Goal: Contribute content: Contribute content

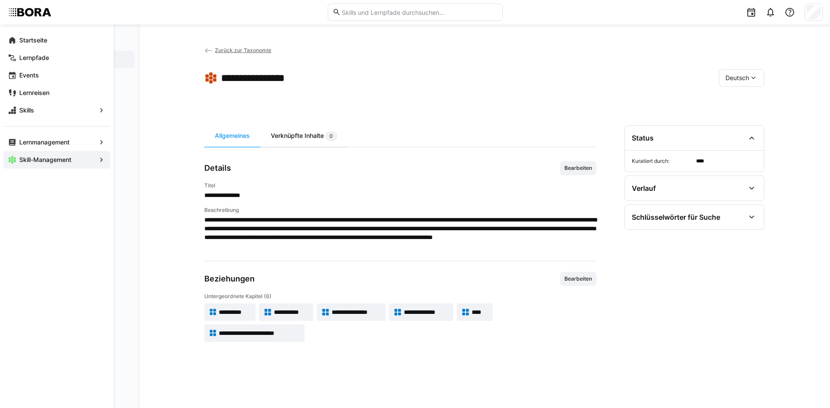
click at [283, 136] on div "Verknüpfte Inhalte 0" at bounding box center [303, 135] width 87 height 21
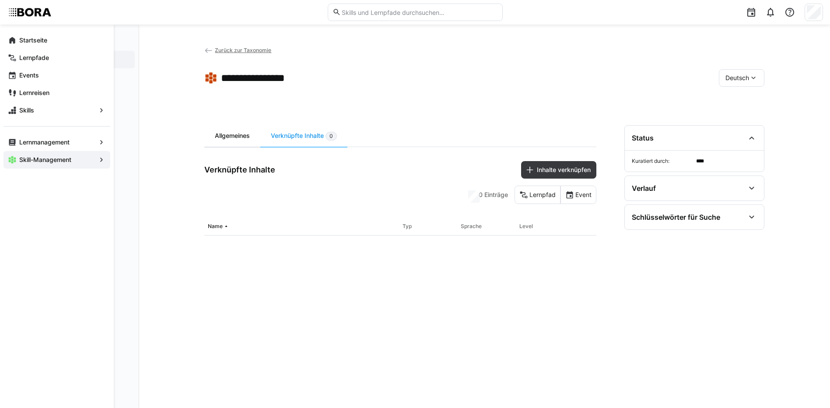
click at [219, 136] on div "Allgemeines" at bounding box center [232, 135] width 56 height 21
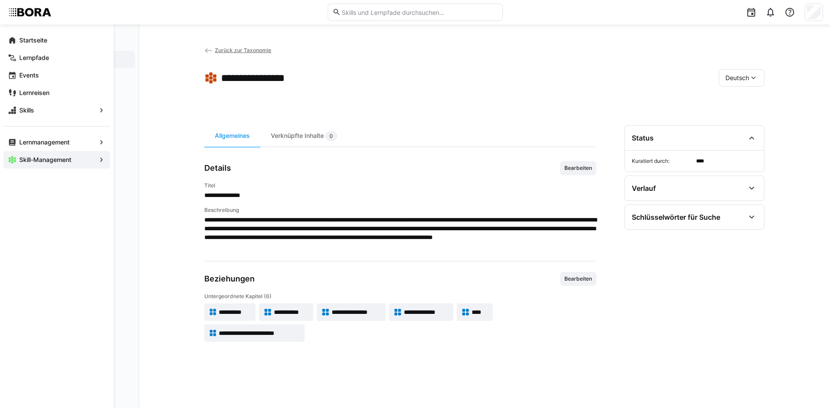
click at [249, 50] on span "Zurück zur Taxonomie" at bounding box center [243, 50] width 56 height 7
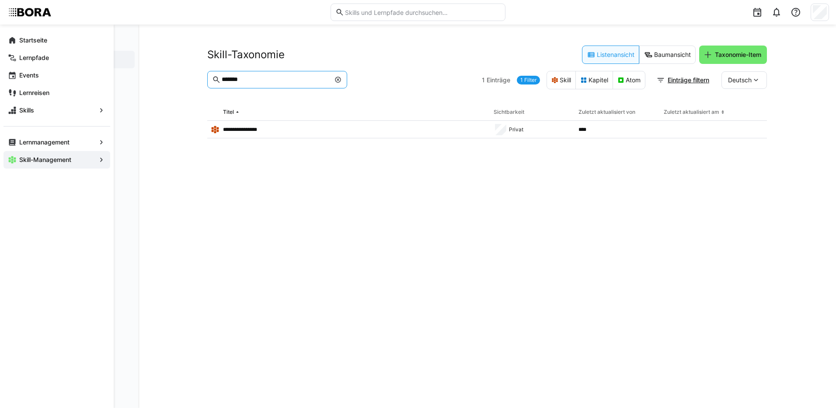
drag, startPoint x: 252, startPoint y: 78, endPoint x: 175, endPoint y: 78, distance: 77.0
click at [175, 78] on div "**********" at bounding box center [487, 215] width 698 height 383
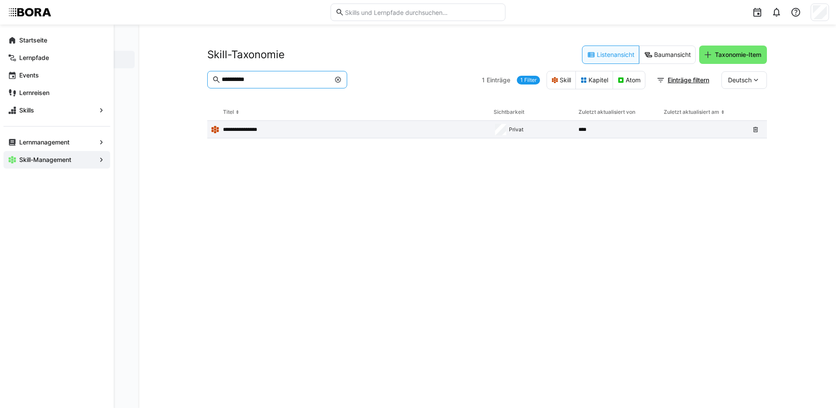
type input "**********"
click at [260, 126] on p "**********" at bounding box center [246, 129] width 46 height 7
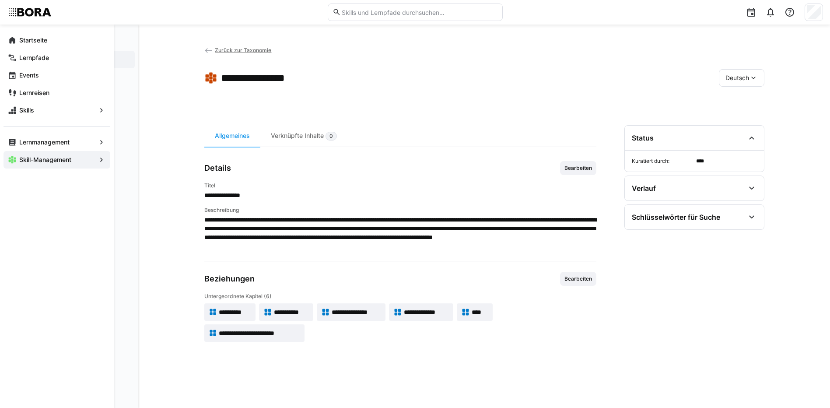
click at [355, 310] on span "**********" at bounding box center [355, 311] width 49 height 9
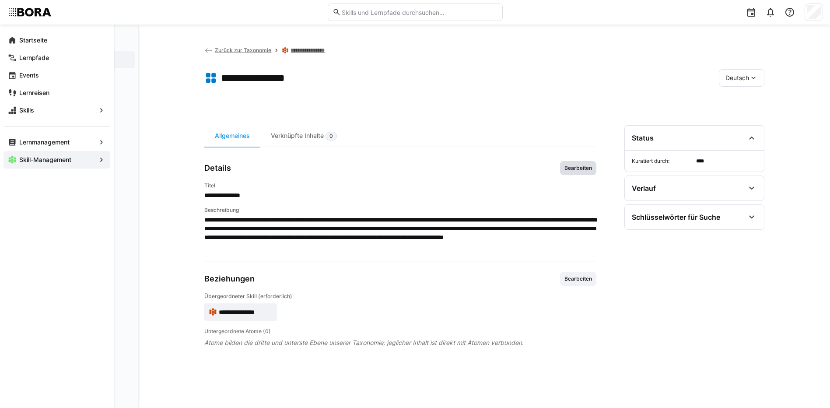
click at [581, 166] on span "Bearbeiten" at bounding box center [577, 167] width 29 height 7
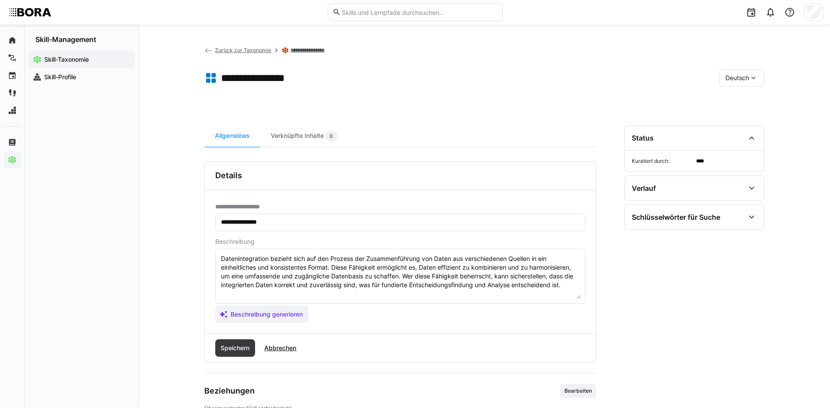
click at [573, 289] on textarea "Datenintegration bezieht sich auf den Prozess der Zusammenführung von Daten aus…" at bounding box center [400, 275] width 360 height 45
paste textarea "*1 - Anfänger: *2 - Mittelstufe: *3 - Fortgeschritten: *4 - Experte: *5 - Starl…"
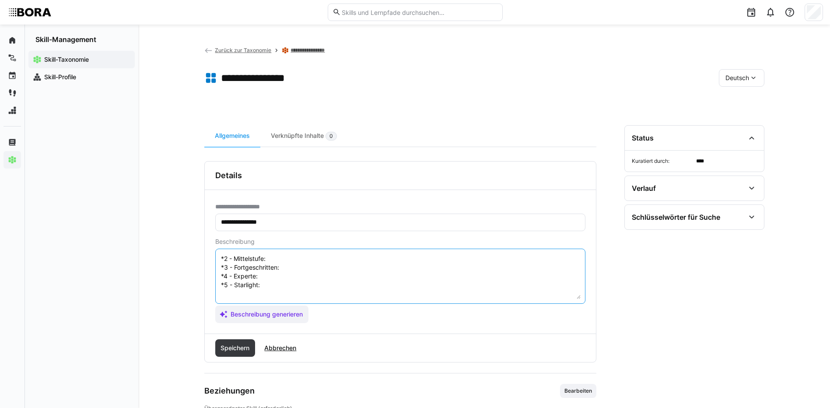
click at [269, 257] on textarea "Datenintegration bezieht sich auf den Prozess der Zusammenführung von Daten aus…" at bounding box center [400, 275] width 360 height 45
paste textarea "Versteht grundlegende Anforderungen an Datenflüsse (z. B. Homogenisierung, Verb…"
click at [276, 273] on textarea "Datenintegration bezieht sich auf den Prozess der Zusammenführung von Daten aus…" at bounding box center [400, 275] width 360 height 45
paste textarea "Nutzt ETL/ELT-Werkzeuge zur Verknüpfung von Datenbanken, APIs oder Dateien; ken…"
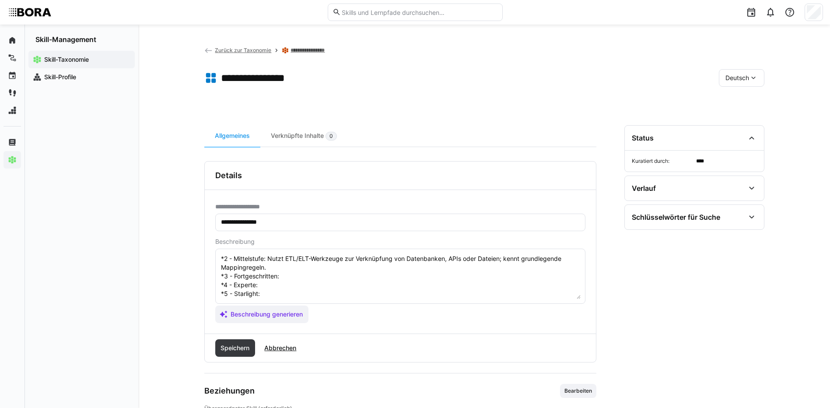
click at [291, 292] on textarea "Datenintegration bezieht sich auf den Prozess der Zusammenführung von Daten aus…" at bounding box center [400, 275] width 360 height 45
paste textarea "Baut robuste, nachvollziehbare Integrationsprozesse mit Fehlerhandling, Logging…"
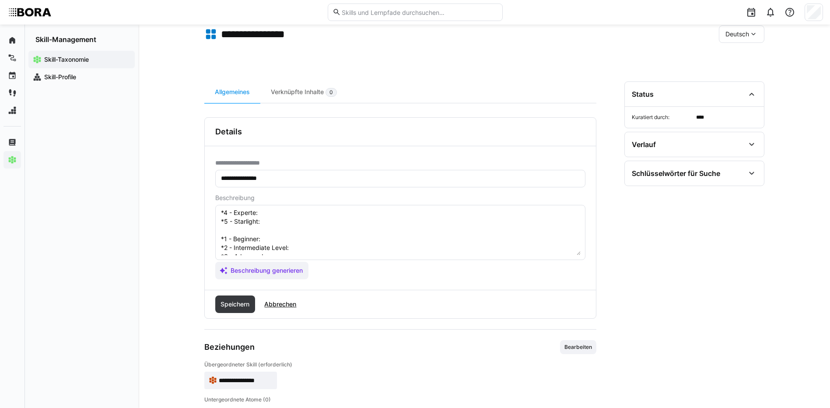
scroll to position [87, 0]
click at [283, 217] on textarea "Datenintegration bezieht sich auf den Prozess der Zusammenführung von Daten aus…" at bounding box center [400, 231] width 360 height 45
paste textarea "Betreibt skalierbare Datenintegration mit Stream- und Batch-Verarbeitung, Echtz…"
click at [265, 234] on textarea at bounding box center [400, 231] width 360 height 45
paste textarea "Verankert eine strategische Integrationsarchitektur (z. B. Data Mesh, Integrati…"
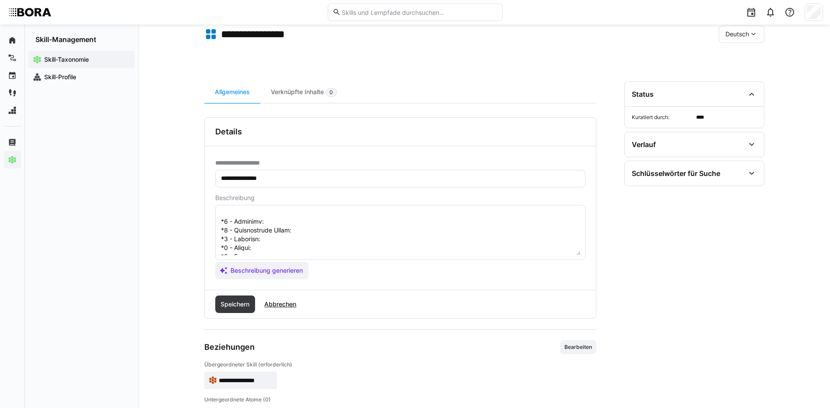
scroll to position [131, 0]
click at [290, 215] on textarea at bounding box center [400, 231] width 360 height 45
paste textarea "Understands the need to unify multiple data sources."
click at [304, 221] on textarea at bounding box center [400, 231] width 360 height 45
paste textarea "Uses ETL/ELT tools to combine data from databases, APIs, or files; understands …"
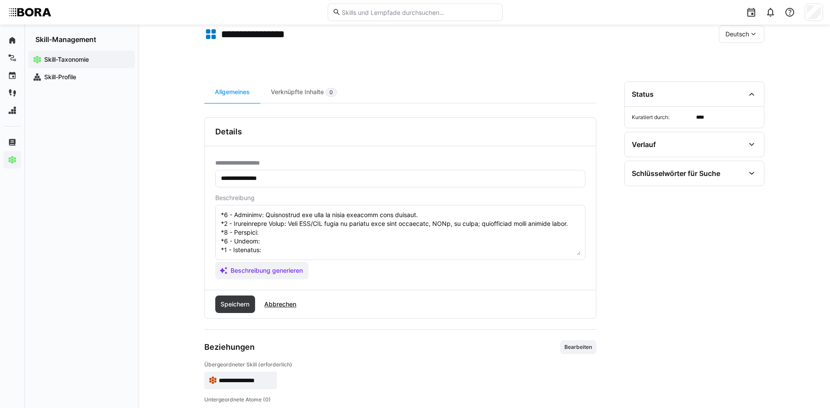
click at [283, 241] on textarea at bounding box center [400, 231] width 360 height 45
paste textarea "Develops reliable integration flows with transformations, validation, error han…"
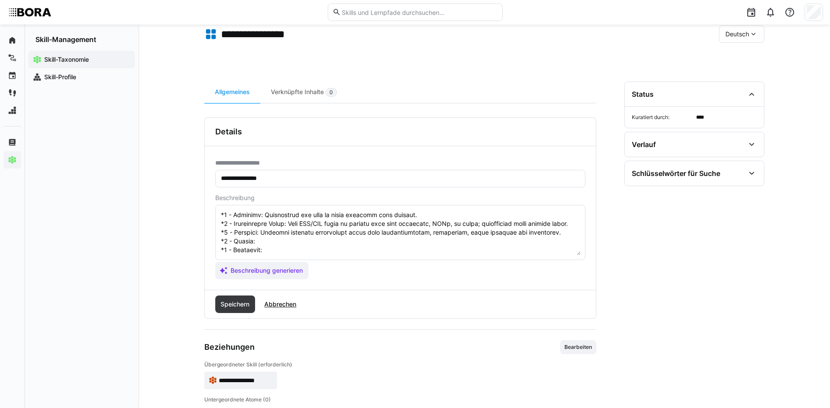
click at [288, 249] on textarea at bounding box center [400, 231] width 360 height 45
paste textarea "Builds scalable integrations with streaming and batch processes, API gateways, …"
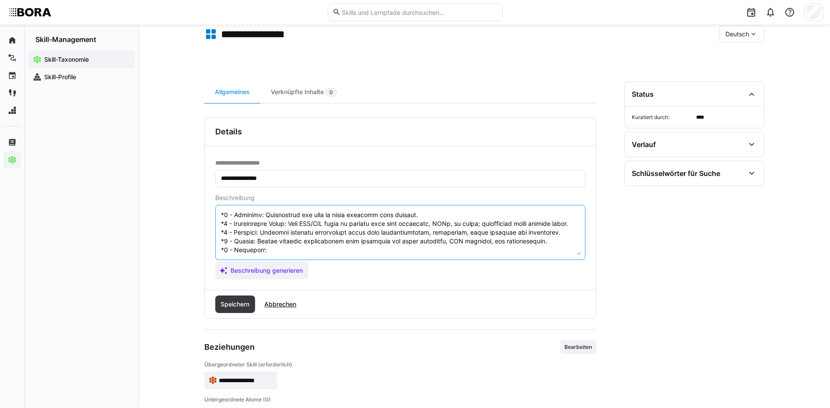
click at [305, 230] on textarea at bounding box center [400, 231] width 360 height 45
paste textarea "Establishes architectural and governance frameworks for enterprise-wide data in…"
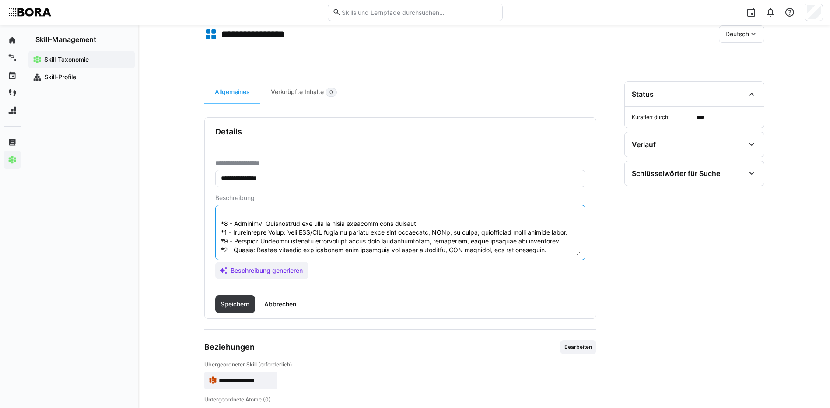
scroll to position [166, 0]
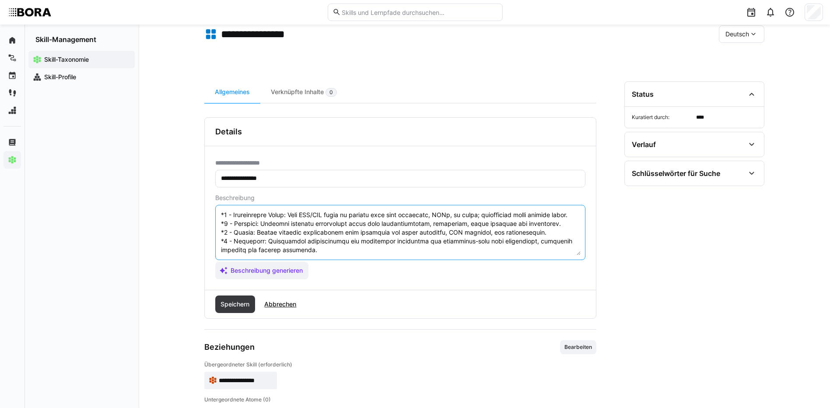
drag, startPoint x: 220, startPoint y: 231, endPoint x: 271, endPoint y: 259, distance: 58.5
click at [271, 259] on eds-input at bounding box center [400, 232] width 370 height 55
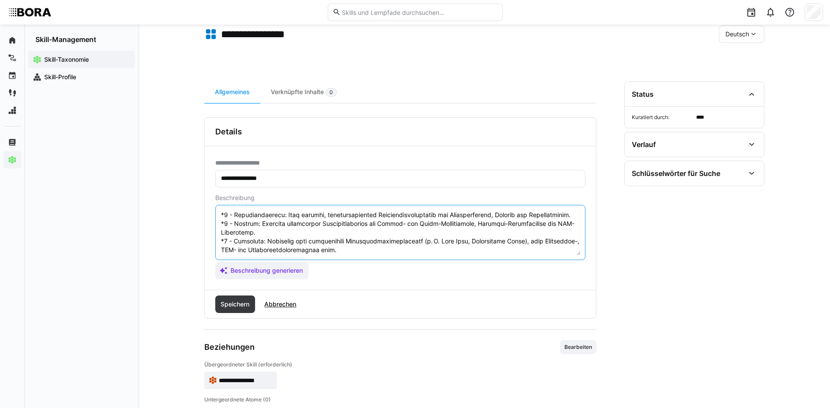
scroll to position [87, 0]
type textarea "Loremipsumdolors ametcon adip eli sed Doeiusm tem Incididuntutlab etd Magna ali…"
click at [248, 305] on span "Speichern" at bounding box center [234, 304] width 31 height 9
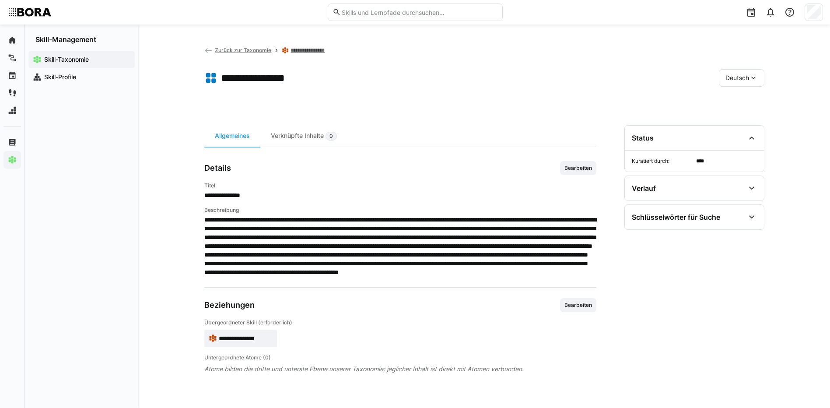
scroll to position [4, 0]
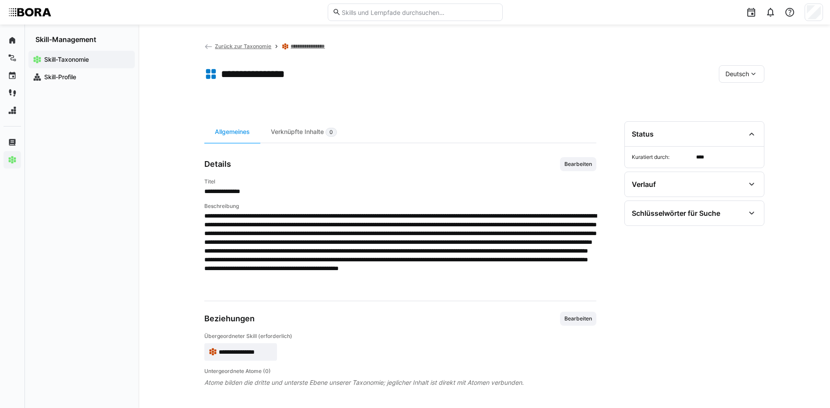
click at [738, 74] on span "Deutsch" at bounding box center [737, 74] width 24 height 9
click at [744, 112] on span "Englisch" at bounding box center [737, 115] width 24 height 9
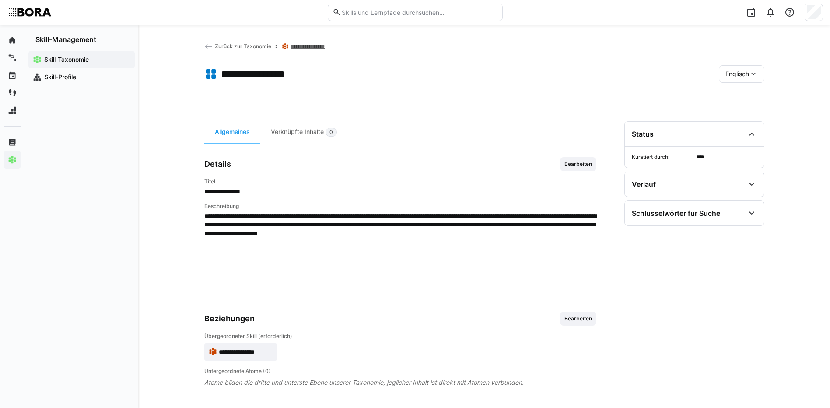
scroll to position [0, 0]
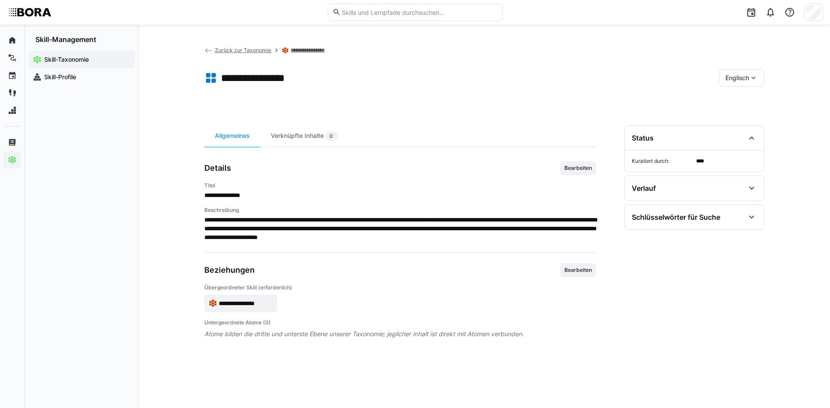
click at [564, 165] on span "Bearbeiten" at bounding box center [577, 167] width 29 height 7
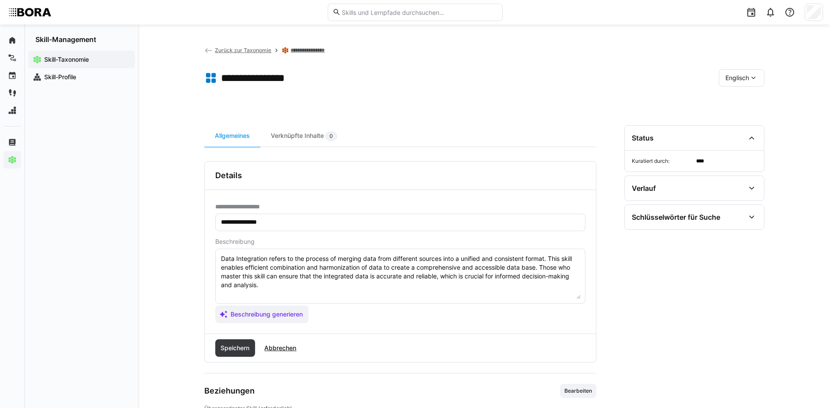
click at [444, 282] on textarea "Data Integration refers to the process of merging data from different sources i…" at bounding box center [400, 275] width 360 height 45
paste textarea "*1 - Beginner: Understands the need to unify multiple data sources. *2 - Interm…"
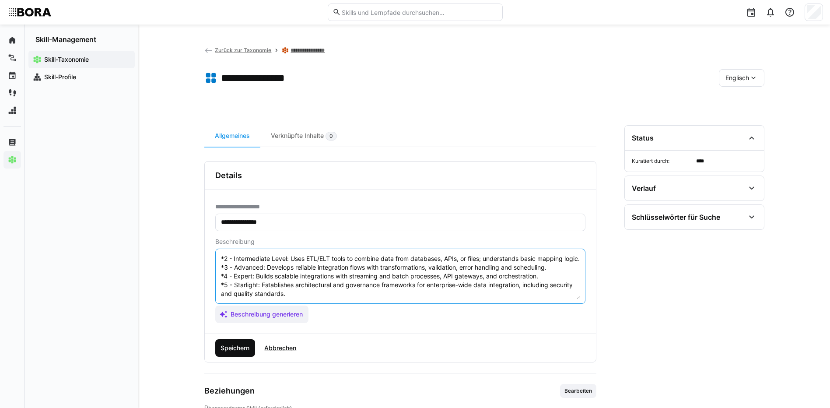
type textarea "Data Integration refers to the process of merging data from different sources i…"
click at [238, 349] on span "Speichern" at bounding box center [234, 347] width 31 height 9
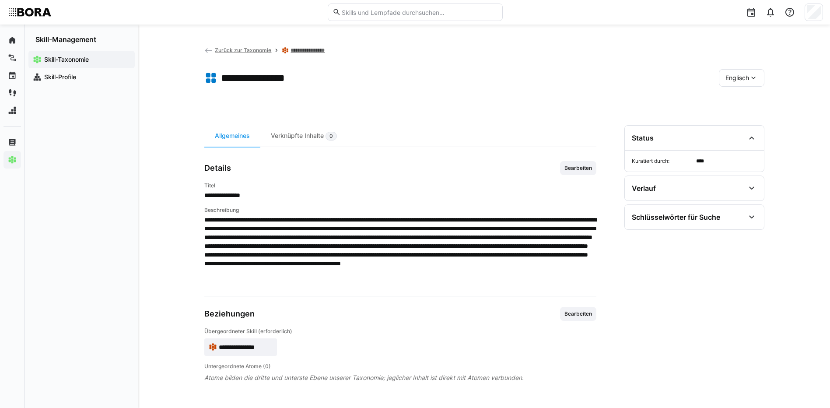
click at [751, 75] on eds-icon at bounding box center [753, 77] width 9 height 9
click at [750, 99] on div "Deutsch" at bounding box center [741, 101] width 32 height 9
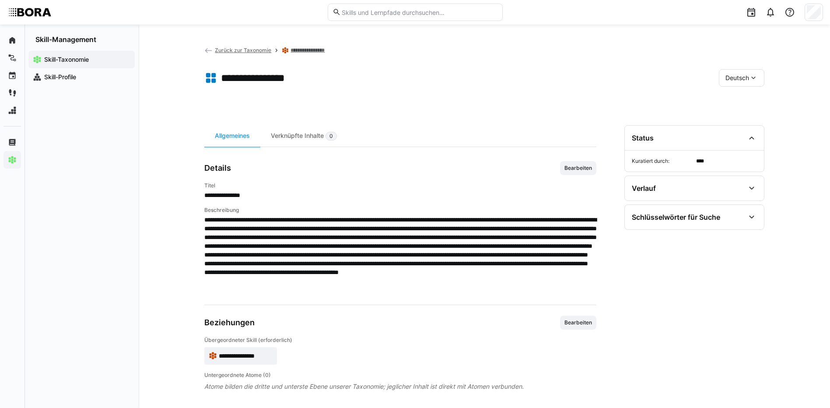
click at [741, 80] on span "Deutsch" at bounding box center [737, 77] width 24 height 9
click at [486, 87] on app-toolbar "**********" at bounding box center [484, 79] width 560 height 35
click at [321, 51] on link "**********" at bounding box center [313, 50] width 46 height 7
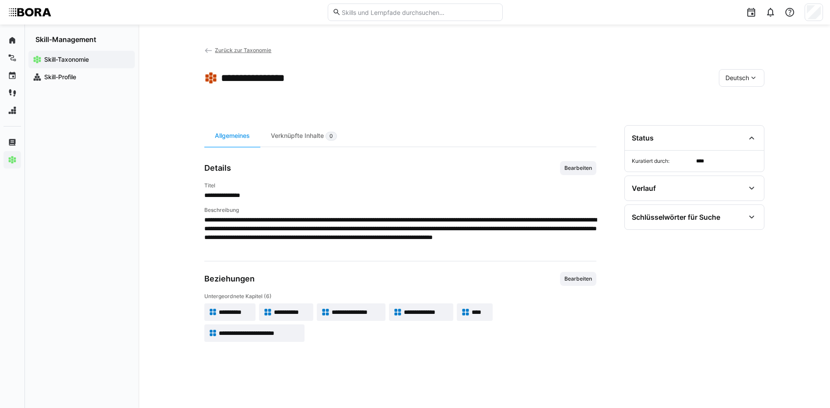
click at [406, 309] on span "**********" at bounding box center [426, 311] width 45 height 9
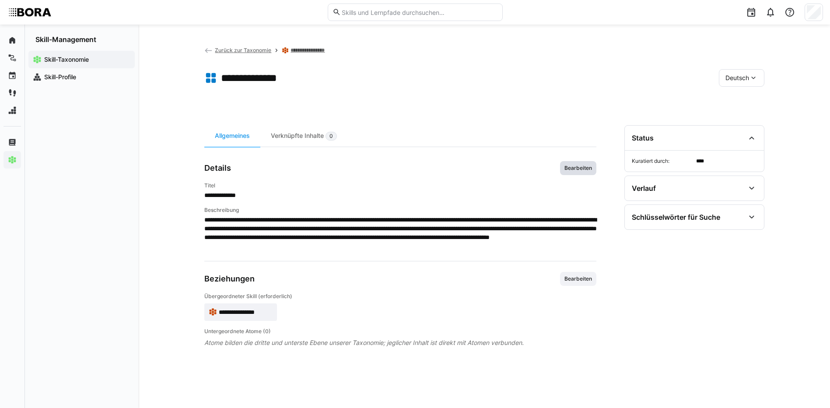
click at [574, 165] on span "Bearbeiten" at bounding box center [577, 167] width 29 height 7
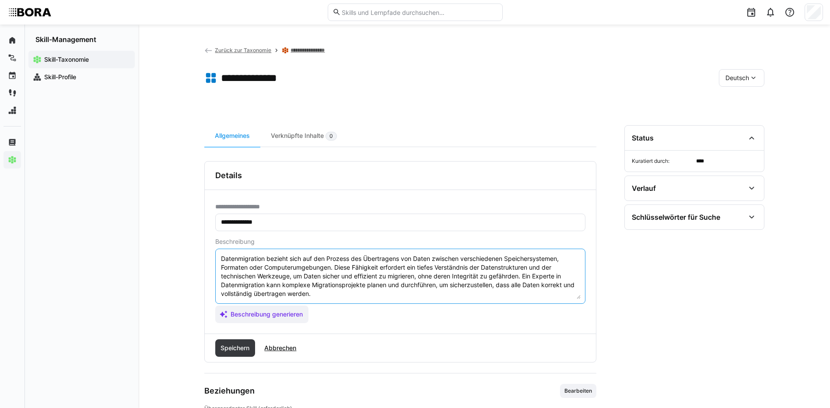
click at [342, 293] on textarea "Datenmigration bezieht sich auf den Prozess des Übertragens von Daten zwischen …" at bounding box center [400, 275] width 360 height 45
paste textarea "*1 - Anfänger: *2 - Mittelstufe: *3 - Fortgeschritten: *4 - Experte: *5 - Starl…"
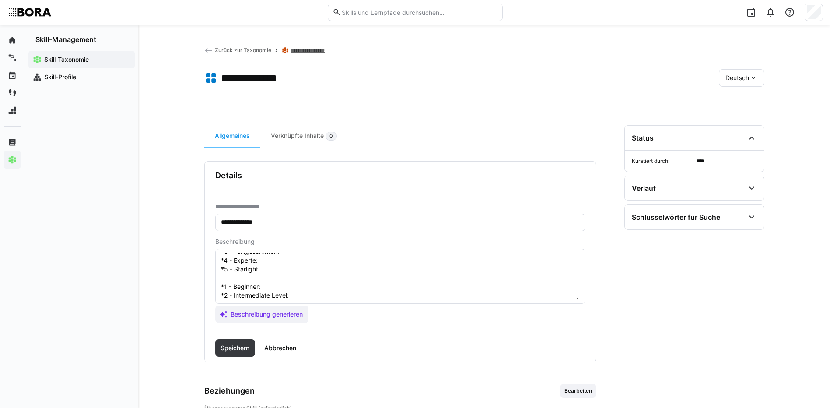
scroll to position [24, 0]
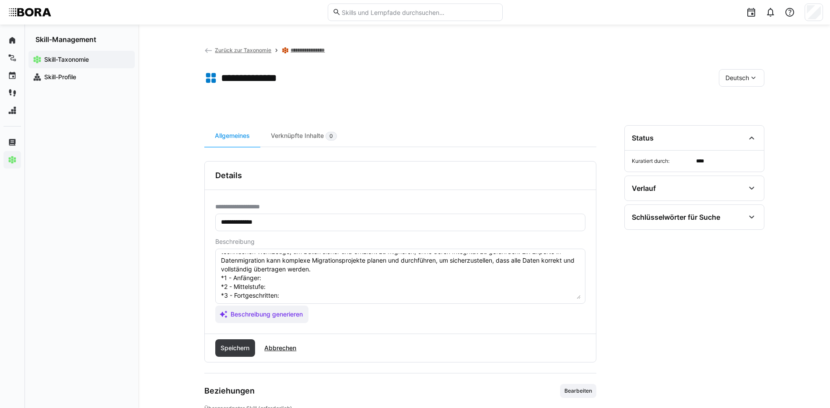
click at [286, 275] on textarea "Datenmigration bezieht sich auf den Prozess des Übertragens von Daten zwischen …" at bounding box center [400, 275] width 360 height 45
paste textarea "Kennt Unterschiede zwischen strukturierten und unstrukturierten Daten, ist vert…"
click at [269, 296] on textarea "Datenmigration bezieht sich auf den Prozess des Übertragens von Daten zwischen …" at bounding box center [400, 275] width 360 height 45
paste textarea "Führt Migrationen mit gängigen Tools (z. B. Azure Data Factory, dbt, SQL-Dump) …"
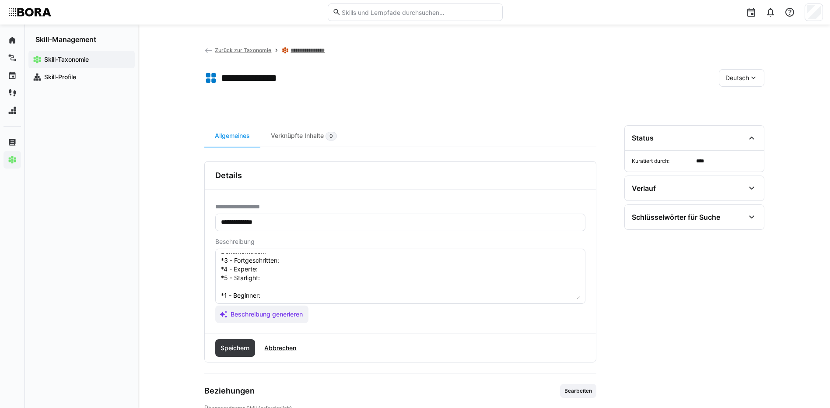
click at [296, 258] on textarea "Datenmigration bezieht sich auf den Prozess des Übertragens von Daten zwischen …" at bounding box center [400, 275] width 360 height 45
paste textarea "Plant, testet und dokumentiert Migrationen mit Testdaten, Rollback-Strategien u…"
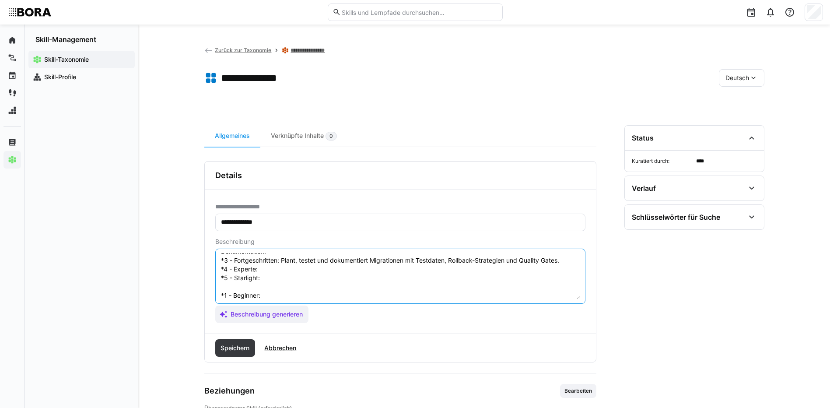
click at [271, 266] on textarea "Datenmigration bezieht sich auf den Prozess des Übertragens von Daten zwischen …" at bounding box center [400, 275] width 360 height 45
paste textarea "Migriert komplexe Systeme mit Data Cleansing, Transformation, Harmonisierung un…"
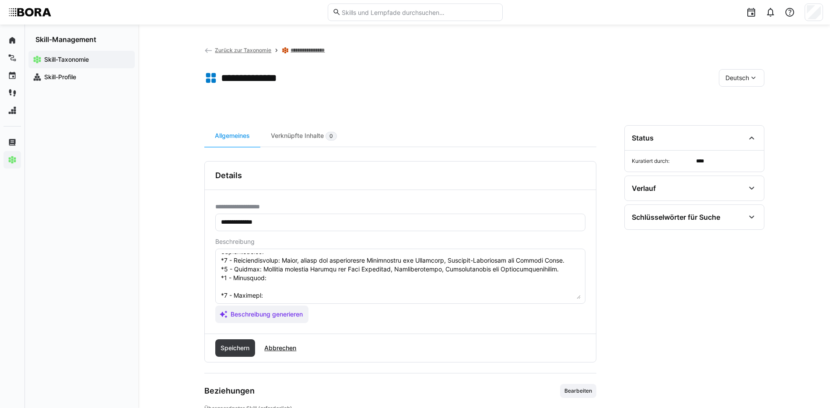
click at [273, 278] on textarea at bounding box center [400, 275] width 360 height 45
paste textarea "Etabliert Migrationsframeworks mit Versionierung, Datensicherung, regulatorisch…"
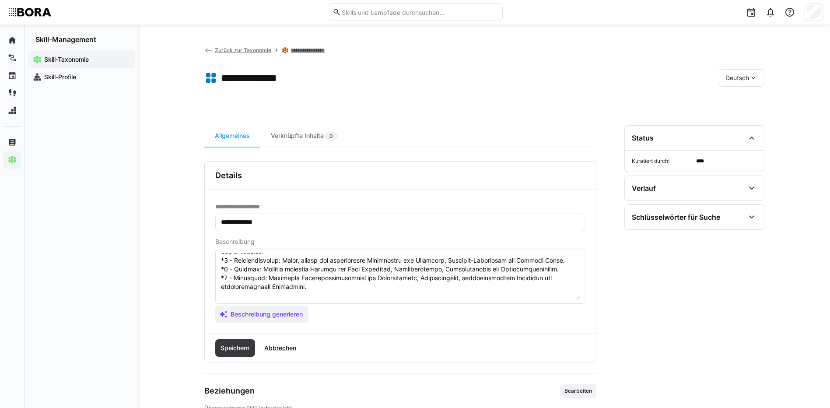
scroll to position [121, 0]
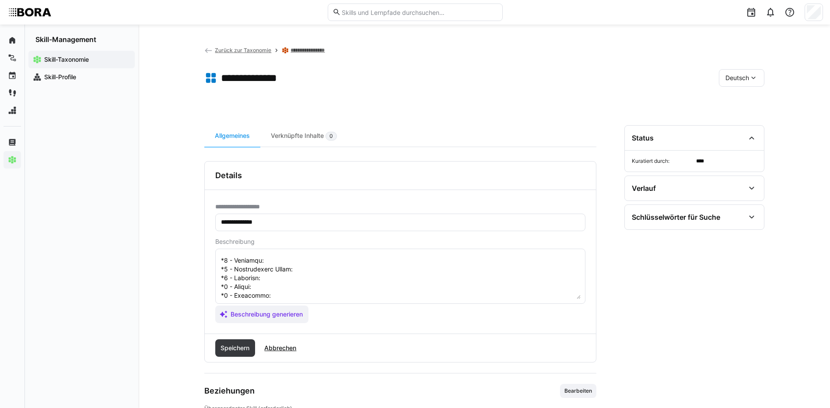
click at [312, 258] on textarea at bounding box center [400, 275] width 360 height 45
paste textarea "Knows how to export and import structured data between systems."
click at [305, 271] on textarea at bounding box center [400, 275] width 360 height 45
paste textarea "Conducts migrations using basic tools (e.g., SQL dumps, Azure Data Factory), ma…"
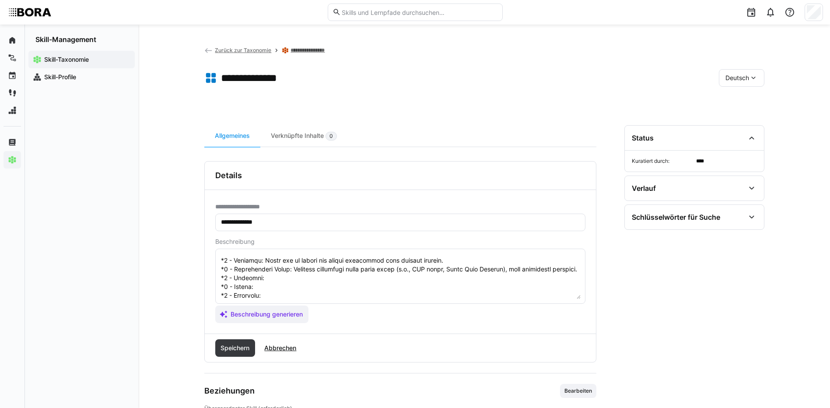
click at [269, 287] on textarea at bounding box center [400, 275] width 360 height 45
paste textarea "Plans and executes complete migrations with test data, rollback strategies, and…"
click at [286, 295] on textarea at bounding box center [400, 275] width 360 height 45
paste textarea "Handles complex, multi-phase migrations with data cleansing, transformation and…"
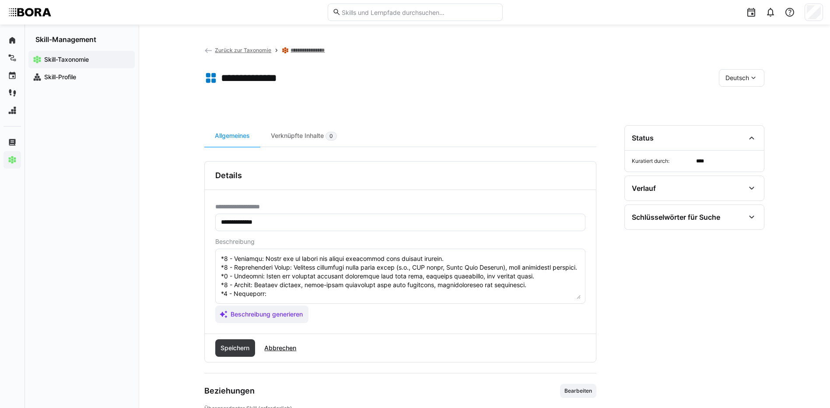
scroll to position [149, 0]
click at [289, 276] on textarea at bounding box center [400, 275] width 360 height 45
paste textarea "Designs migration frameworks and standards with versioning, audit logs, rollbac…"
drag, startPoint x: 221, startPoint y: 272, endPoint x: 300, endPoint y: 297, distance: 82.6
click at [300, 297] on textarea at bounding box center [400, 275] width 360 height 45
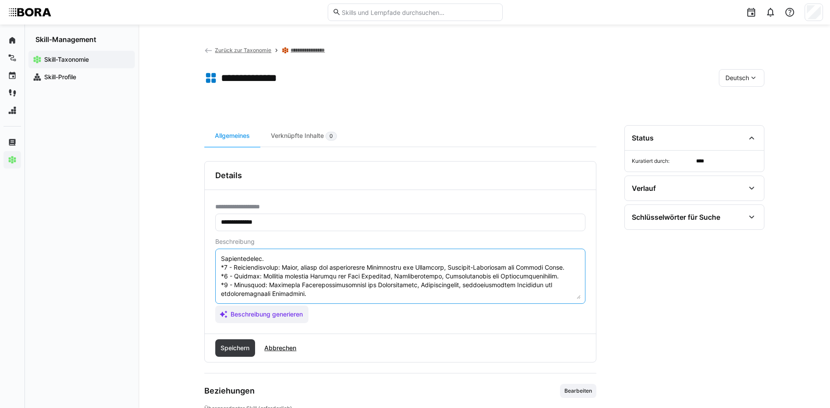
scroll to position [79, 0]
type textarea "Loremipsumdolo sitamet cons adi eli Seddoei tem Incididuntu lab Etdol magnaali …"
click at [242, 341] on span "Speichern" at bounding box center [235, 347] width 40 height 17
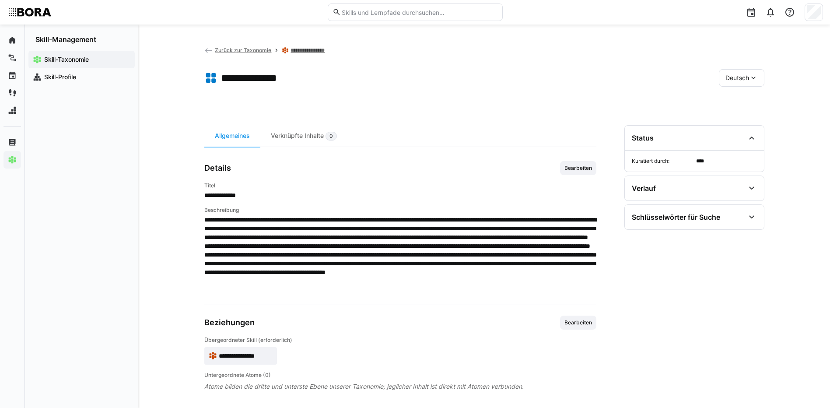
click at [736, 84] on div "Deutsch" at bounding box center [741, 77] width 45 height 17
click at [743, 121] on span "Englisch" at bounding box center [737, 119] width 24 height 9
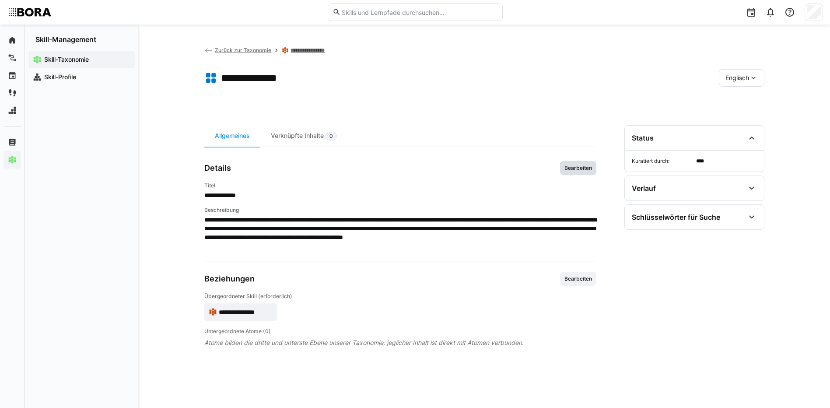
click at [567, 171] on span "Bearbeiten" at bounding box center [577, 167] width 29 height 7
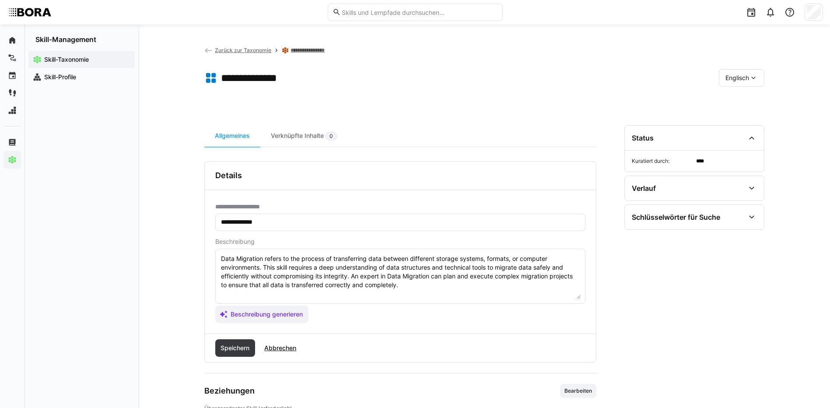
click at [405, 285] on textarea "Data Migration refers to the process of transferring data between different sto…" at bounding box center [400, 275] width 360 height 45
paste textarea "*1 - Beginner: Knows how to export and import structured data between systems. …"
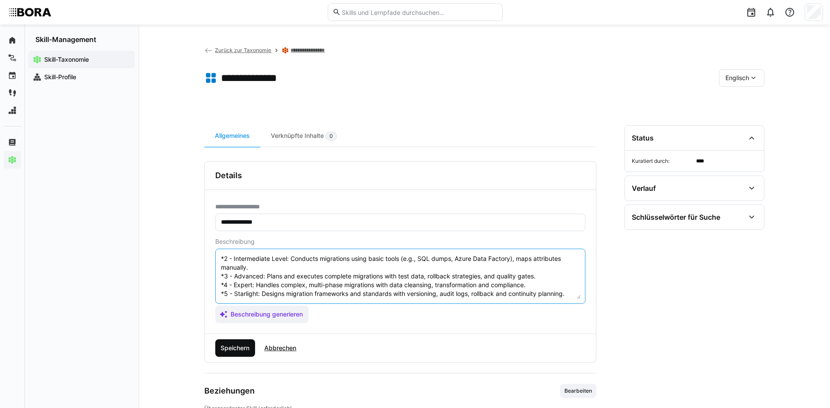
type textarea "Data Migration refers to the process of transferring data between different sto…"
click at [216, 346] on span "Speichern" at bounding box center [235, 347] width 40 height 17
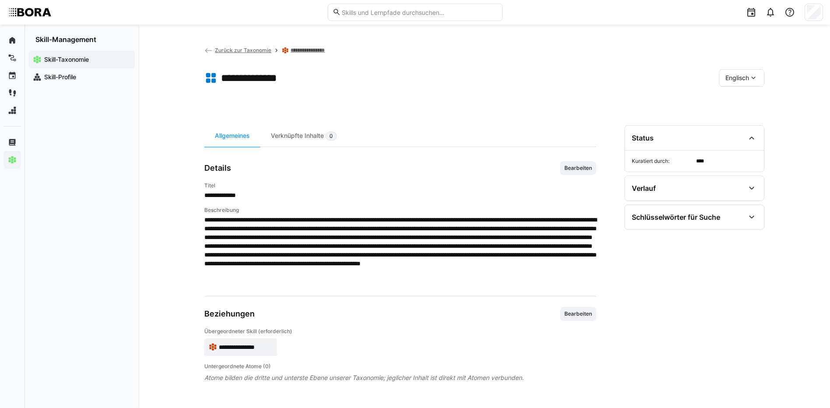
click at [746, 76] on span "Englisch" at bounding box center [737, 77] width 24 height 9
drag, startPoint x: 746, startPoint y: 97, endPoint x: 594, endPoint y: 94, distance: 151.8
click at [746, 97] on span "Deutsch" at bounding box center [737, 101] width 24 height 9
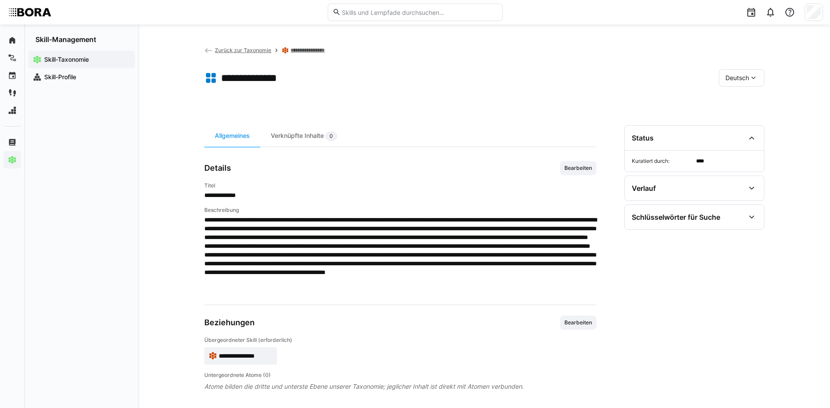
click at [317, 51] on link "**********" at bounding box center [313, 50] width 46 height 7
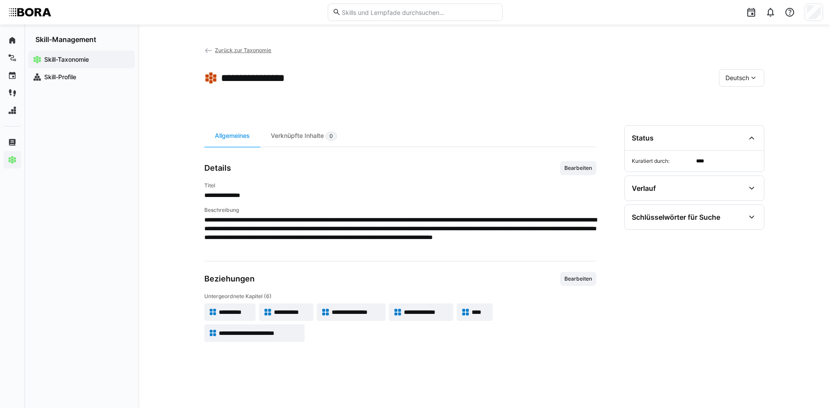
click at [485, 313] on span "****" at bounding box center [479, 311] width 17 height 9
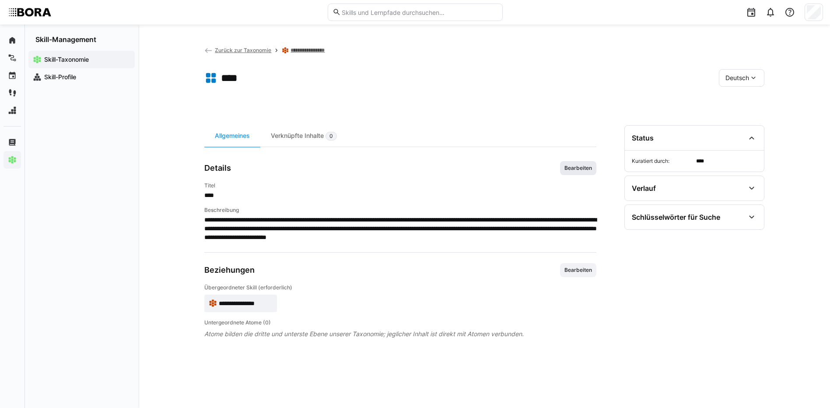
click at [575, 169] on span "Bearbeiten" at bounding box center [577, 167] width 29 height 7
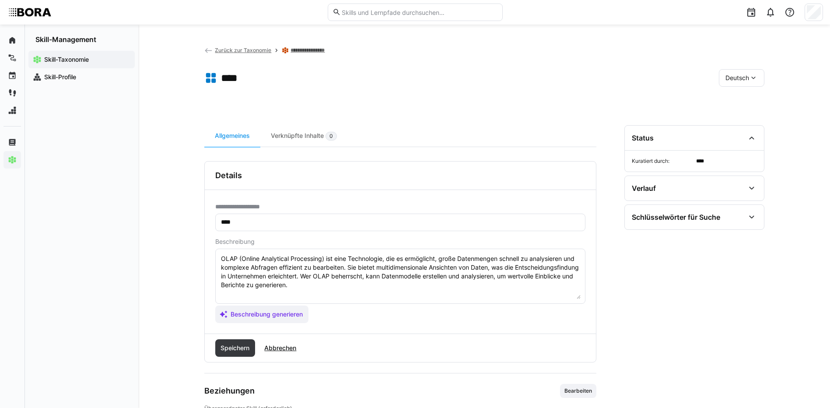
click at [373, 290] on textarea "OLAP (Online Analytical Processing) ist eine Technologie, die es ermöglicht, gr…" at bounding box center [400, 275] width 360 height 45
paste textarea "*1 - Anfänger: *2 - Mittelstufe: *3 - Fortgeschritten: *4 - Experte: *5 - Starl…"
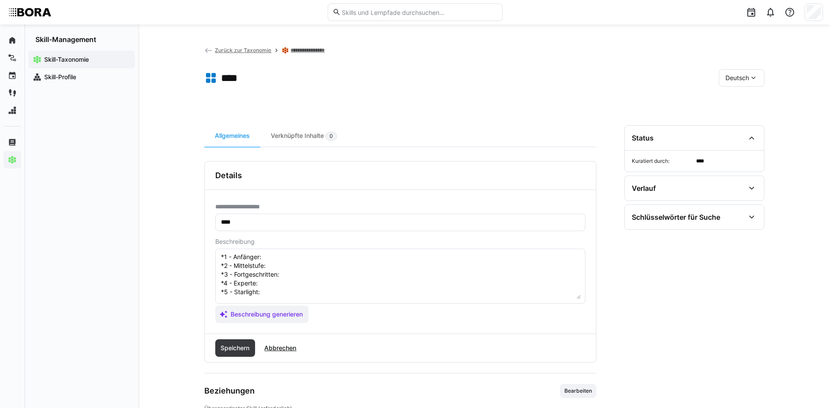
scroll to position [16, 0]
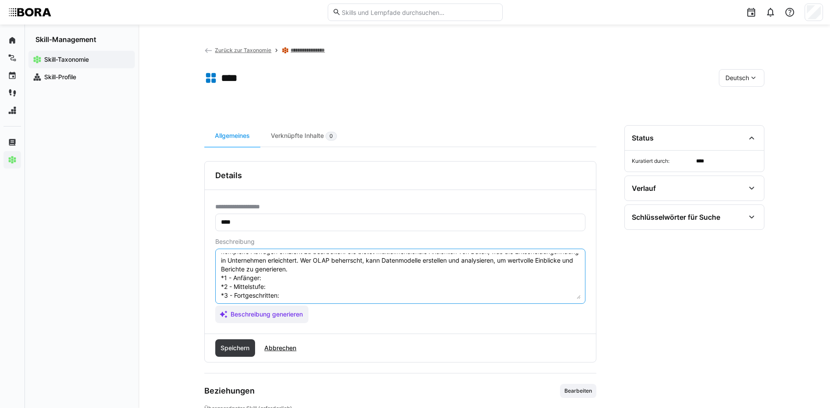
click at [268, 276] on textarea "OLAP (Online Analytical Processing) ist eine Technologie, die es ermöglicht, gr…" at bounding box center [400, 275] width 360 height 45
paste textarea "Versteht die Grundlagen multidimensionaler Datenanalyse (z. B. Cube, Dimension,…"
click at [275, 286] on textarea "OLAP (Online Analytical Processing) ist eine Technologie, die es ermöglicht, gr…" at bounding box center [400, 275] width 360 height 45
paste textarea "Erstellt einfache OLAP-Abfragen, nutzt Pivot-Funktionen oder einfache OLAP-Werk…"
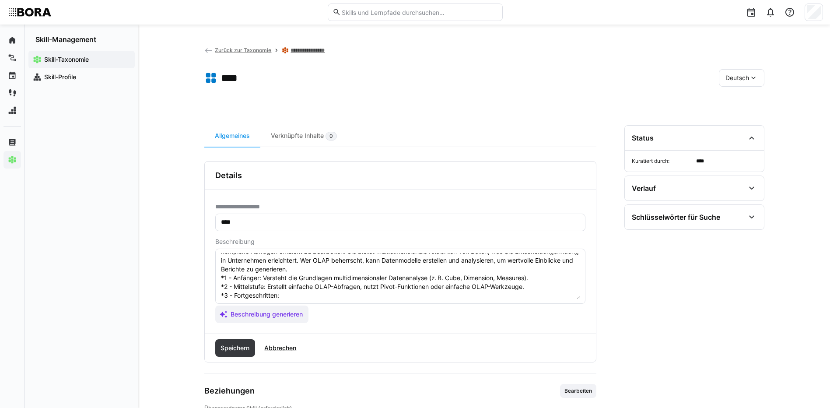
click at [286, 295] on textarea "OLAP (Online Analytical Processing) ist eine Technologie, die es ermöglicht, gr…" at bounding box center [400, 275] width 360 height 45
paste textarea "Entwickelt OLAP-Cubes mit Drilldown, Roll-up, Time Intelligence; definiert Dime…"
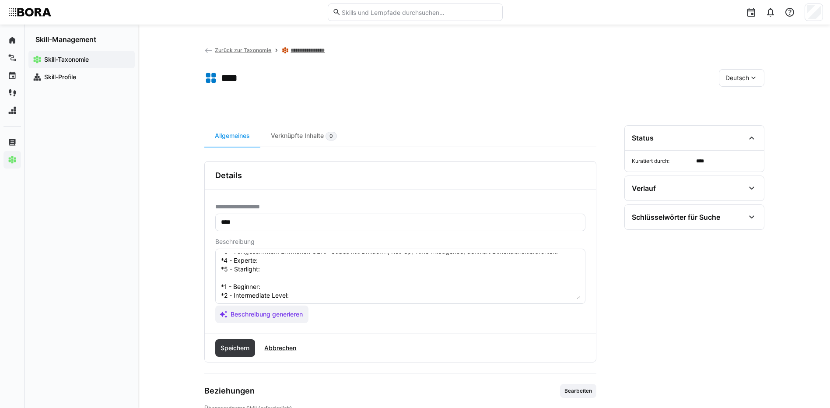
click at [303, 259] on textarea "OLAP (Online Analytical Processing) ist eine Technologie, die es ermöglicht, gr…" at bounding box center [400, 275] width 360 height 45
paste textarea "Optimiert OLAP-Systeme auf Performance (Pre-Aggregation, Caching, MDX/DAX) und …"
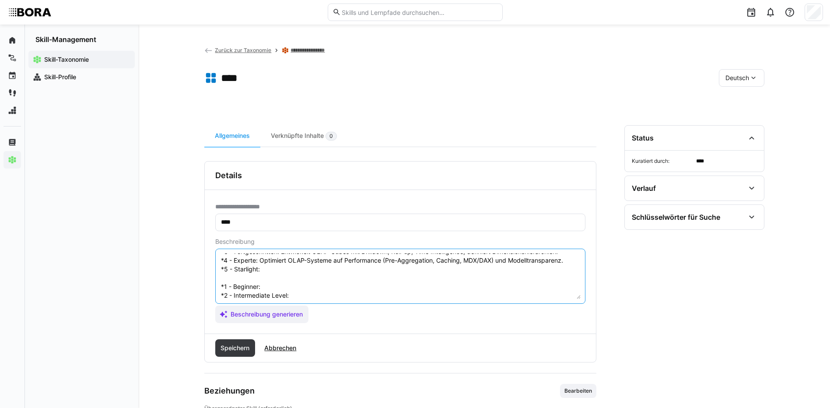
click at [297, 265] on textarea "OLAP (Online Analytical Processing) ist eine Technologie, die es ermöglicht, gr…" at bounding box center [400, 275] width 360 height 45
paste textarea "Entwirft strategische OLAP-Plattformen (Tabular vs. Multidimensional), integrie…"
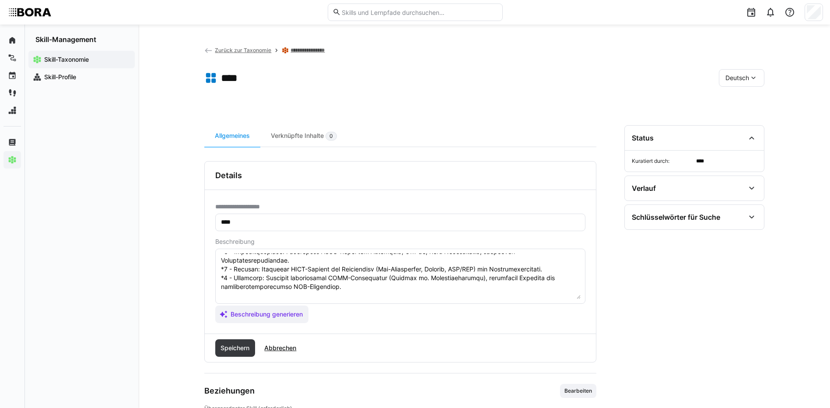
click at [293, 295] on textarea at bounding box center [400, 275] width 360 height 45
paste textarea "Understands the basics of multidimensional analysis (e.g., cube, dimension, mea…"
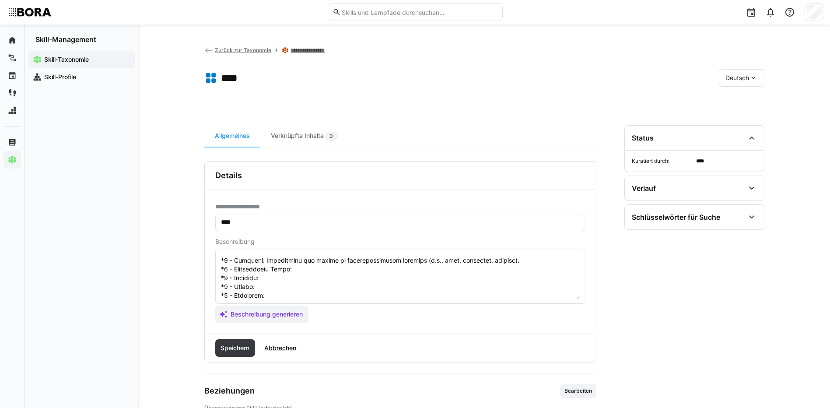
click at [318, 263] on textarea at bounding box center [400, 275] width 360 height 45
paste textarea "Uses pivot tools or simple OLAP tools to perform basic data slicing."
click at [279, 264] on textarea at bounding box center [400, 275] width 360 height 45
click at [279, 269] on textarea at bounding box center [400, 275] width 360 height 45
paste textarea "Builds OLAP cubes with hierarchies, time dimensions, drilldown and roll-up logi…"
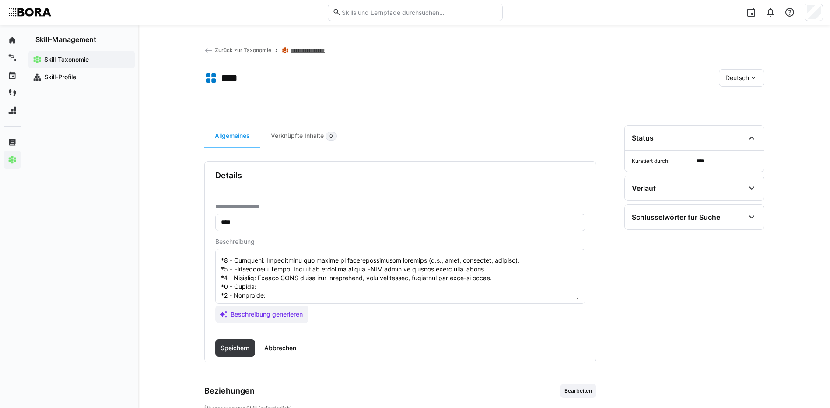
click at [258, 280] on textarea at bounding box center [400, 275] width 360 height 45
paste textarea "Optimizes cube performance (e.g., pre-aggregations, caching, MDX/DAX), ensures …"
click at [264, 284] on textarea at bounding box center [400, 275] width 360 height 45
paste textarea "Designs enterprise OLAP strategy including data models, access layers, and cent…"
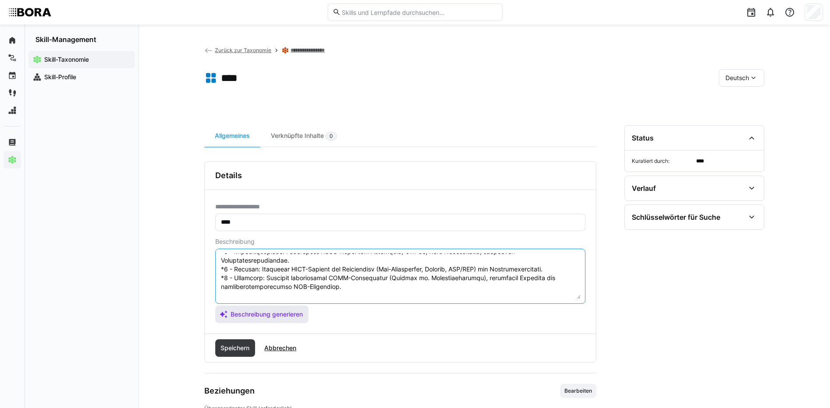
scroll to position [114, 0]
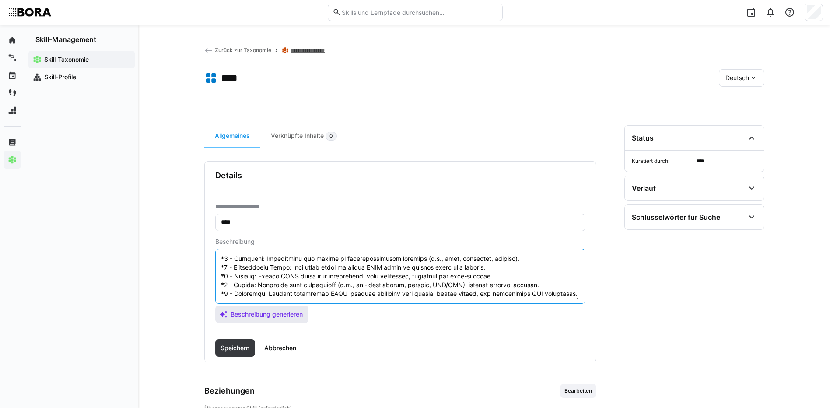
drag, startPoint x: 221, startPoint y: 294, endPoint x: 282, endPoint y: 309, distance: 63.0
click at [282, 309] on app-assistant-generate-form "Beschreibung Beschreibung generieren" at bounding box center [400, 280] width 370 height 85
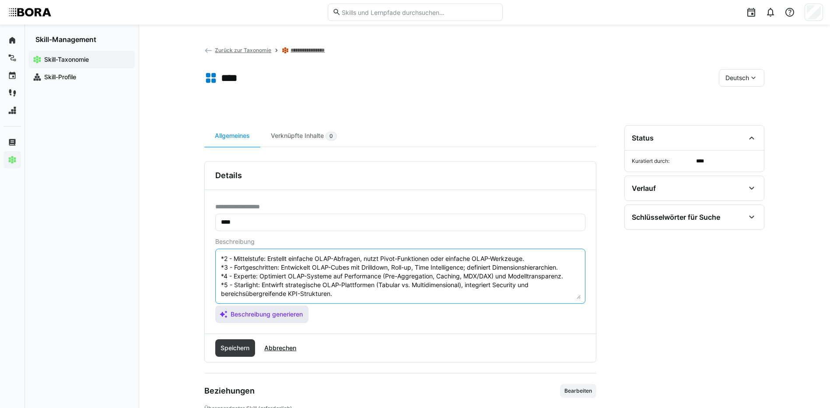
scroll to position [52, 0]
type textarea "OLAP (Online Analytical Processing) ist eine Technologie, die es ermöglicht, gr…"
click at [248, 353] on span "Speichern" at bounding box center [235, 347] width 40 height 17
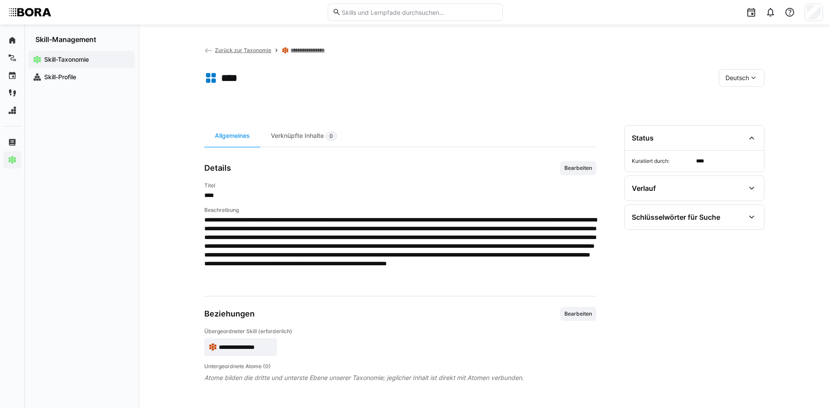
click at [753, 74] on eds-icon at bounding box center [753, 77] width 9 height 9
drag, startPoint x: 756, startPoint y: 121, endPoint x: 650, endPoint y: 158, distance: 111.8
click at [755, 121] on div "Englisch" at bounding box center [741, 119] width 32 height 9
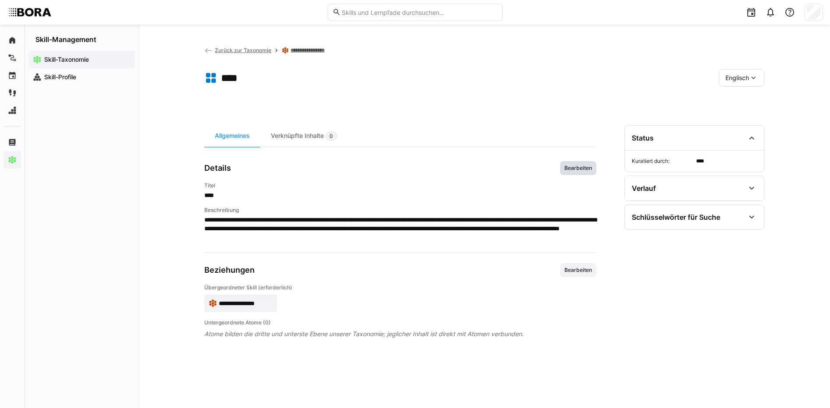
click at [567, 165] on span "Bearbeiten" at bounding box center [577, 167] width 29 height 7
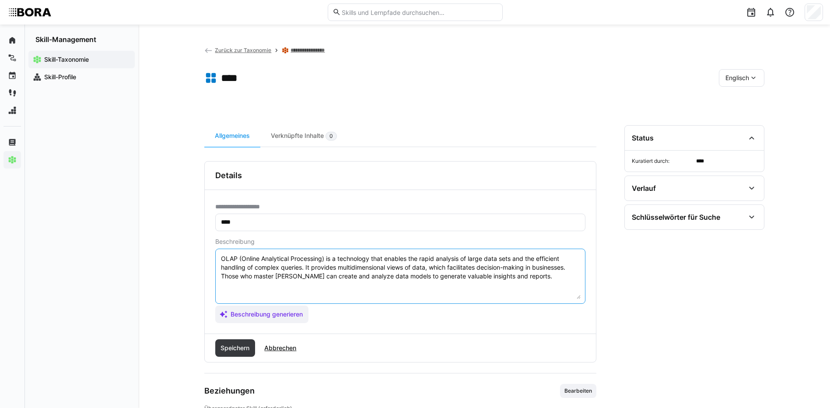
click at [530, 273] on textarea "OLAP (Online Analytical Processing) is a technology that enables the rapid anal…" at bounding box center [400, 275] width 360 height 45
paste textarea "*1 - Beginner: Understands the basics of multidimensional analysis (e.g., cube,…"
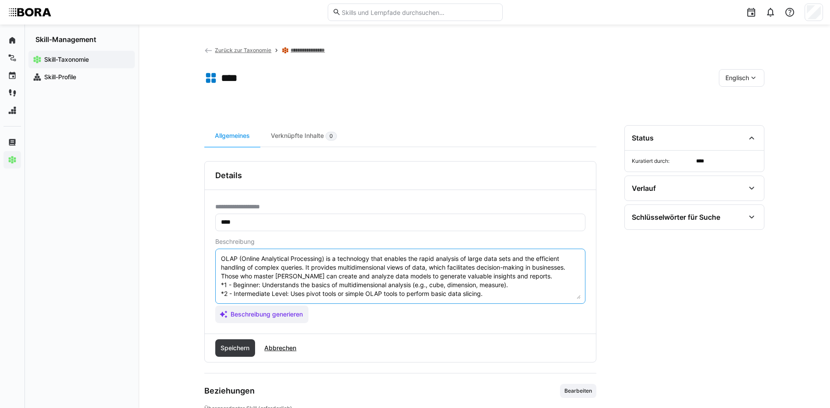
scroll to position [42, 0]
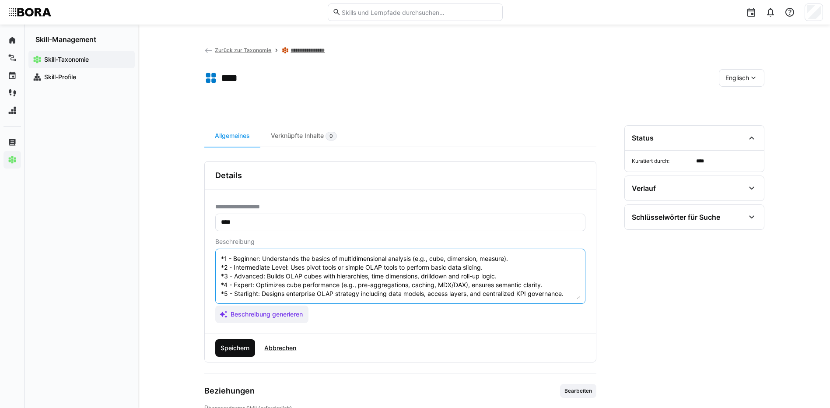
type textarea "OLAP (Online Analytical Processing) is a technology that enables the rapid anal…"
click at [244, 348] on span "Speichern" at bounding box center [234, 347] width 31 height 9
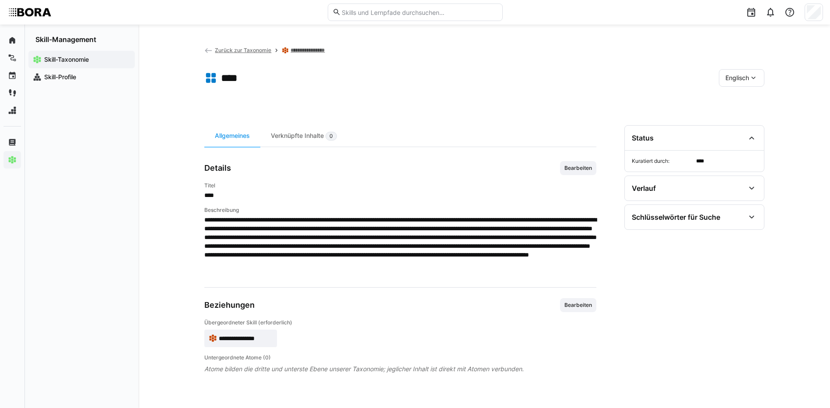
click at [730, 77] on span "Englisch" at bounding box center [737, 77] width 24 height 9
click at [737, 108] on div "Deutsch" at bounding box center [741, 101] width 46 height 18
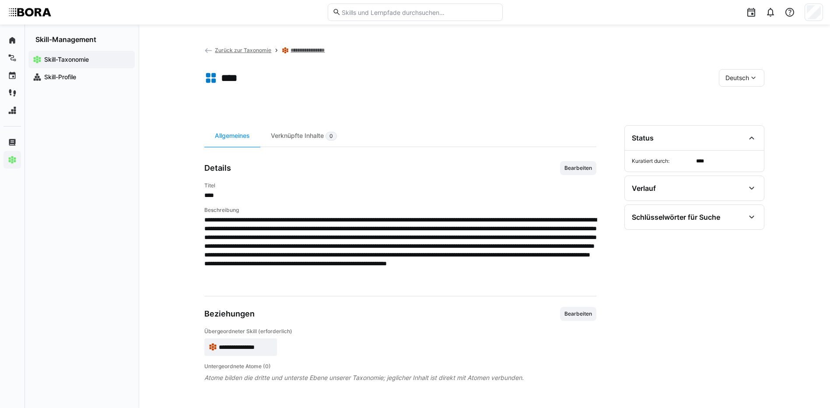
click at [323, 51] on link "**********" at bounding box center [313, 50] width 46 height 7
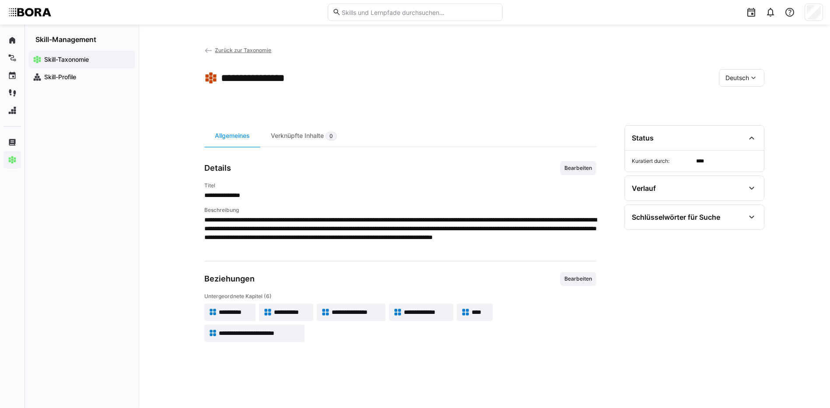
click at [266, 337] on app-skill-badge "**********" at bounding box center [254, 332] width 100 height 17
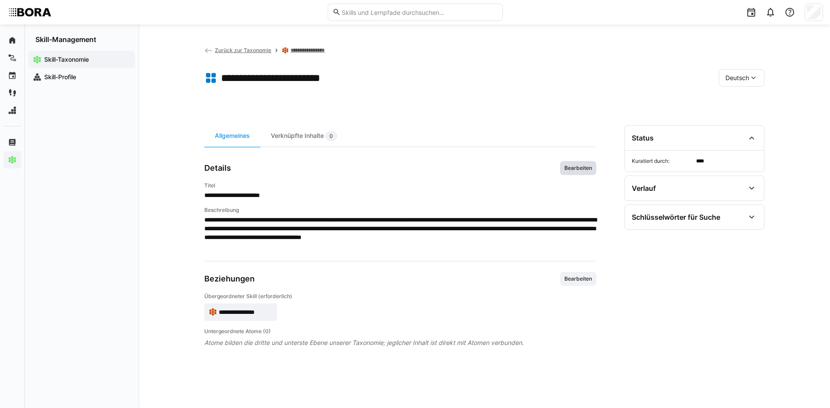
click at [575, 171] on span "Bearbeiten" at bounding box center [577, 167] width 29 height 7
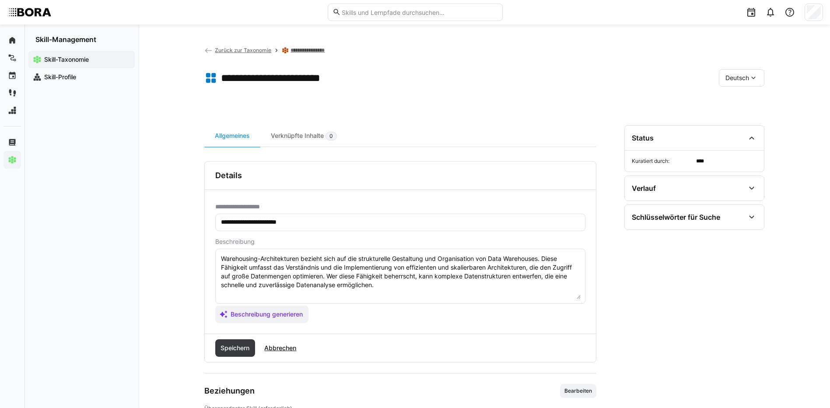
click at [386, 283] on textarea "Warehousing-Architekturen bezieht sich auf die strukturelle Gestaltung und Orga…" at bounding box center [400, 275] width 360 height 45
paste textarea "*1 - Anfänger: *2 - Mittelstufe: *3 - Fortgeschritten: *4 - Experte: *5 - Starl…"
click at [272, 290] on textarea "Warehousing-Architekturen bezieht sich auf die strukturelle Gestaltung und Orga…" at bounding box center [400, 275] width 360 height 45
paste textarea "Kennt Basisstrukturen von DWH-Architekturen (z. B. Staging Area, Data Lake, Rep…"
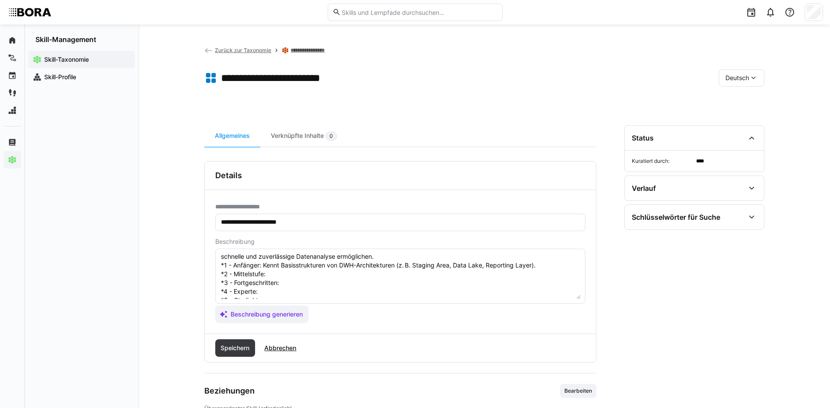
scroll to position [44, 0]
click at [293, 260] on textarea "Warehousing-Architekturen bezieht sich auf die strukturelle Gestaltung und Orga…" at bounding box center [400, 275] width 360 height 45
paste textarea "Kann grundlegende Architekturen nachzeichnen und gängige Schichtenmodelle ([PER…"
click at [307, 277] on textarea "Warehousing-Architekturen bezieht sich auf die strukturelle Gestaltung und Orga…" at bounding box center [400, 275] width 360 height 45
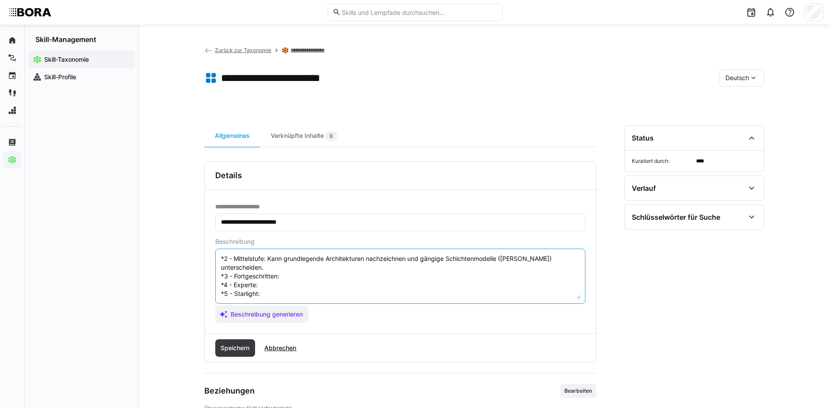
paste textarea "Modelliert mehrschichtige Warehousing-Architekturen unter Berücksichtigung von …"
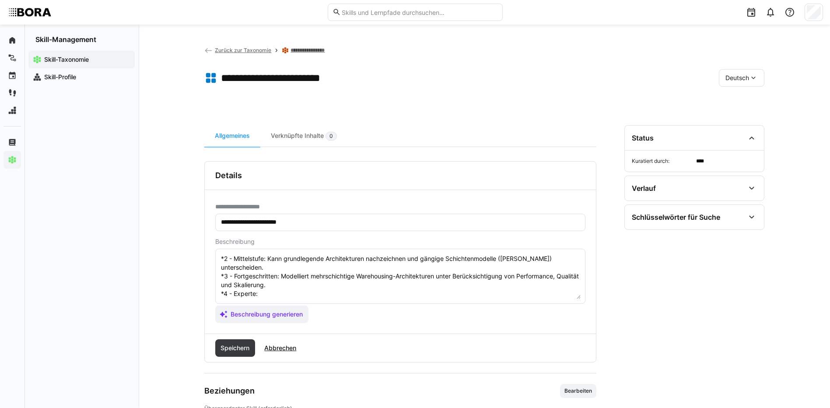
click at [272, 289] on textarea "Warehousing-Architekturen bezieht sich auf die strukturelle Gestaltung und Orga…" at bounding box center [400, 275] width 360 height 45
click at [269, 291] on textarea "Warehousing-Architekturen bezieht sich auf die strukturelle Gestaltung und Orga…" at bounding box center [400, 275] width 360 height 45
paste textarea "Implementiert hybride Architekturen (Cloud, On-Prem, Lakehouse), integriert Met…"
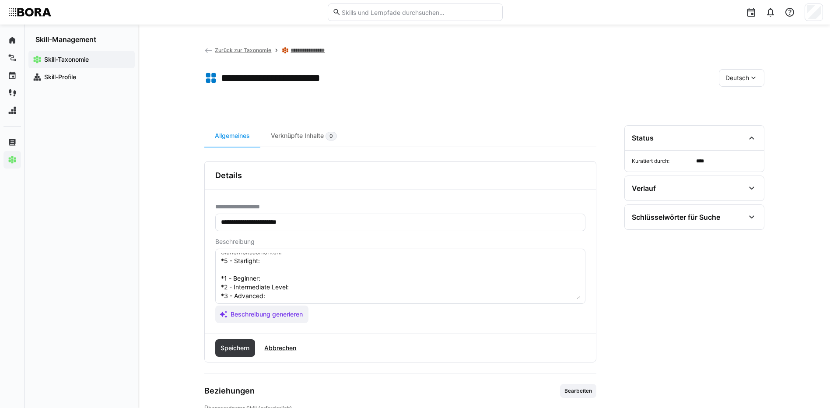
scroll to position [94, 0]
click at [300, 262] on textarea "Warehousing-Architekturen bezieht sich auf die strukturelle Gestaltung und Orga…" at bounding box center [400, 275] width 360 height 45
paste textarea "Entwickelt Data-Warehouse-Strategien mit organisatorischer Einbettung, Ownershi…"
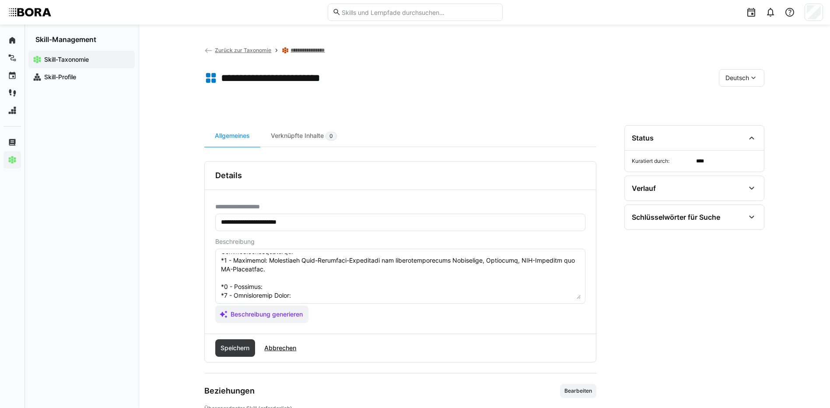
click at [275, 286] on textarea at bounding box center [400, 275] width 360 height 45
paste textarea "Familiar with typical DWH layers (e.g., staging, data lake, reporting)."
click at [301, 293] on textarea at bounding box center [400, 275] width 360 height 45
paste textarea "Differentiates common models ([PERSON_NAME]), visualizes basic architectures."
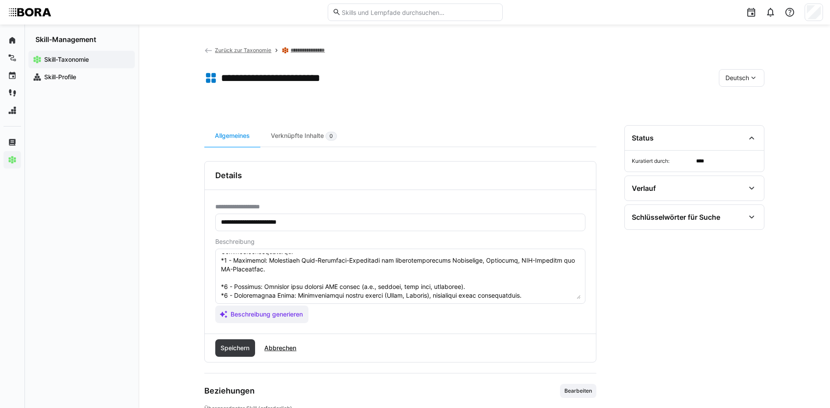
scroll to position [138, 0]
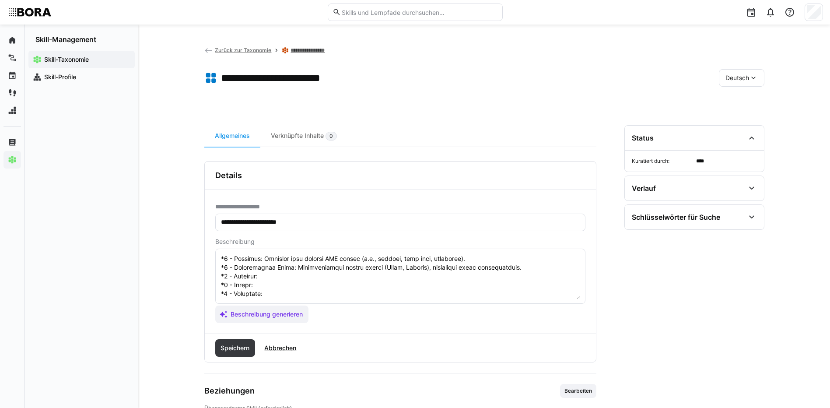
click at [358, 262] on textarea at bounding box center [400, 275] width 360 height 45
paste textarea "Models layered DWH architectures with performance, scalability and data quality…"
click at [264, 266] on textarea at bounding box center [400, 275] width 360 height 45
paste textarea "Implements hybrid (cloud/on-premise/lakehouse) designs with metadata and access…"
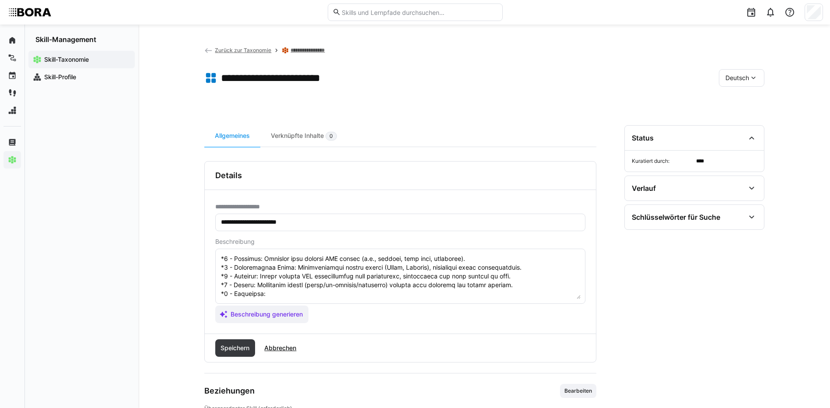
click at [277, 281] on textarea at bounding box center [400, 275] width 360 height 45
paste textarea "Develops strategic enterprise data warehouse architecture, including governance…"
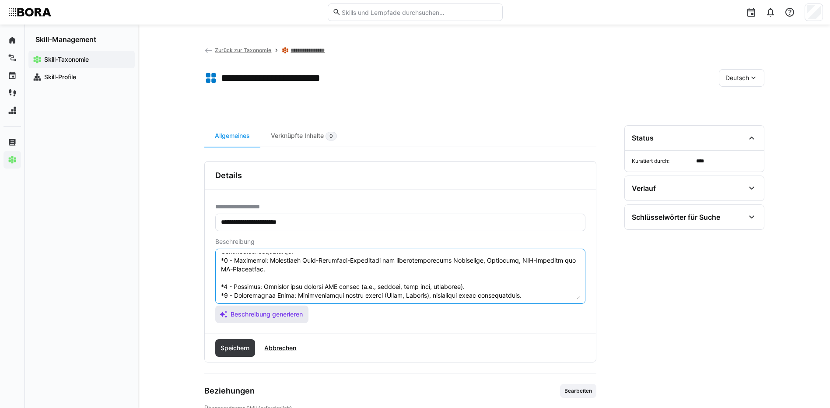
scroll to position [149, 0]
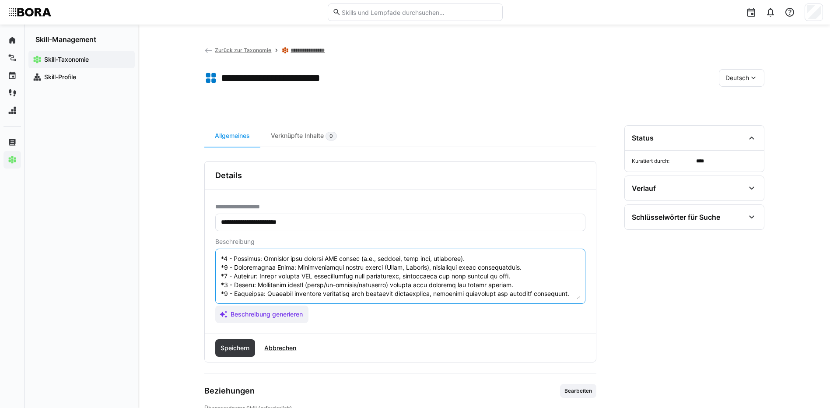
drag, startPoint x: 221, startPoint y: 284, endPoint x: 317, endPoint y: 313, distance: 99.7
click at [317, 313] on app-assistant-generate-form "Beschreibung Beschreibung generieren" at bounding box center [400, 280] width 370 height 85
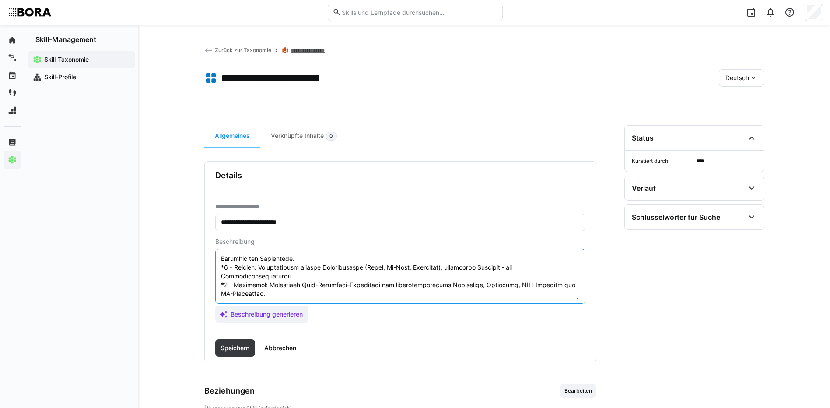
scroll to position [79, 0]
type textarea "Loremipsumd-Sitametconsec adipisc elit sed doe temporincidi Utlaboreet dol Magn…"
click at [240, 349] on span "Speichern" at bounding box center [234, 347] width 31 height 9
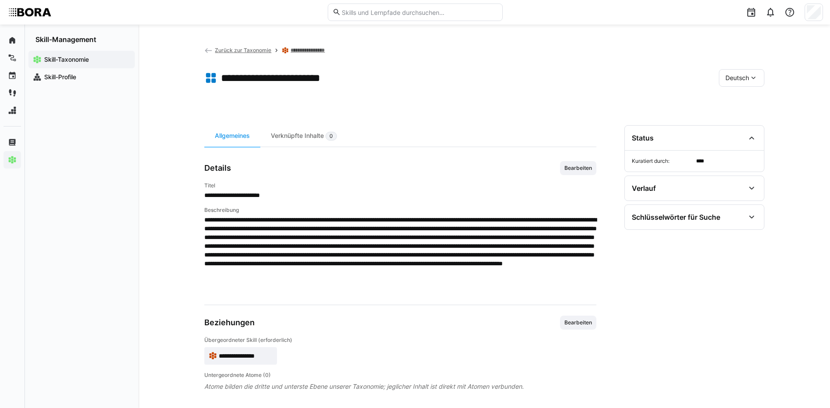
click at [751, 75] on eds-icon at bounding box center [753, 77] width 9 height 9
click at [755, 117] on div "Englisch" at bounding box center [741, 119] width 32 height 9
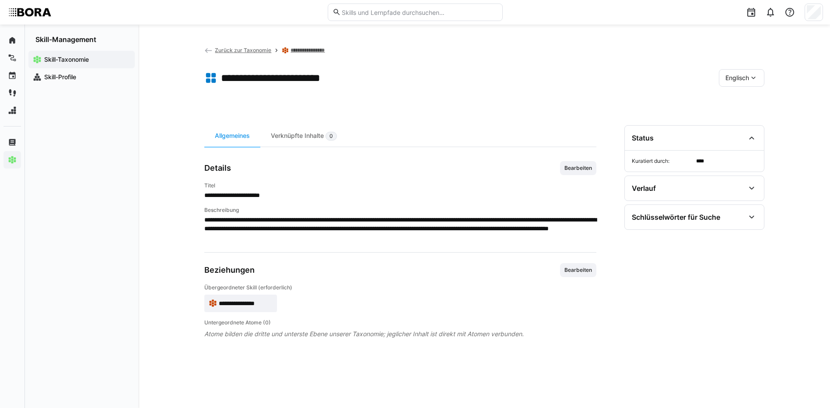
drag, startPoint x: 584, startPoint y: 169, endPoint x: 582, endPoint y: 173, distance: 4.7
click at [584, 169] on span "Bearbeiten" at bounding box center [577, 167] width 29 height 7
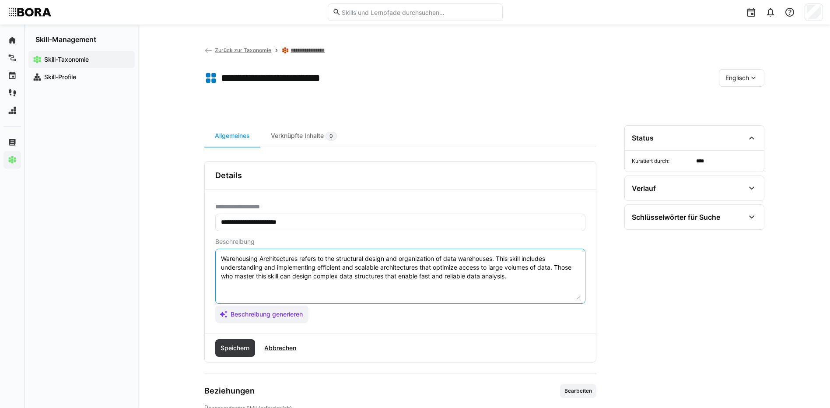
click at [530, 278] on textarea "Warehousing Architectures refers to the structural design and organization of d…" at bounding box center [400, 275] width 360 height 45
paste textarea "*1 - Beginner: Familiar with typical DWH layers (e.g., staging, data lake, repo…"
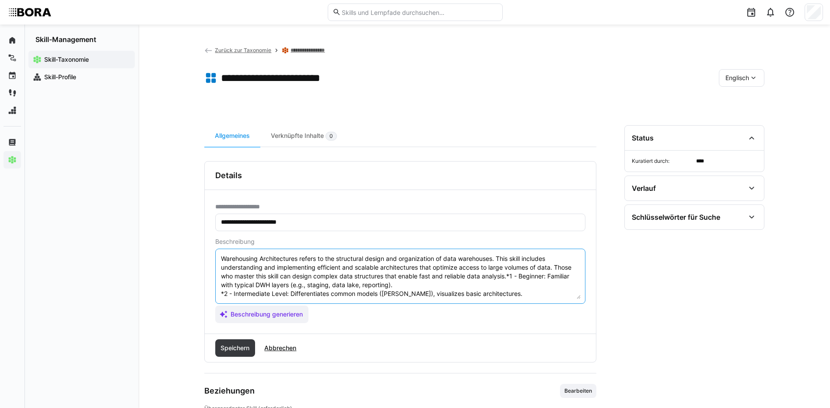
scroll to position [51, 0]
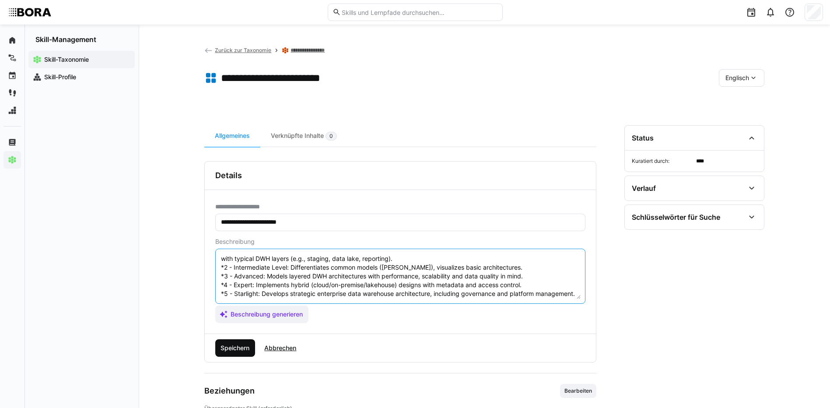
type textarea "Warehousing Architectures refers to the structural design and organization of d…"
click at [232, 346] on span "Speichern" at bounding box center [234, 347] width 31 height 9
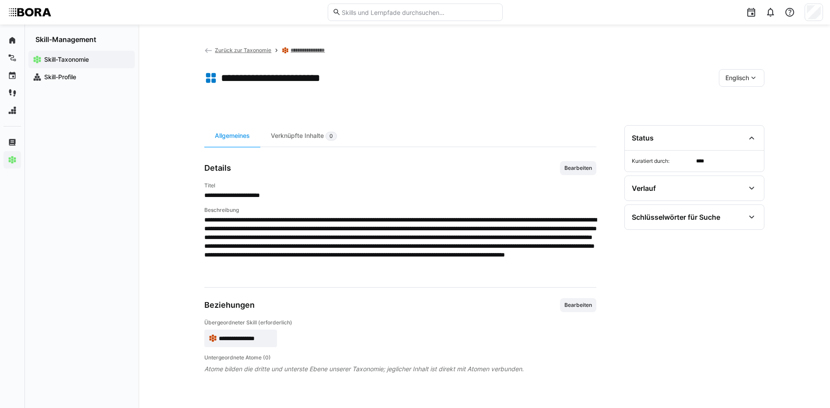
click at [750, 74] on eds-icon at bounding box center [753, 77] width 9 height 9
click at [754, 99] on div "Deutsch" at bounding box center [741, 101] width 32 height 9
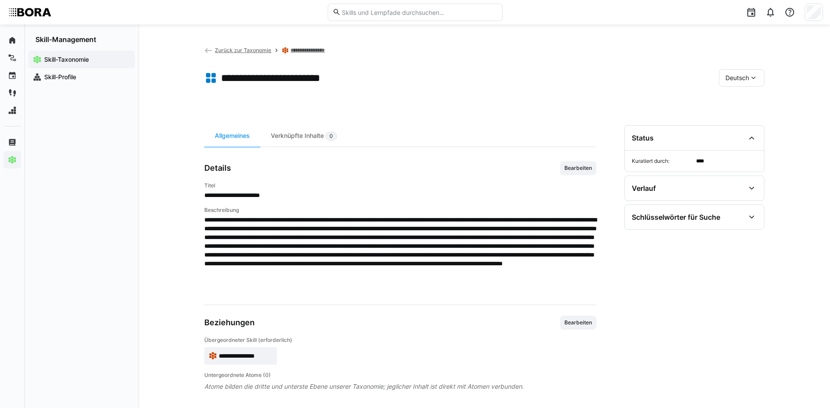
click at [314, 51] on link "**********" at bounding box center [313, 50] width 46 height 7
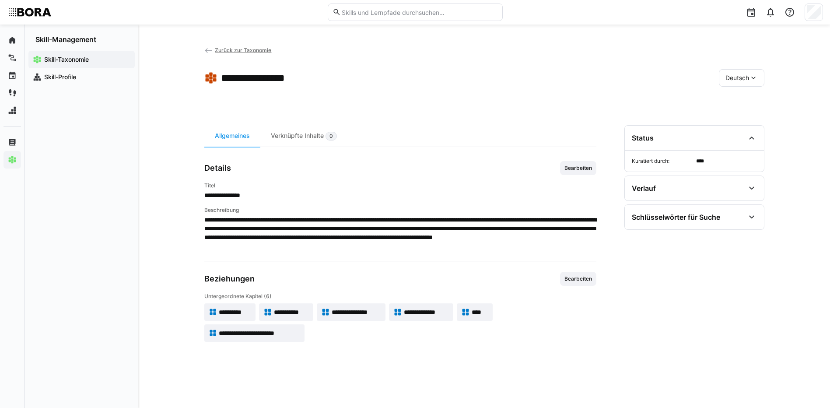
click at [259, 45] on app-back-navigation "Zurück zur Taxonomie" at bounding box center [237, 50] width 67 height 10
click at [260, 48] on span "Zurück zur Taxonomie" at bounding box center [243, 50] width 56 height 7
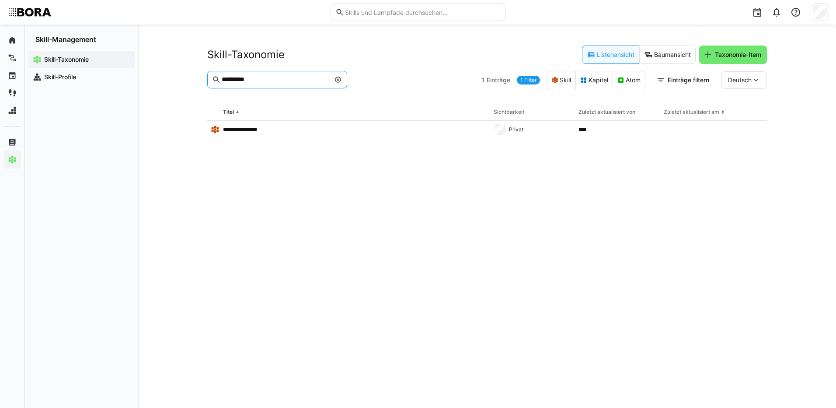
click at [261, 76] on input "**********" at bounding box center [275, 80] width 109 height 8
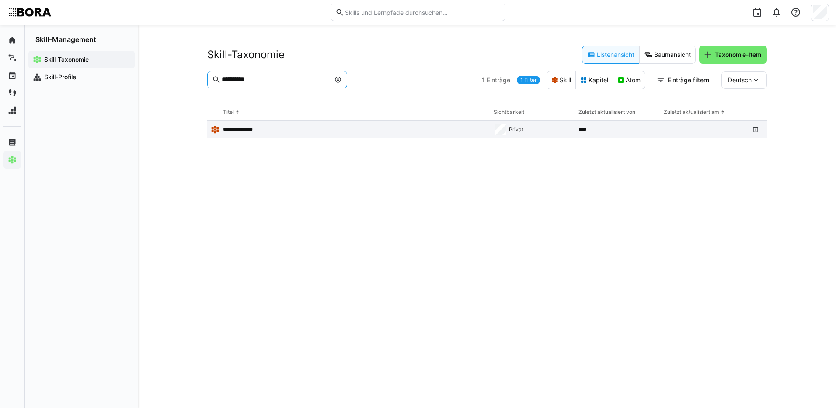
type input "**********"
click at [250, 127] on p "**********" at bounding box center [242, 129] width 38 height 7
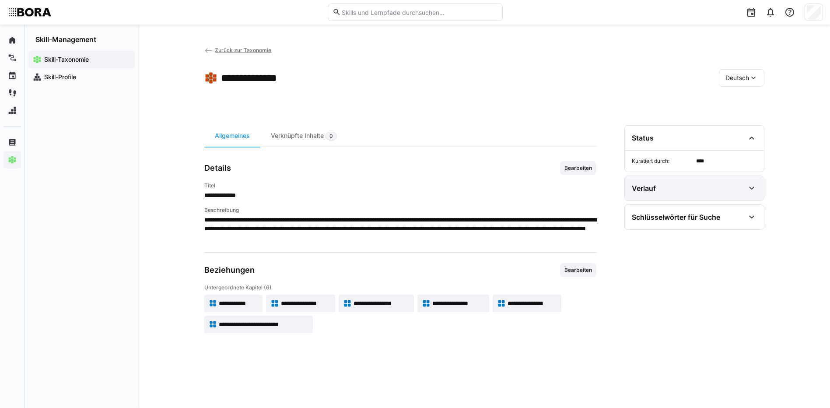
click at [716, 186] on div "Verlauf" at bounding box center [687, 188] width 113 height 10
click at [719, 209] on div "Schlüsselwörter für Suche" at bounding box center [693, 217] width 139 height 24
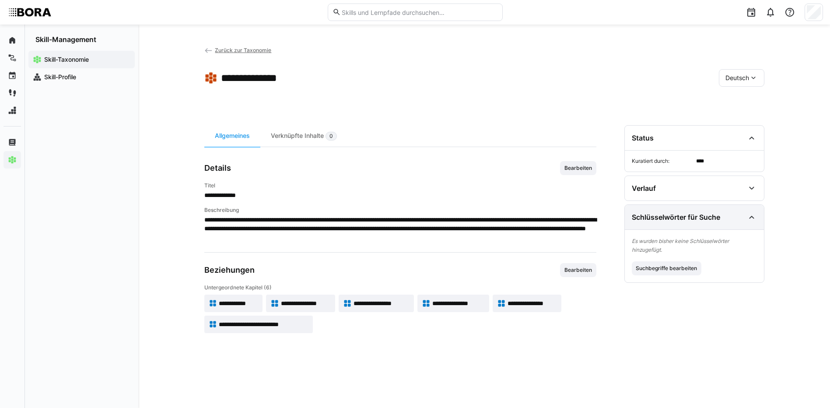
click at [719, 209] on div "Schlüsselwörter für Suche" at bounding box center [693, 217] width 139 height 24
click at [237, 299] on span "**********" at bounding box center [238, 303] width 39 height 9
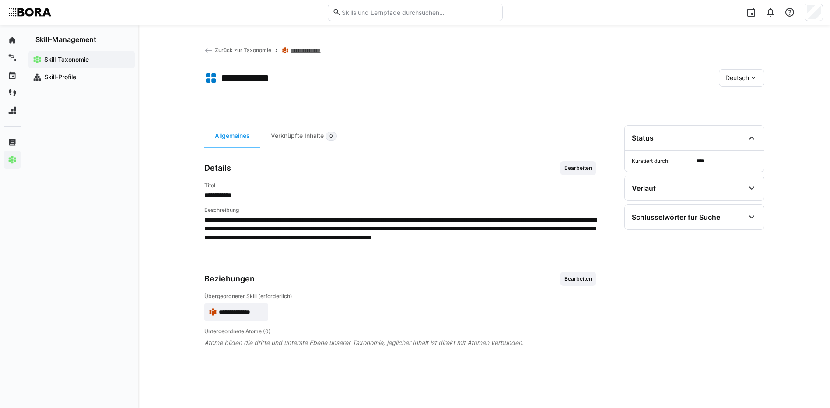
click at [571, 167] on span "Bearbeiten" at bounding box center [577, 167] width 29 height 7
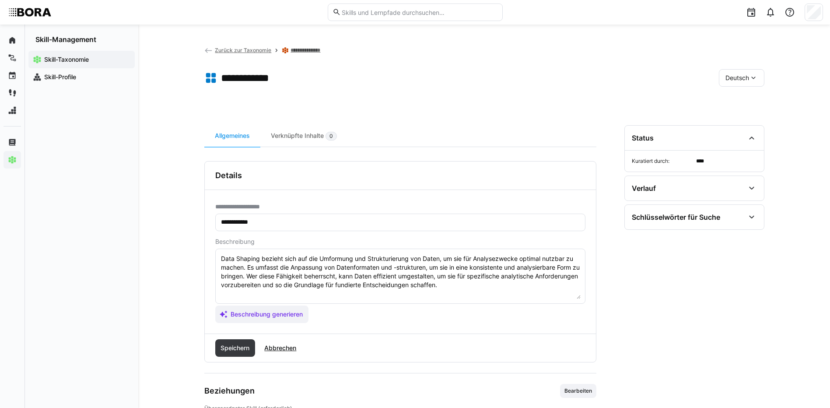
click at [514, 284] on textarea "Data Shaping bezieht sich auf die Umformung und Strukturierung von Daten, um si…" at bounding box center [400, 275] width 360 height 45
paste textarea "*1 - Anfänger: *2 - Mittelstufe: *3 - Fortgeschritten: *4 - Experte: *5 - Starl…"
click at [287, 297] on textarea "Data Shaping bezieht sich auf die Umformung und Strukturierung von Daten, um si…" at bounding box center [400, 275] width 360 height 45
click at [322, 293] on textarea "Data Shaping bezieht sich auf die Umformung und Strukturierung von Daten, um si…" at bounding box center [400, 275] width 360 height 45
paste textarea "Kennt einfache Datenumwandlungen (z. B. Spalten umbenennen, Datentyp ändern, fi…"
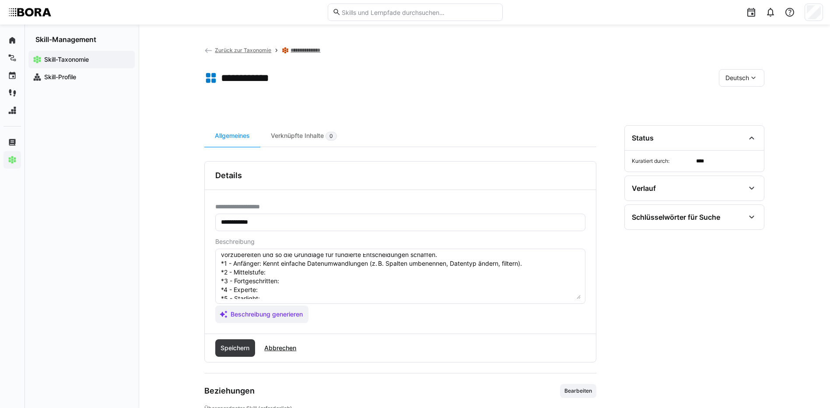
scroll to position [44, 0]
click at [295, 255] on textarea "Data Shaping bezieht sich auf die Umformung und Strukturierung von Daten, um si…" at bounding box center [400, 275] width 360 height 45
paste textarea "Nutzt Tools wie Power Query oder Python (pandas) zur Strukturierung und Transfo…"
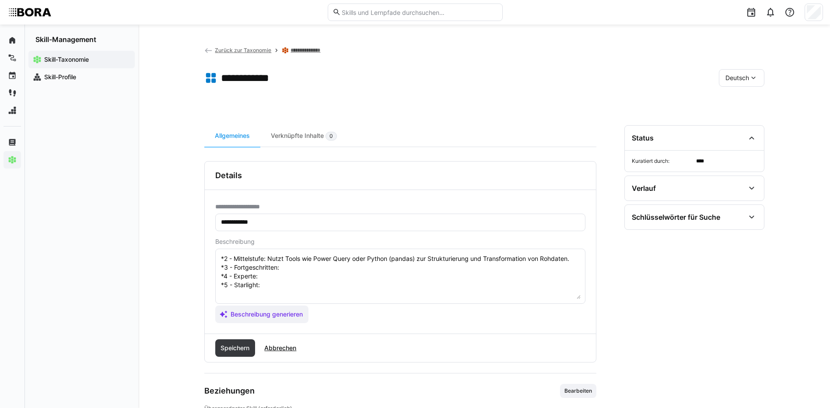
click at [320, 270] on textarea "Data Shaping bezieht sich auf die Umformung und Strukturierung von Daten, um si…" at bounding box center [400, 275] width 360 height 45
paste textarea "Kombiniert Daten aus verschiedenen Quellen (Join, Append), führt Transformation…"
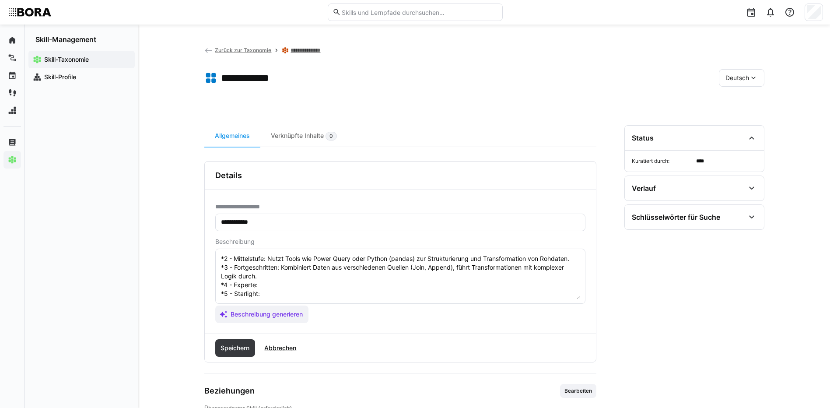
click at [271, 283] on textarea "Data Shaping bezieht sich auf die Umformung und Strukturierung von Daten, um si…" at bounding box center [400, 275] width 360 height 45
paste textarea "Entwickelt wiederverwendbare Transformationen inkl. Auditing, Logging und Dokum…"
click at [271, 294] on textarea "Data Shaping bezieht sich auf die Umformung und Strukturierung von Daten, um si…" at bounding box center [400, 275] width 360 height 45
paste textarea "Definiert strategische Vorgaben für Data Shaping in Enterprise Pipelines, inkl.…"
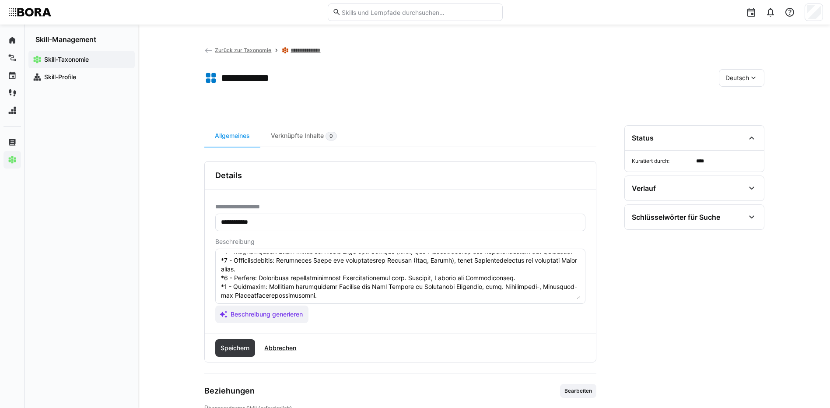
scroll to position [94, 0]
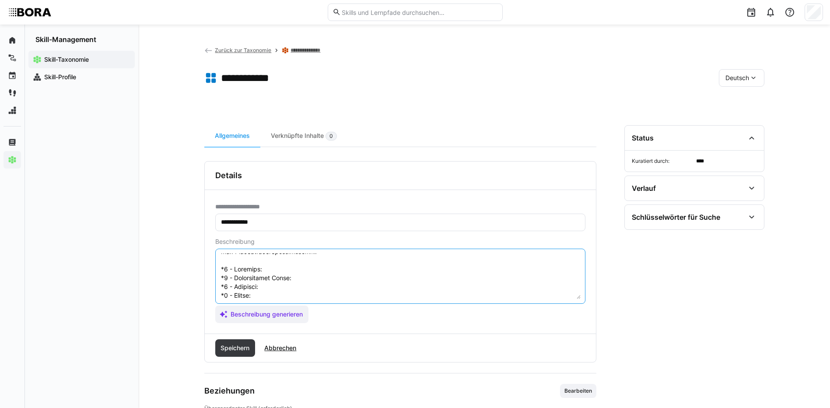
click at [283, 265] on textarea at bounding box center [400, 275] width 360 height 45
paste textarea "Understands simple data transformations (e.g., rename, format, filter)."
click at [318, 279] on textarea at bounding box center [400, 275] width 360 height 45
paste textarea "Uses tools like Power Query or Python (pandas) for basic structuring and cleanu…"
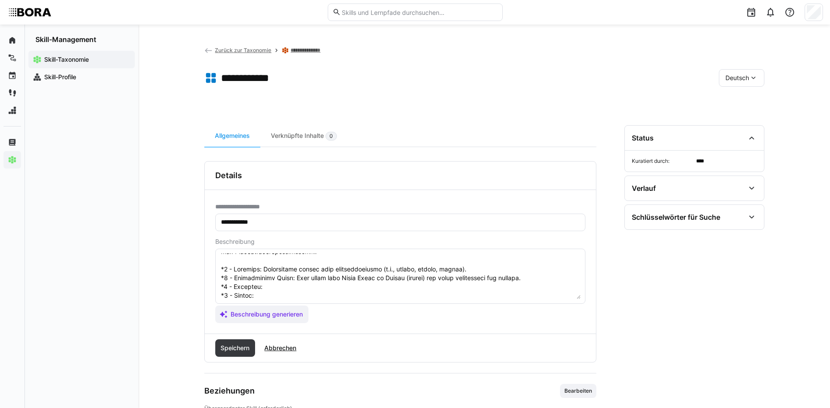
click at [277, 286] on textarea at bounding box center [400, 275] width 360 height 45
paste textarea "Combines sources and applies complex shaping logic (merge, pivot, flattening, n…"
click at [260, 297] on textarea at bounding box center [400, 275] width 360 height 45
paste textarea "Builds reusable transformation pipelines with validation, logging, and document…"
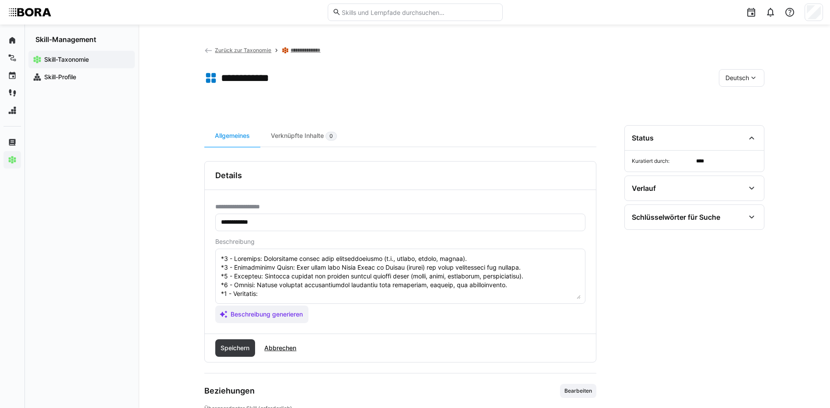
scroll to position [122, 0]
click at [297, 276] on textarea at bounding box center [400, 275] width 360 height 45
paste textarea "Defines enterprise shaping standards, performance guidelines, and version-contr…"
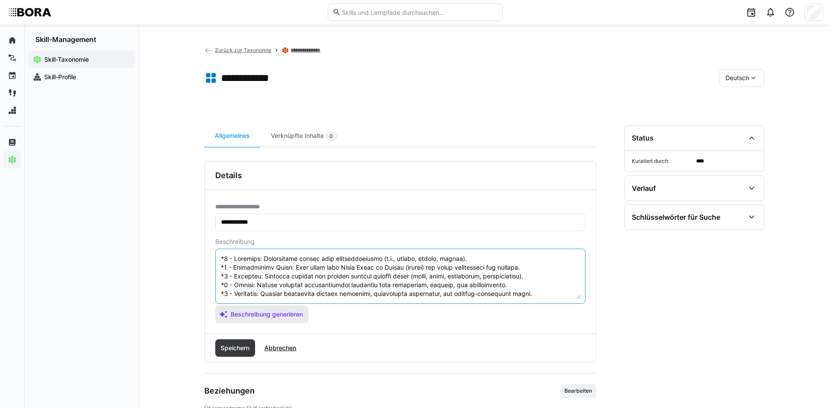
drag, startPoint x: 220, startPoint y: 285, endPoint x: 257, endPoint y: 305, distance: 42.3
click at [257, 305] on app-assistant-generate-form "Beschreibung Beschreibung generieren" at bounding box center [400, 280] width 370 height 85
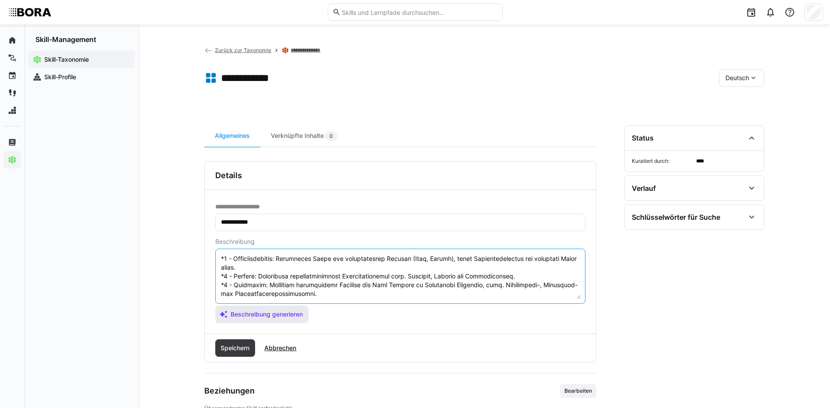
scroll to position [61, 0]
type textarea "Lore Ipsumdo sitamet cons adi eli Seddoeius tem Incididuntutla etd Magna, al en…"
click at [237, 346] on span "Speichern" at bounding box center [234, 347] width 31 height 9
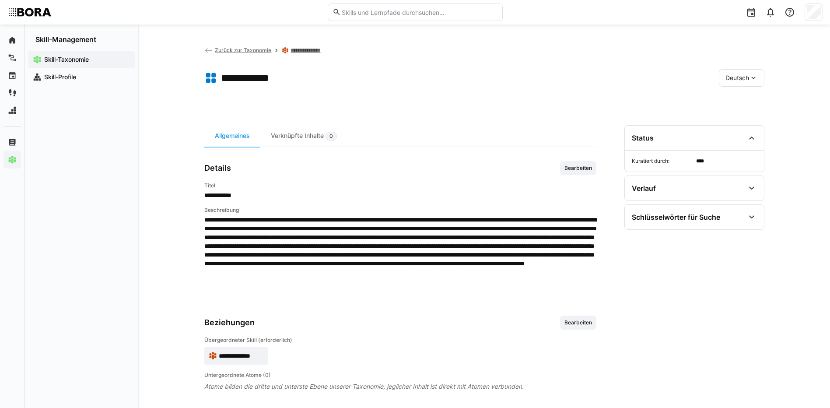
click at [736, 80] on span "Deutsch" at bounding box center [737, 77] width 24 height 9
drag, startPoint x: 746, startPoint y: 119, endPoint x: 653, endPoint y: 133, distance: 93.8
click at [746, 117] on span "Englisch" at bounding box center [737, 119] width 24 height 9
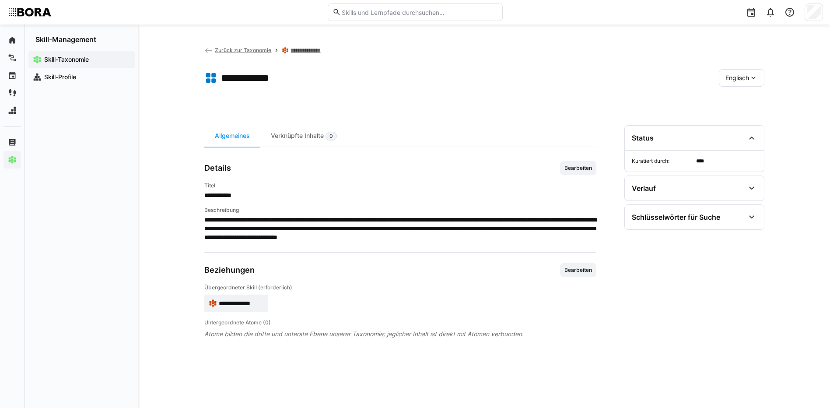
click at [575, 166] on span "Bearbeiten" at bounding box center [577, 167] width 29 height 7
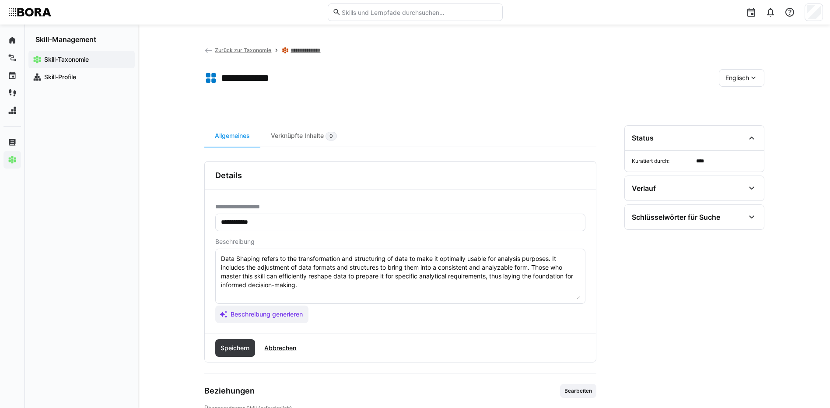
click at [481, 291] on textarea "Data Shaping refers to the transformation and structuring of data to make it op…" at bounding box center [400, 275] width 360 height 45
paste textarea "*1 - Beginner: Understands simple data transformations (e.g., rename, format, f…"
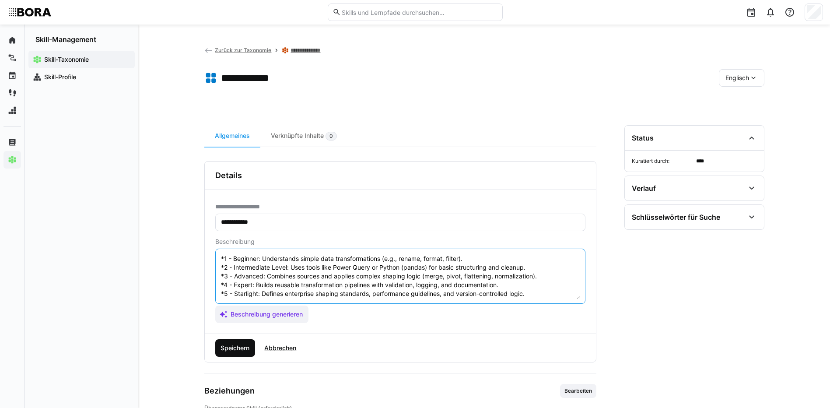
type textarea "Data Shaping refers to the transformation and structuring of data to make it op…"
click at [244, 352] on span "Speichern" at bounding box center [235, 347] width 40 height 17
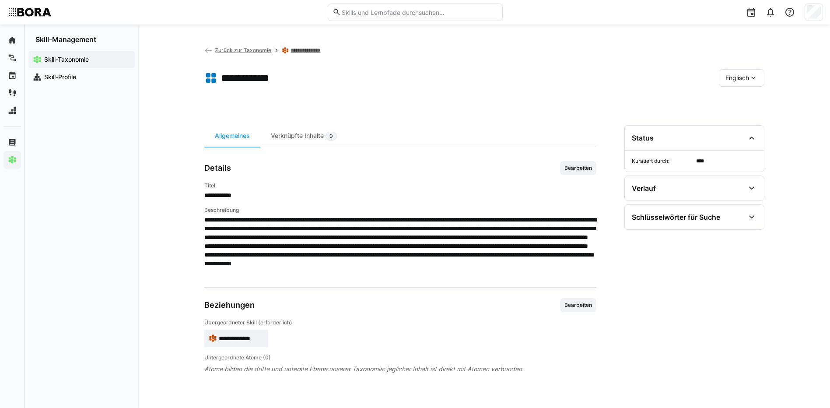
click at [746, 76] on span "Englisch" at bounding box center [737, 77] width 24 height 9
click at [746, 95] on div "Deutsch" at bounding box center [741, 101] width 46 height 18
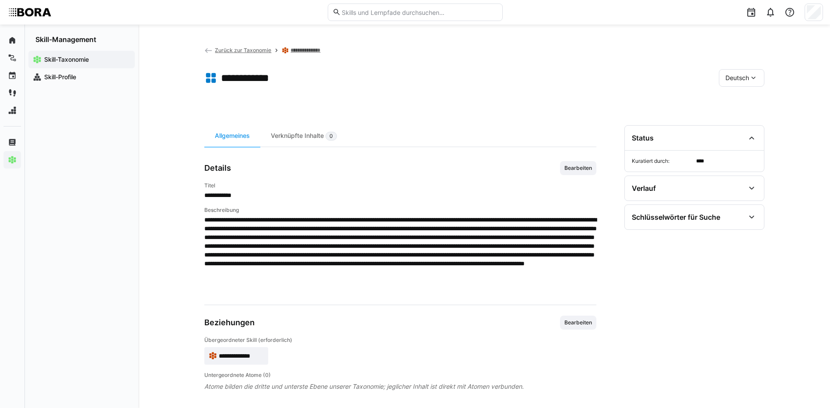
click at [307, 49] on link "**********" at bounding box center [309, 50] width 38 height 7
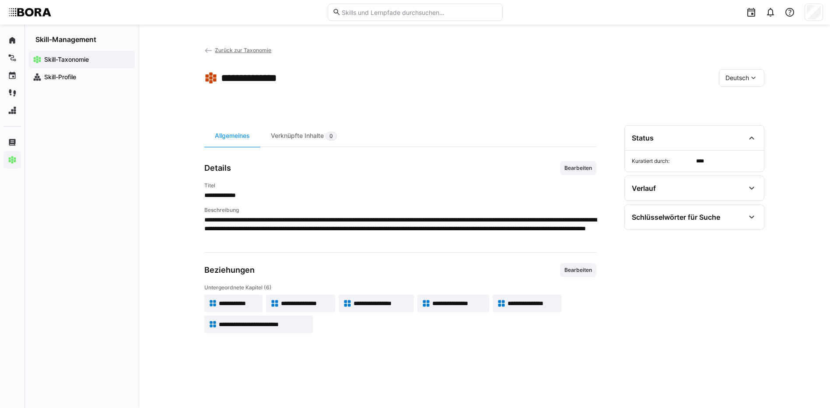
click at [307, 300] on span "**********" at bounding box center [306, 303] width 50 height 9
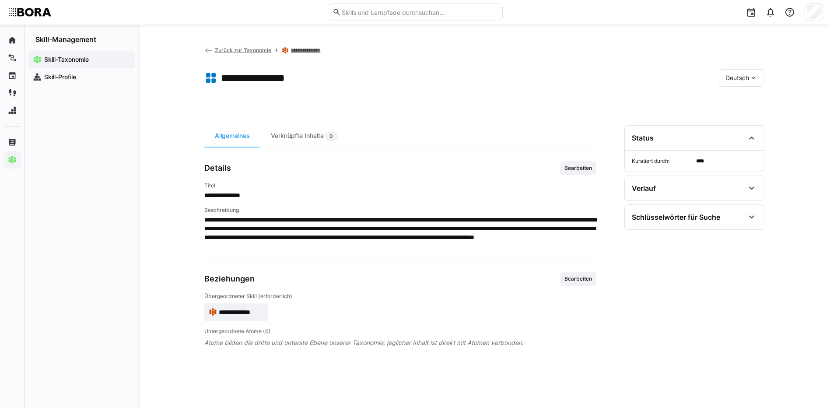
drag, startPoint x: 576, startPoint y: 168, endPoint x: 570, endPoint y: 192, distance: 25.1
click at [576, 168] on span "Bearbeiten" at bounding box center [577, 167] width 29 height 7
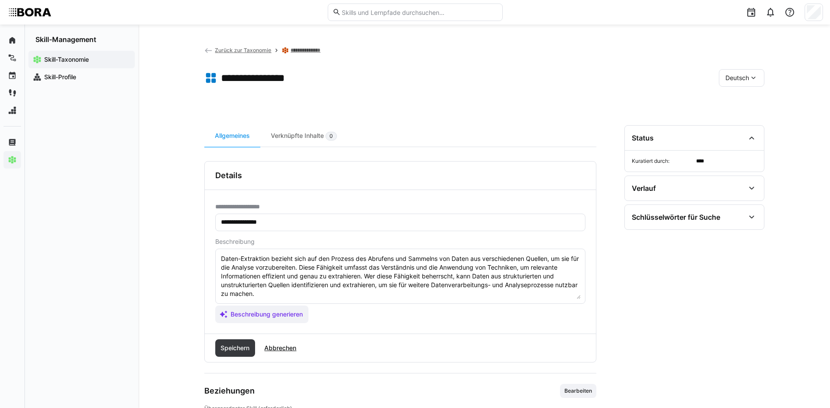
click at [561, 291] on textarea "Daten-Extraktion bezieht sich auf den Prozess des Abrufens und Sammelns von Dat…" at bounding box center [400, 275] width 360 height 45
paste textarea "*1 - Anfänger: *2 - Mittelstufe: *3 - Fortgeschritten: *4 - Experte: *5 - Starl…"
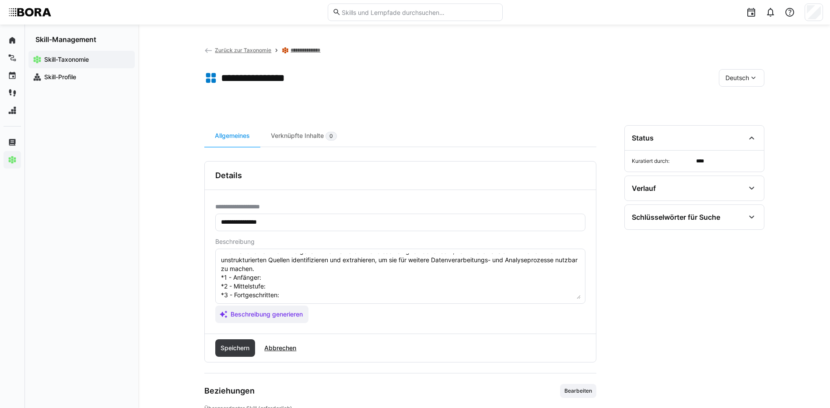
scroll to position [24, 0]
click at [284, 276] on textarea "Daten-Extraktion bezieht sich auf den Prozess des Abrufens und Sammelns von Dat…" at bounding box center [400, 275] width 360 height 45
paste textarea "Exportiert Daten manuell aus Quellen (z. B. Excel, CSV, SQL) und versteht grund…"
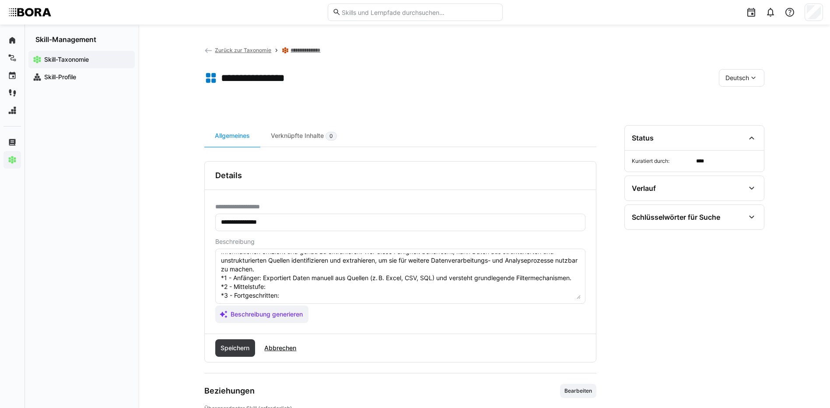
click at [290, 288] on textarea "Daten-Extraktion bezieht sich auf den Prozess des Abrufens und Sammelns von Dat…" at bounding box center [400, 275] width 360 height 45
paste textarea "Erstellt einfache Extraktionsskripte (z. B. SQL, Python), kennt Schedule- und Z…"
click at [300, 293] on textarea "Daten-Extraktion bezieht sich auf den Prozess des Abrufens und Sammelns von Dat…" at bounding box center [400, 275] width 360 height 45
paste textarea "Entwickelt robuste, dynamisch gesteuerte Extraktionsprozesse mit Fehlerüberwach…"
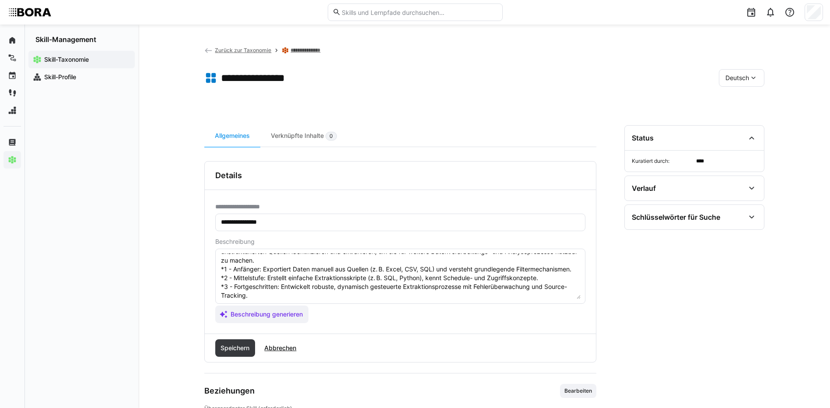
scroll to position [77, 0]
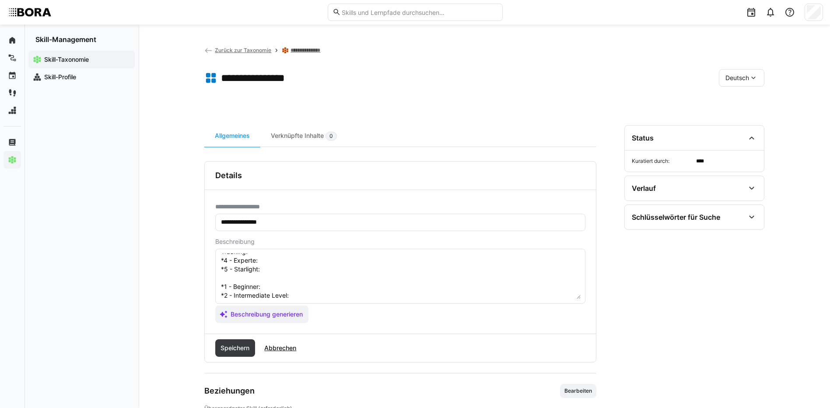
click at [286, 262] on textarea "Daten-Extraktion bezieht sich auf den Prozess des Abrufens und Sammelns von Dat…" at bounding box center [400, 275] width 360 height 45
paste textarea "Implementiert Extraktion aus verschiedenen Quelltypen (Datenbanken, APIs, Messa…"
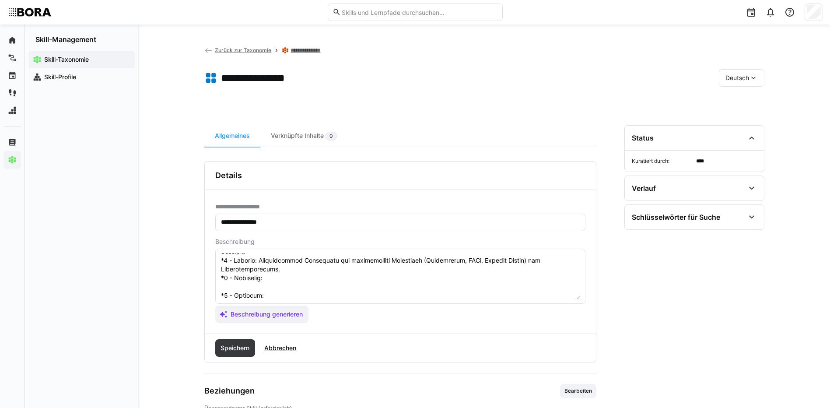
click at [293, 281] on textarea at bounding box center [400, 275] width 360 height 45
paste textarea "Verantwortet zentrale Extraktions-Frameworks, legt Standards für Authentifizier…"
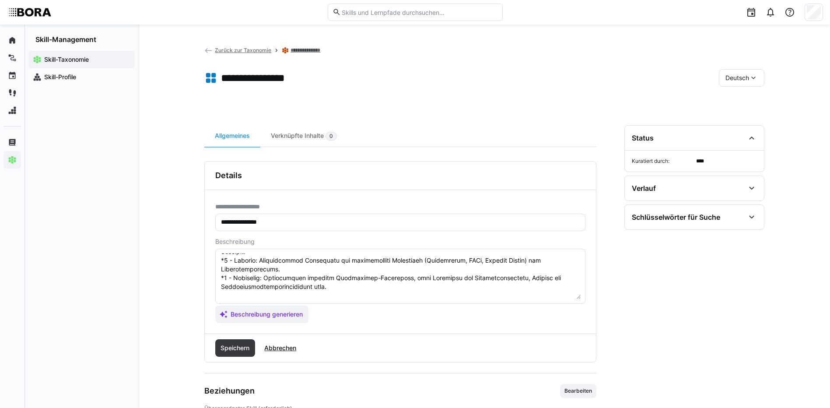
scroll to position [121, 0]
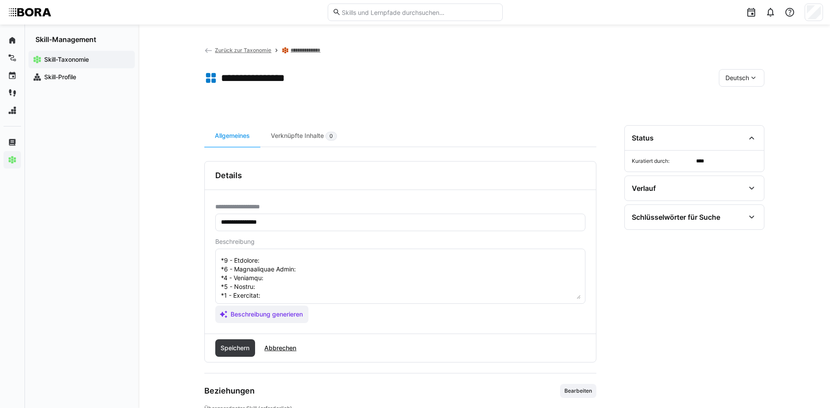
click at [321, 257] on textarea at bounding box center [400, 275] width 360 height 45
paste textarea "Can manually export data (CSV, Excel, SQL); understands basic filters."
click at [326, 273] on textarea at bounding box center [400, 275] width 360 height 45
click at [315, 269] on textarea at bounding box center [400, 275] width 360 height 45
paste textarea "Builds simple extraction scripts (SQL, Python); schedules jobs and understands …"
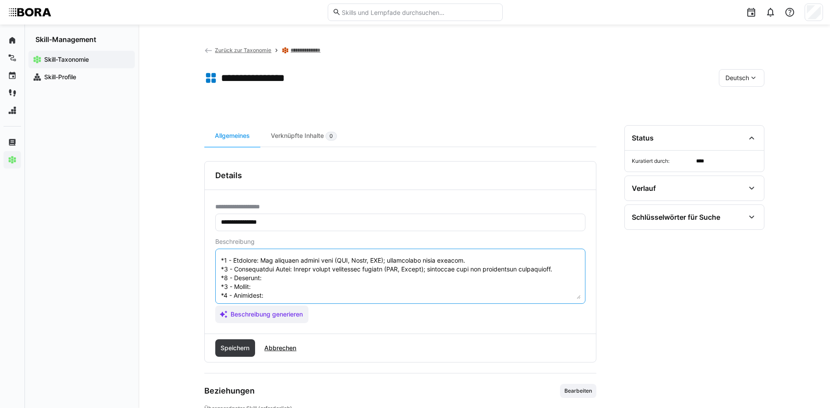
click at [290, 278] on textarea at bounding box center [400, 275] width 360 height 45
paste textarea "Implements dynamic, fault-tolerant extraction flows with logging, error handlin…"
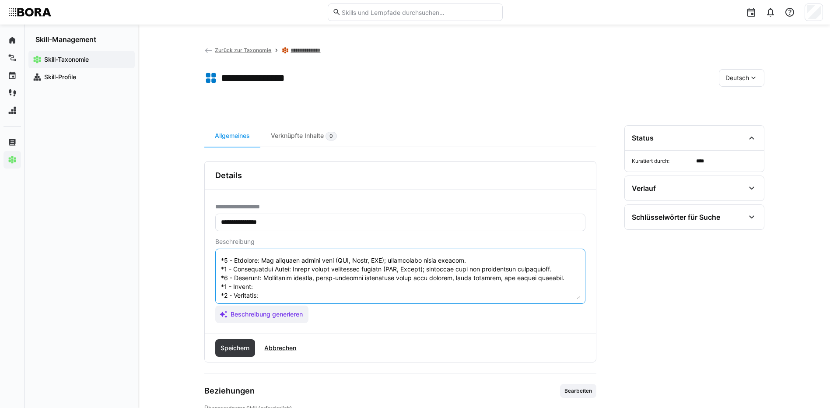
click at [332, 284] on textarea at bounding box center [400, 275] width 360 height 45
paste textarea "Extracts data from various sources (databases, APIs, queues) with latency and q…"
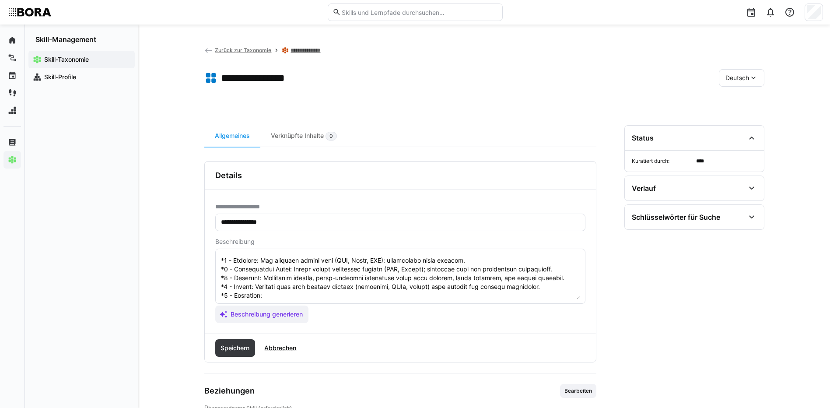
click at [275, 297] on textarea at bounding box center [400, 275] width 360 height 45
paste textarea "Designs centralized extraction frameworks, defines scheduling, source classific…"
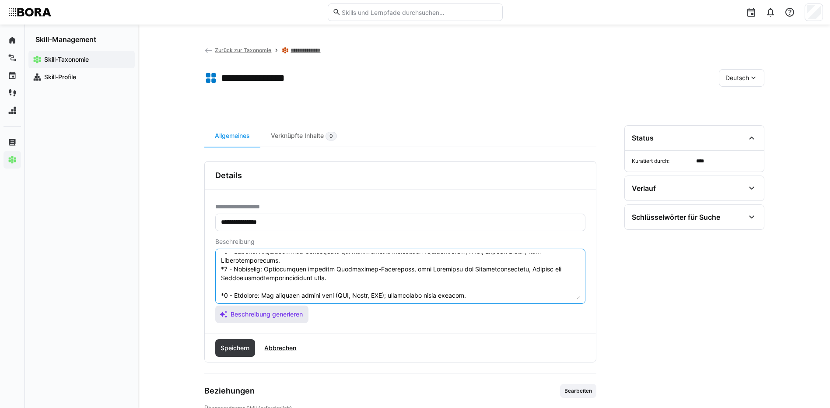
scroll to position [149, 0]
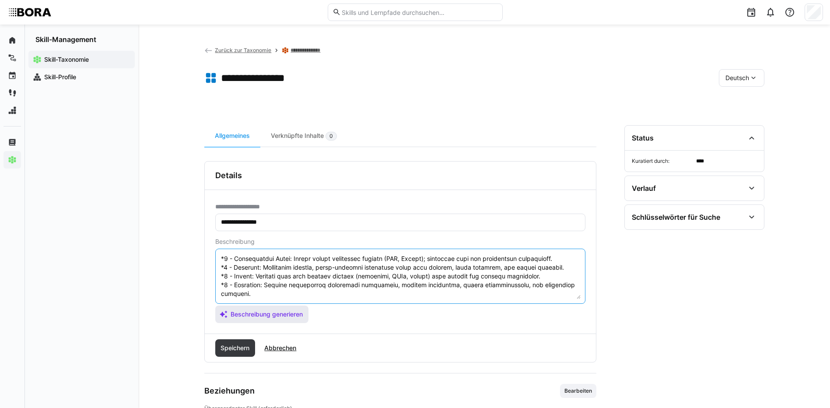
drag, startPoint x: 222, startPoint y: 294, endPoint x: 284, endPoint y: 322, distance: 68.3
click at [283, 322] on app-assistant-generate-form "Beschreibung Beschreibung generieren" at bounding box center [400, 280] width 370 height 85
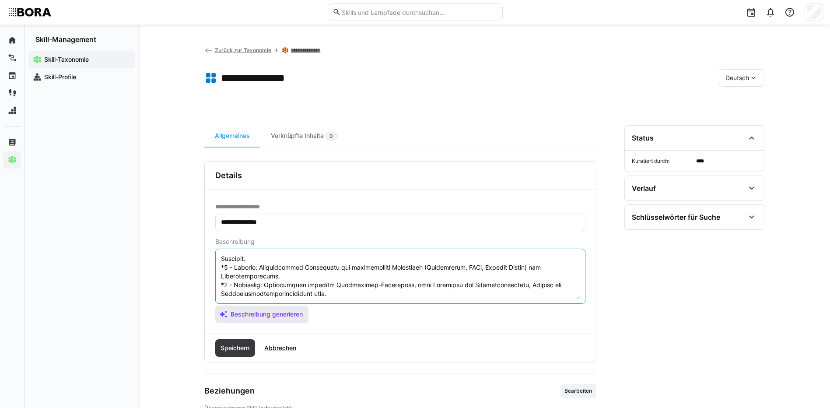
scroll to position [79, 0]
type textarea "Lorem-Ipsumdolor sitamet cons adi eli Seddoei tem Incididu utl Etdolore mag Ali…"
click at [227, 351] on span "Speichern" at bounding box center [234, 347] width 31 height 9
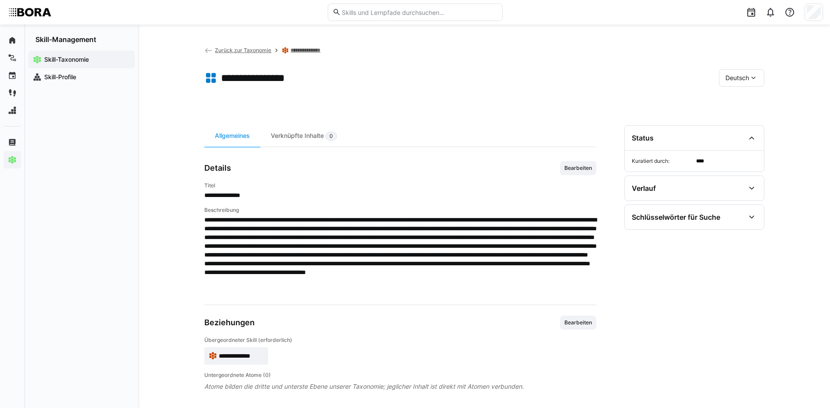
click at [734, 79] on span "Deutsch" at bounding box center [737, 77] width 24 height 9
click at [743, 115] on span "Englisch" at bounding box center [737, 119] width 24 height 9
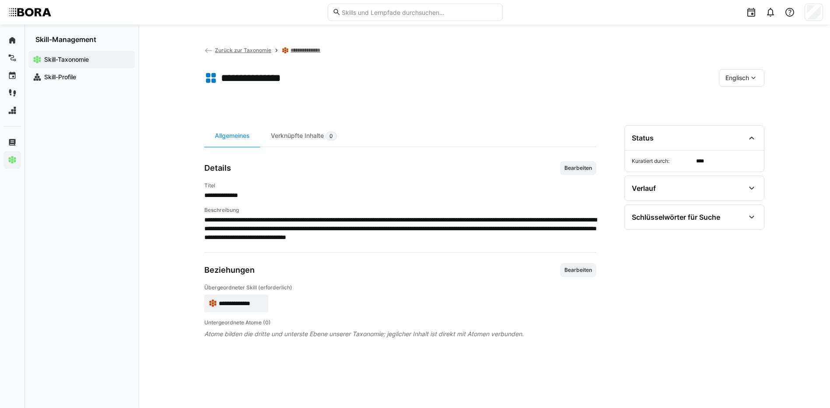
click at [569, 167] on span "Bearbeiten" at bounding box center [577, 167] width 29 height 7
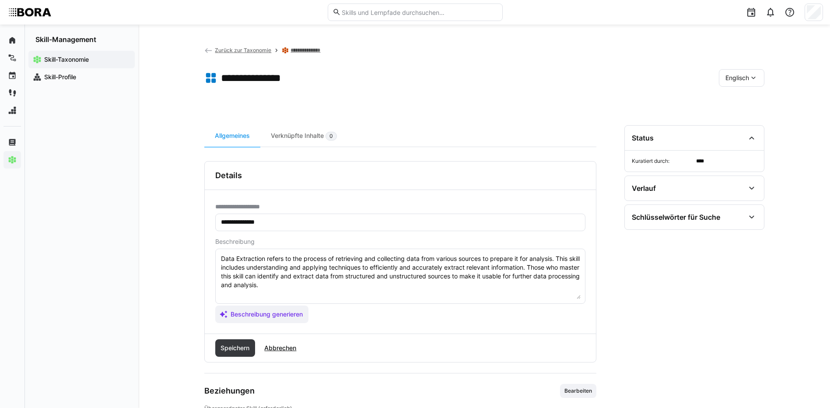
click at [523, 288] on textarea "Data Extraction refers to the process of retrieving and collecting data from va…" at bounding box center [400, 275] width 360 height 45
paste textarea "*1 - Beginner: Can manually export data (CSV, Excel, SQL); understands basic fi…"
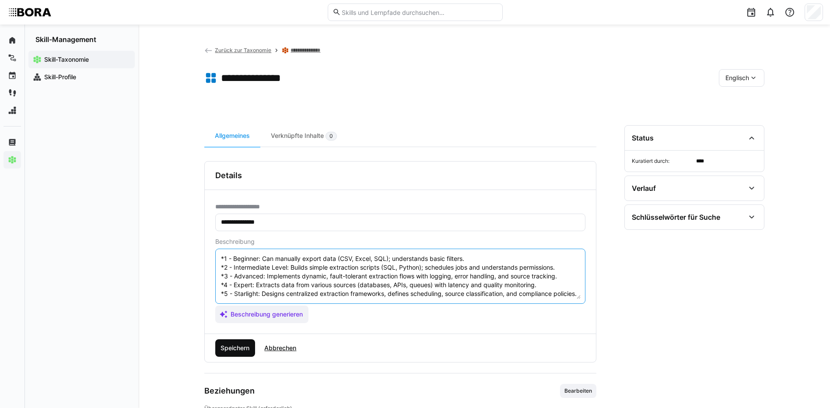
type textarea "Data Extraction refers to the process of retrieving and collecting data from va…"
click at [220, 344] on span "Speichern" at bounding box center [234, 347] width 31 height 9
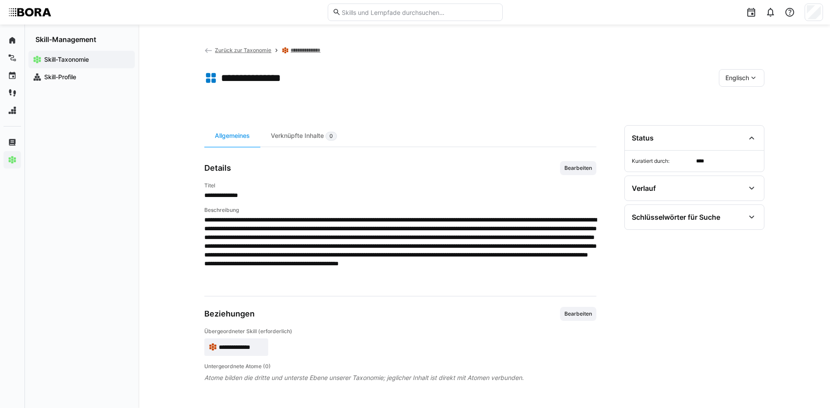
click at [728, 73] on div "Englisch" at bounding box center [741, 77] width 45 height 17
click at [737, 97] on span "Deutsch" at bounding box center [737, 101] width 24 height 9
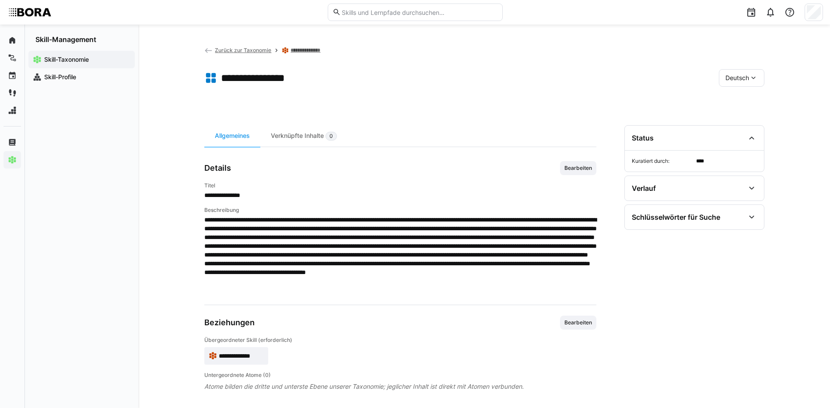
click at [317, 51] on link "**********" at bounding box center [309, 50] width 38 height 7
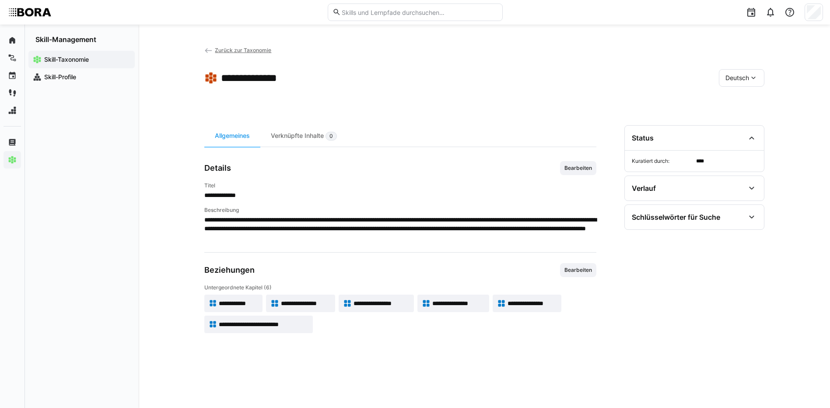
click at [362, 301] on span "**********" at bounding box center [381, 303] width 56 height 9
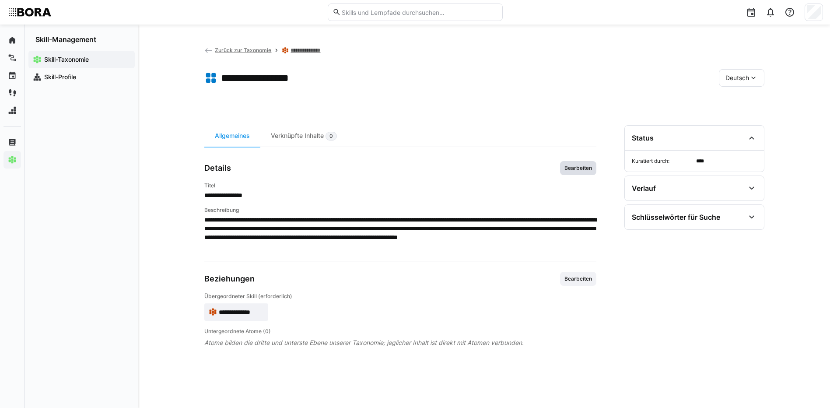
click at [571, 171] on span "Bearbeiten" at bounding box center [578, 168] width 36 height 14
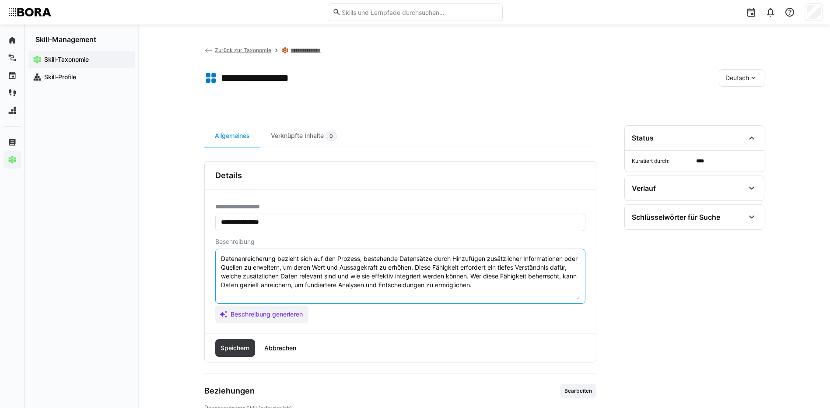
click at [543, 279] on textarea "Datenanreicherung bezieht sich auf den Prozess, bestehende Datensätze durch Hin…" at bounding box center [400, 275] width 360 height 45
click at [545, 285] on textarea "Datenanreicherung bezieht sich auf den Prozess, bestehende Datensätze durch Hin…" at bounding box center [400, 275] width 360 height 45
paste textarea "*1 - Anfänger: *2 - Mittelstufe: *3 - Fortgeschritten: *4 - Experte: *5 - Starl…"
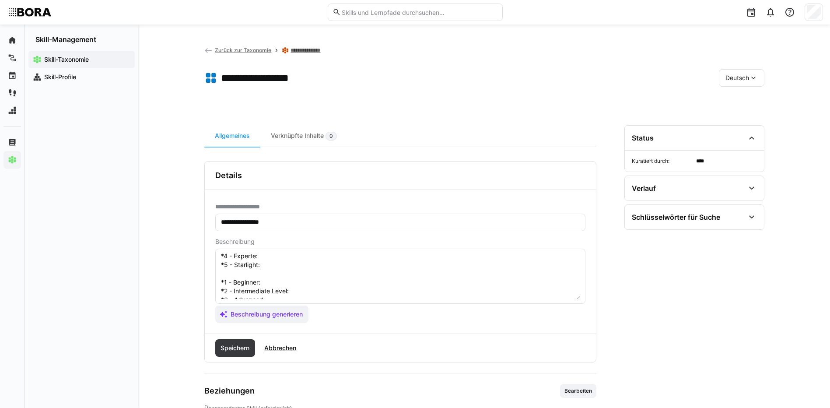
scroll to position [16, 0]
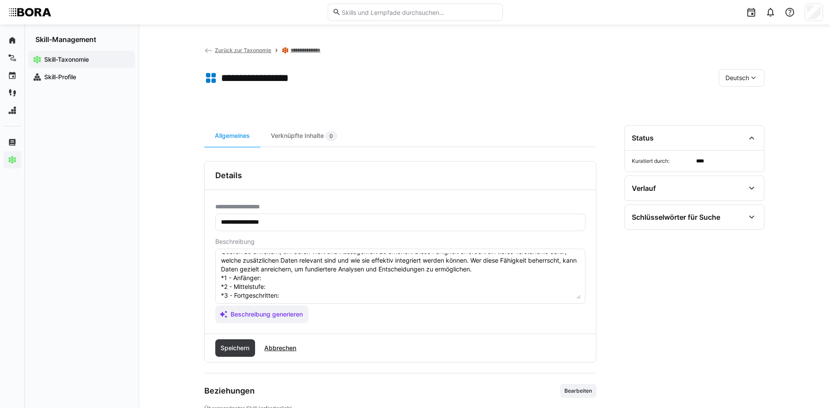
click at [274, 279] on textarea "Datenanreicherung bezieht sich auf den Prozess, bestehende Datensätze durch Hin…" at bounding box center [400, 275] width 360 height 45
paste textarea "Versteht das Ziel, bestehende Daten mit weiteren Attributen oder Kontext anzure…"
click at [284, 284] on textarea "Datenanreicherung bezieht sich auf den Prozess, bestehende Datensätze durch Hin…" at bounding box center [400, 275] width 360 height 45
paste textarea "Verknüpft interne/externe Datenquellen über Identifier (z. B. Kundennummer, Geo…"
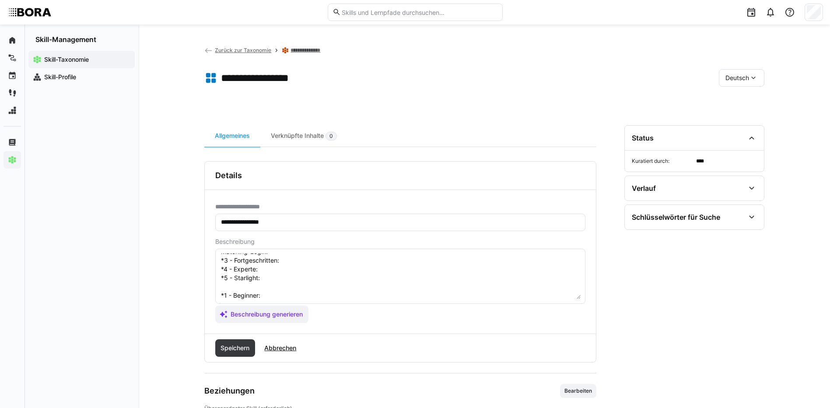
click at [314, 259] on textarea "Datenanreicherung bezieht sich auf den Prozess, bestehende Datensätze durch Hin…" at bounding box center [400, 275] width 360 height 45
paste textarea "Entwickelt regel- oder modellbasierte Anreicherungsprozesse (z. B. Kategorisier…"
click at [338, 270] on textarea "Datenanreicherung bezieht sich auf den Prozess, bestehende Datensätze durch Hin…" at bounding box center [400, 275] width 360 height 45
paste textarea "Etabliert automatisierte Prozesse inkl. Konsistenzprüfung, Historisierung und V…"
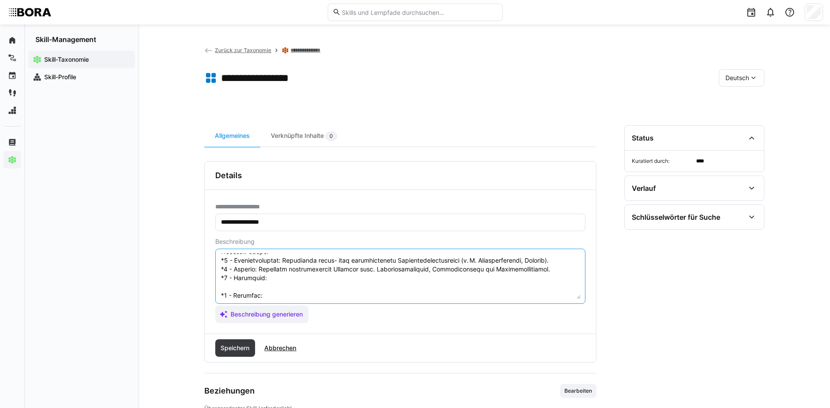
click at [318, 278] on textarea at bounding box center [400, 275] width 360 height 45
paste textarea "Legt strategische Datenanreicherungskonzepte fest (z. B. Nutzung von externen D…"
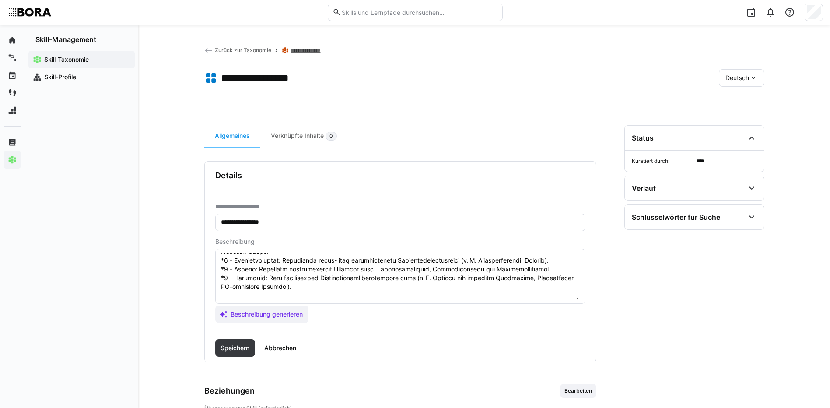
scroll to position [103, 0]
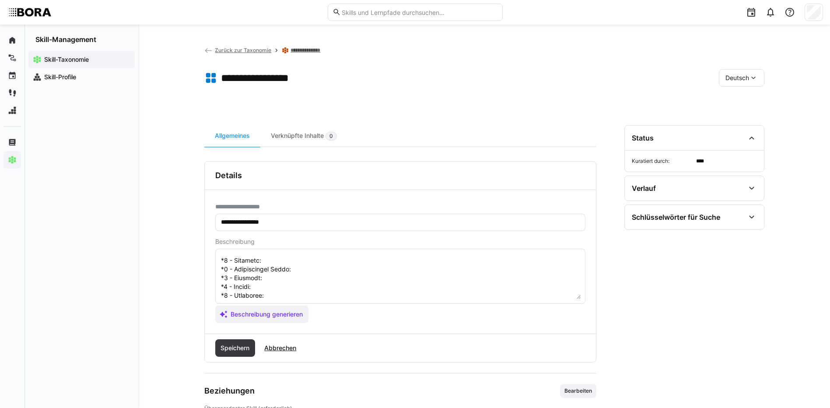
click at [308, 260] on textarea at bounding box center [400, 275] width 360 height 45
paste textarea "Understands the concept of adding value to data using additional context or att…"
click at [339, 269] on textarea at bounding box center [400, 275] width 360 height 45
paste textarea "Joins datasets using basic matching logic (e.g., ID fields), performs lookups a…"
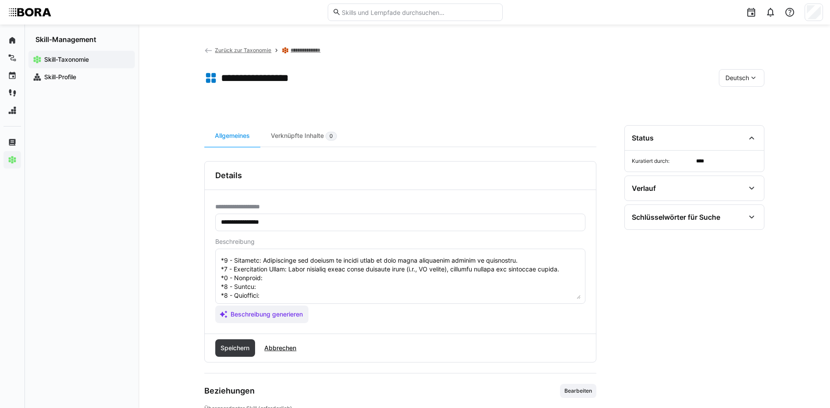
click at [292, 272] on textarea at bounding box center [400, 275] width 360 height 45
click at [288, 277] on textarea at bounding box center [400, 275] width 360 height 45
paste textarea "Builds rule-based or ML-driven enrichment workflows (e.g., segmentation, scorin…"
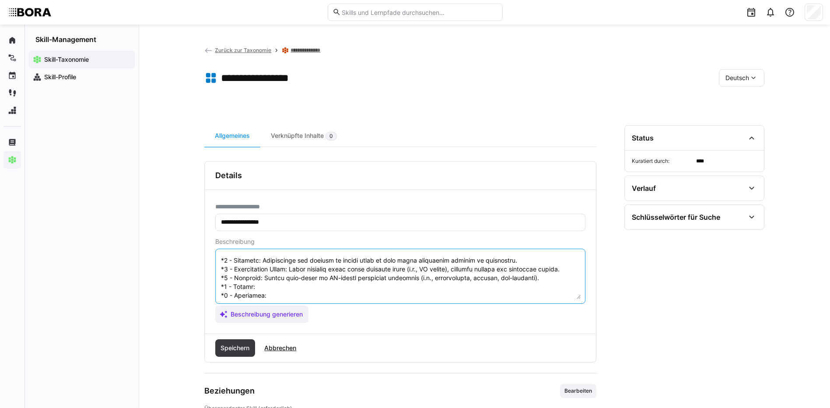
click at [262, 284] on textarea at bounding box center [400, 275] width 360 height 45
paste textarea "Develops automated enrichment pipelines with data lineage, versioning and quali…"
click at [286, 296] on textarea at bounding box center [400, 275] width 360 height 45
paste textarea "Leads enrichment strategies using external sources, partner data, and AI; defin…"
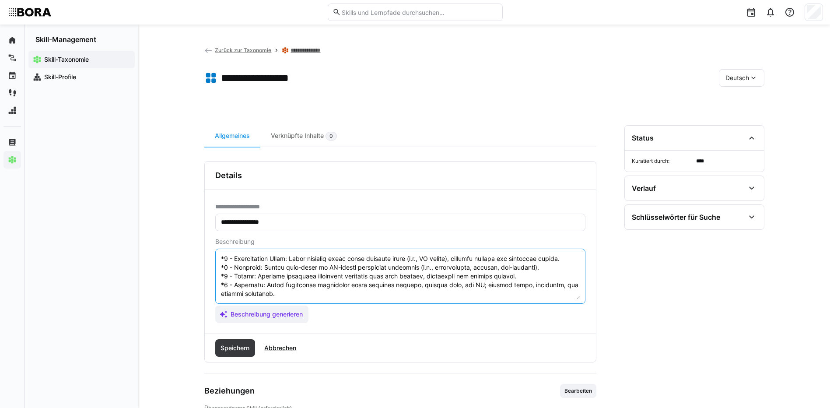
scroll to position [131, 0]
drag, startPoint x: 220, startPoint y: 293, endPoint x: 238, endPoint y: 303, distance: 21.4
click at [238, 303] on app-assistant-generate-form "Beschreibung Beschreibung generieren" at bounding box center [400, 280] width 370 height 85
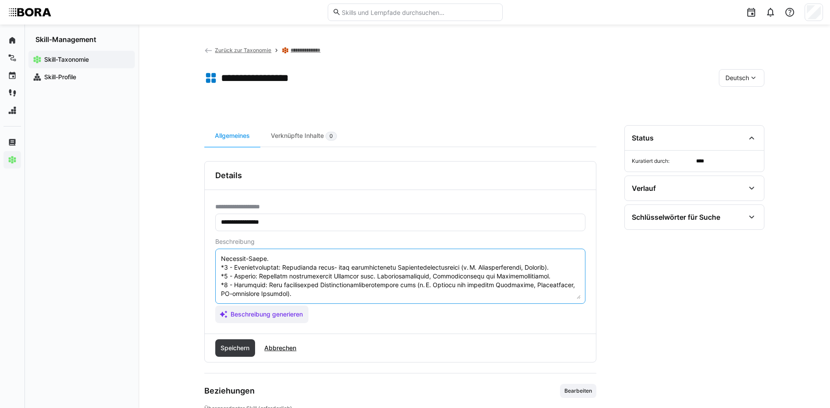
scroll to position [61, 0]
type textarea "Loremipsumdolorsi ametcon adip eli sed Doeiusm, temporinci Utlaboreet dolor Mag…"
click at [225, 339] on span "Speichern" at bounding box center [235, 347] width 40 height 17
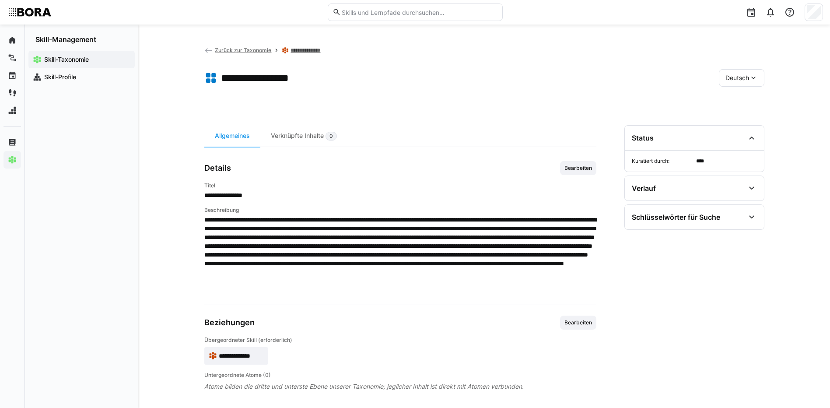
click at [729, 79] on span "Deutsch" at bounding box center [737, 77] width 24 height 9
click at [738, 119] on span "Englisch" at bounding box center [737, 119] width 24 height 9
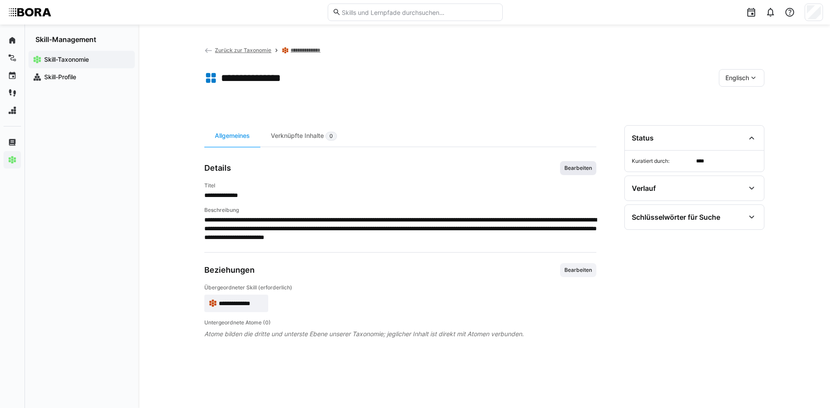
click at [577, 169] on span "Bearbeiten" at bounding box center [577, 167] width 29 height 7
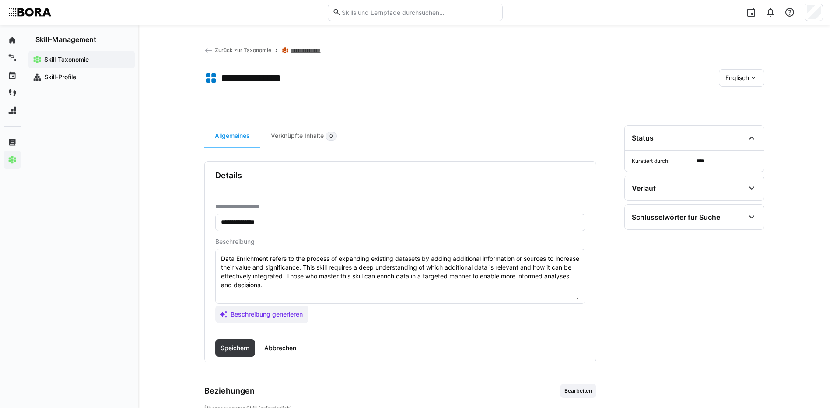
click at [562, 285] on textarea "Data Enrichment refers to the process of expanding existing datasets by adding …" at bounding box center [400, 275] width 360 height 45
paste textarea "*1 - Beginner: Understands the concept of adding value to data using additional…"
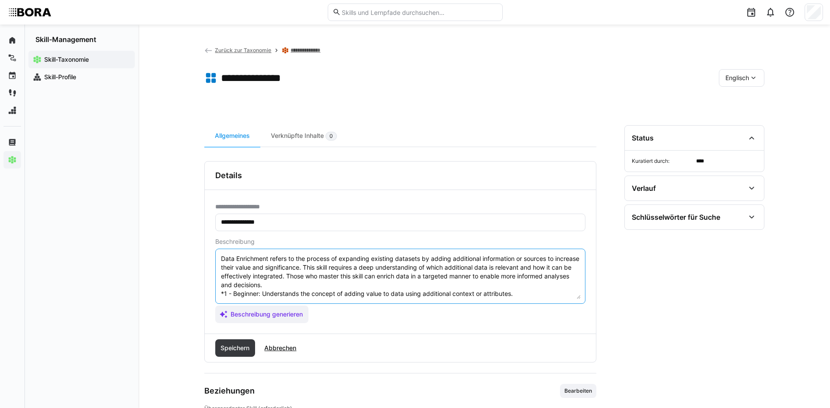
scroll to position [59, 0]
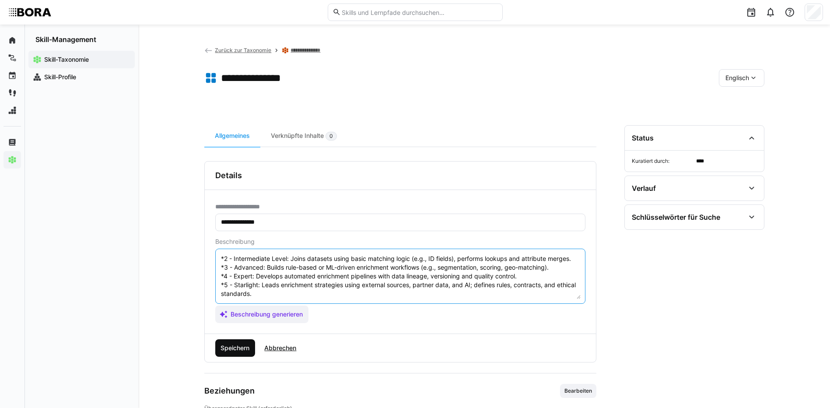
type textarea "Data Enrichment refers to the process of expanding existing datasets by adding …"
click at [230, 352] on span "Speichern" at bounding box center [235, 347] width 40 height 17
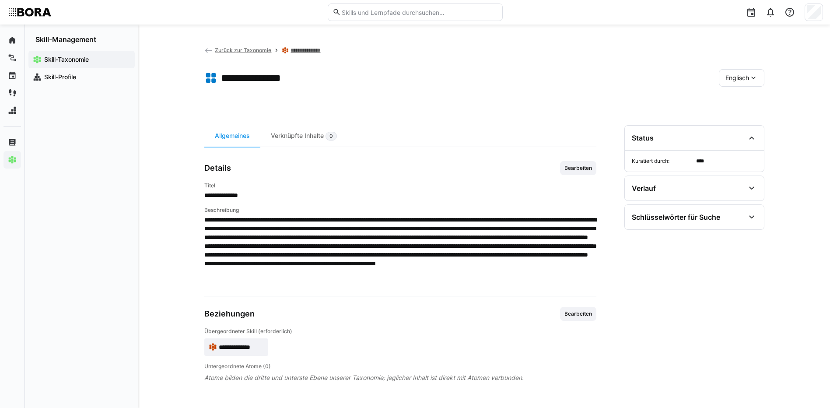
drag, startPoint x: 750, startPoint y: 70, endPoint x: 750, endPoint y: 77, distance: 7.4
click at [750, 70] on div "Englisch" at bounding box center [741, 77] width 45 height 17
click at [749, 97] on div "Deutsch" at bounding box center [741, 101] width 32 height 9
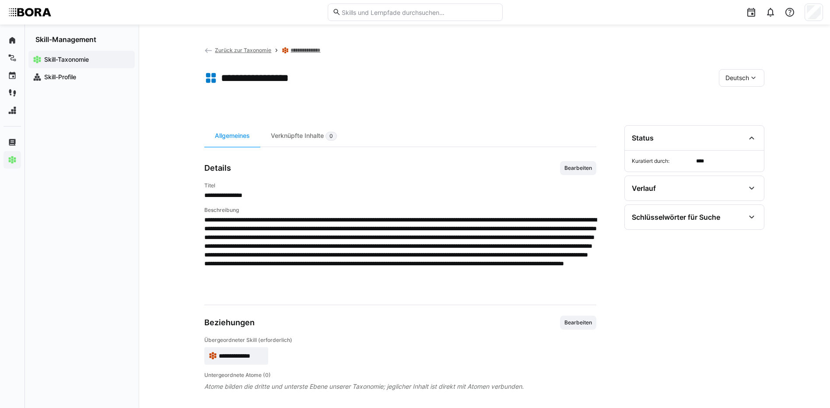
click at [323, 50] on link "**********" at bounding box center [309, 50] width 38 height 7
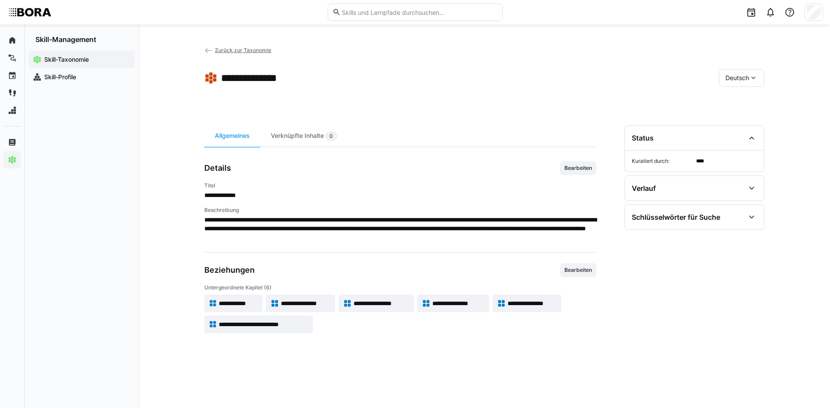
click at [460, 305] on span "**********" at bounding box center [458, 303] width 52 height 9
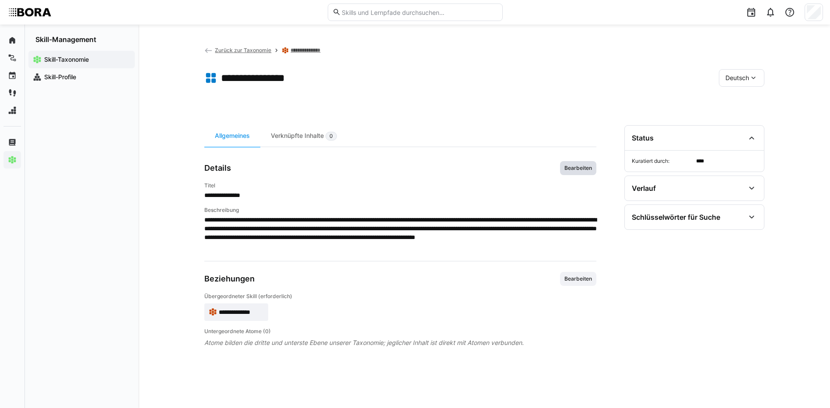
click at [586, 166] on span "Bearbeiten" at bounding box center [577, 167] width 29 height 7
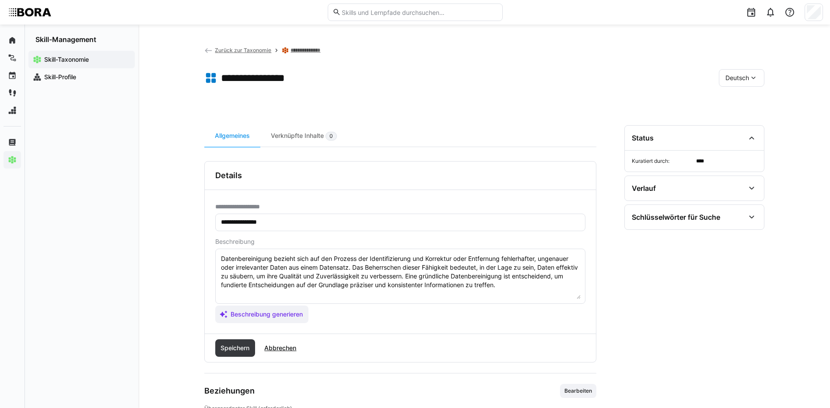
click at [550, 282] on textarea "Datenbereinigung bezieht sich auf den Prozess der Identifizierung und Korrektur…" at bounding box center [400, 275] width 360 height 45
paste textarea "*1 - Anfänger: *2 - Mittelstufe: *3 - Fortgeschritten: *4 - Experte: *5 - Starl…"
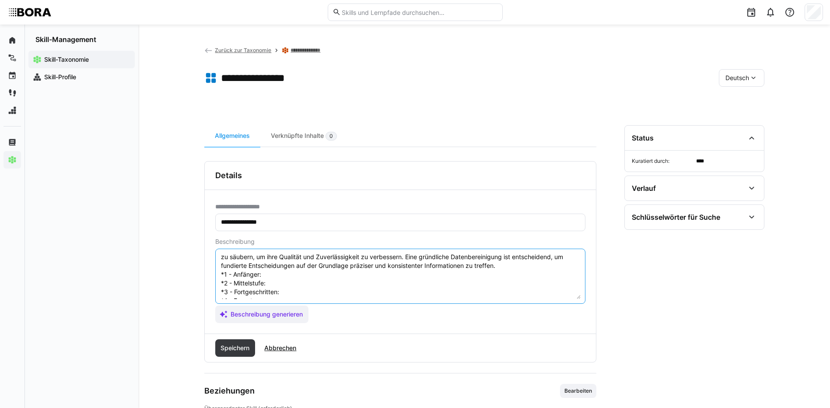
scroll to position [16, 0]
click at [274, 280] on textarea "Datenbereinigung bezieht sich auf den Prozess der Identifizierung und Korrektur…" at bounding box center [400, 275] width 360 height 45
click at [275, 280] on textarea "Datenbereinigung bezieht sich auf den Prozess der Identifizierung und Korrektur…" at bounding box center [400, 275] width 360 height 45
paste textarea "Erkennt typische Datenfehler wie Dubletten, unzulässige Werte oder falsche Form…"
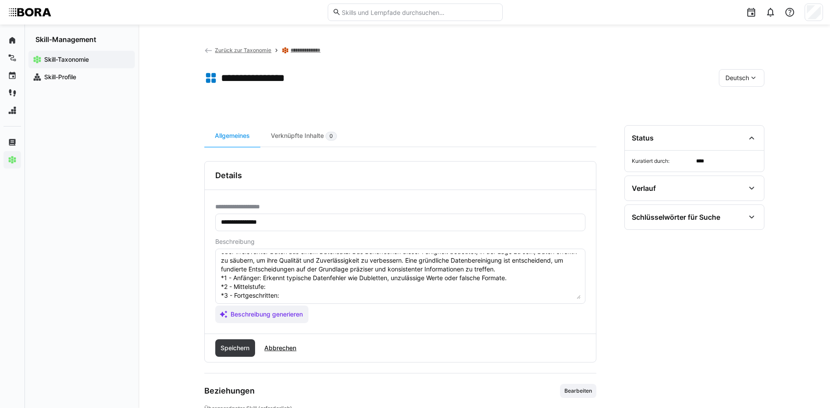
click at [283, 287] on textarea "Datenbereinigung bezieht sich auf den Prozess der Identifizierung und Korrektur…" at bounding box center [400, 275] width 360 height 45
paste textarea "Nutzt einfache Regeln und Tools zur Korrektur, Standardisierung und Harmonisier…"
click at [289, 298] on textarea "Datenbereinigung bezieht sich auf den Prozess der Identifizierung und Korrektur…" at bounding box center [400, 275] width 360 height 45
paste textarea "Erstellt Reinigungsworkflows (z. B. Regex, NLP-basierte Prüfungen) mit Logging …"
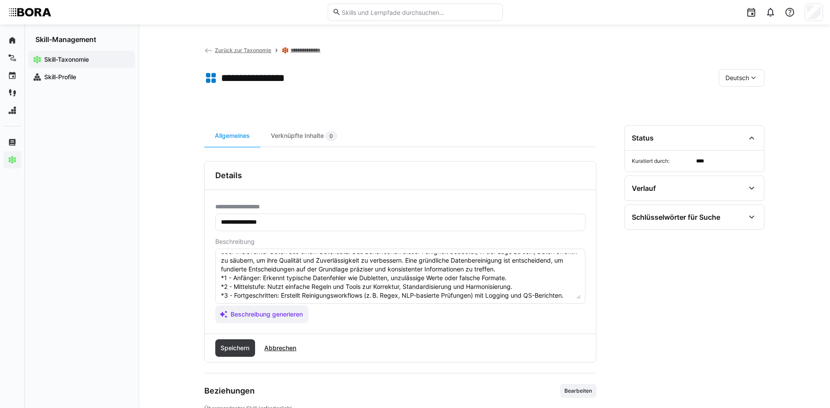
scroll to position [59, 0]
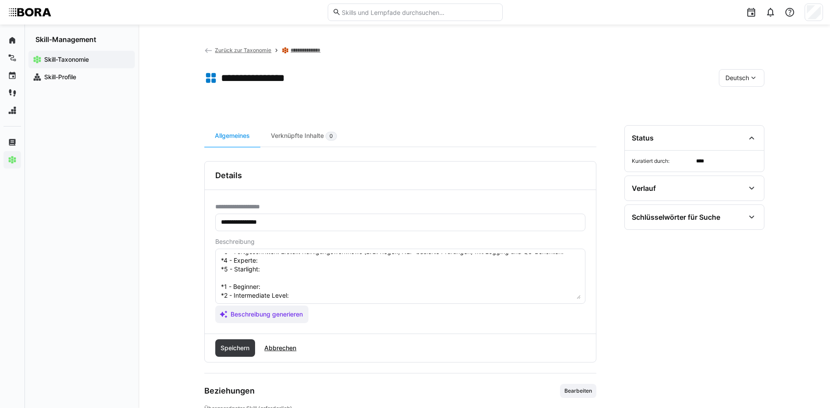
click at [265, 258] on textarea "Datenbereinigung bezieht sich auf den Prozess der Identifizierung und Korrektur…" at bounding box center [400, 275] width 360 height 45
paste textarea "Verknüpft Reinigungsprozesse mit Validierung, Historisierung und Data Stewardsh…"
click at [341, 275] on textarea "Datenbereinigung bezieht sich auf den Prozess der Identifizierung und Korrektur…" at bounding box center [400, 275] width 360 height 45
click at [315, 267] on textarea "Datenbereinigung bezieht sich auf den Prozess der Identifizierung und Korrektur…" at bounding box center [400, 275] width 360 height 45
paste textarea "Verantwortet strategische Maßnahmen zur Datenhygiene: Regelwerke, Prozesse, Too…"
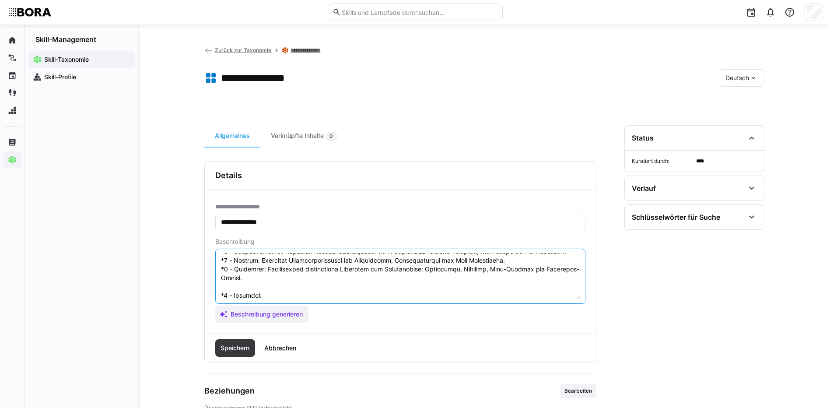
click at [303, 290] on textarea at bounding box center [400, 275] width 360 height 45
click at [303, 296] on textarea at bounding box center [400, 275] width 360 height 45
paste textarea "Recognizes data errors (e.g., typos, duplicates, invalid values)."
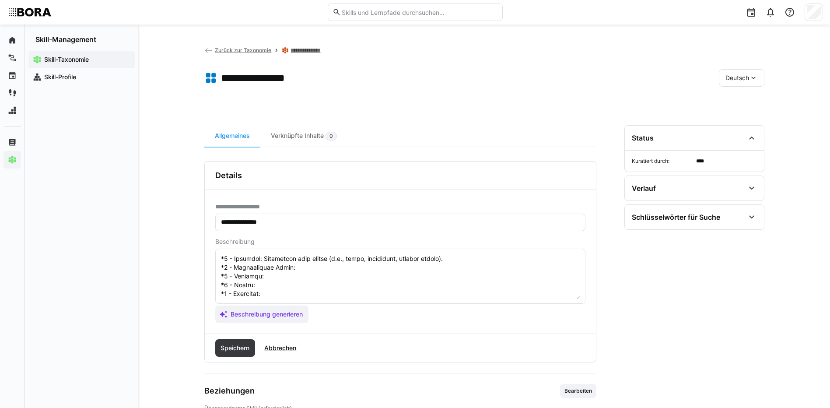
click at [350, 262] on textarea at bounding box center [400, 275] width 360 height 45
paste textarea "Uses tools to correct, harmonize, or normalize inconsistent data."
click at [268, 267] on textarea at bounding box center [400, 275] width 360 height 45
paste textarea "Creates workflows for automated cleansing (e.g., regex, reference checks, NLP-b…"
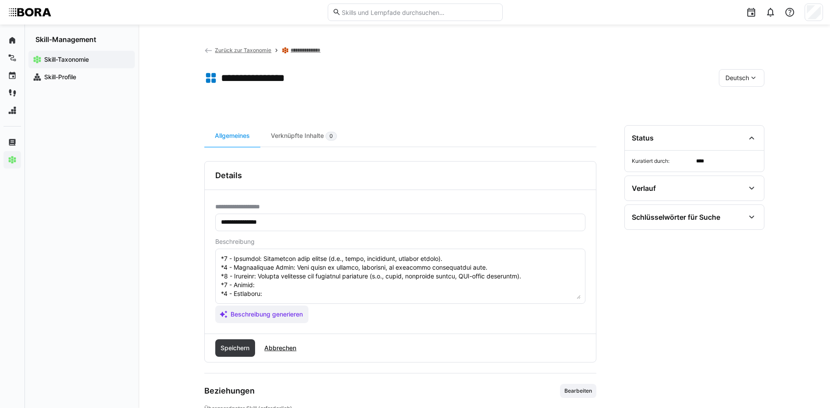
click at [273, 278] on textarea at bounding box center [400, 275] width 360 height 45
paste textarea "Integrates cleansing into pipelines with rollback, alerts, documentation and re…"
click at [269, 290] on textarea at bounding box center [400, 275] width 360 height 45
paste textarea "Defines enterprise-wide data hygiene standards and procedures, assigns data own…"
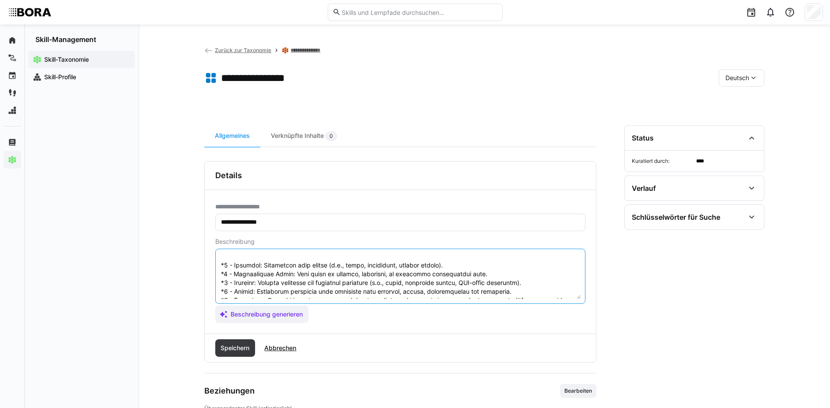
scroll to position [114, 0]
drag, startPoint x: 220, startPoint y: 283, endPoint x: 308, endPoint y: 298, distance: 89.1
click at [308, 298] on textarea at bounding box center [400, 275] width 360 height 45
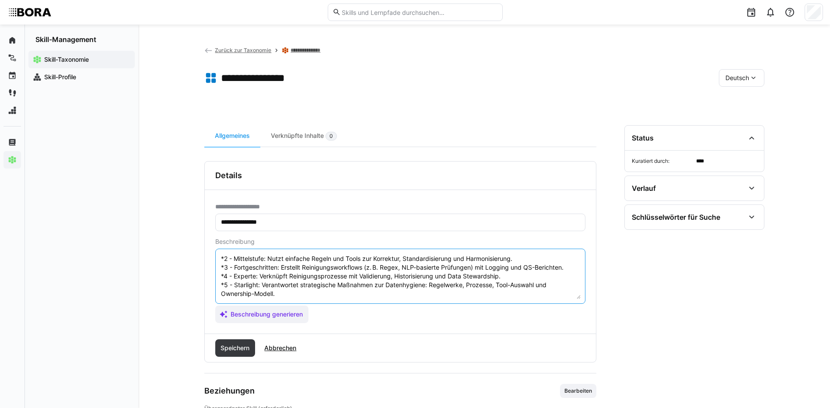
scroll to position [52, 0]
type textarea "Datenbereinigung bezieht sich auf den Prozess der Identifizierung und Korrektur…"
click at [237, 342] on span "Speichern" at bounding box center [235, 347] width 40 height 17
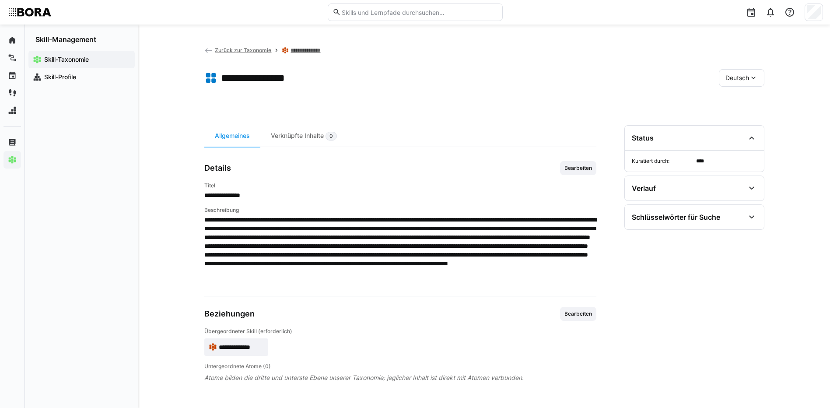
click at [743, 80] on span "Deutsch" at bounding box center [737, 77] width 24 height 9
click at [743, 118] on span "Englisch" at bounding box center [737, 119] width 24 height 9
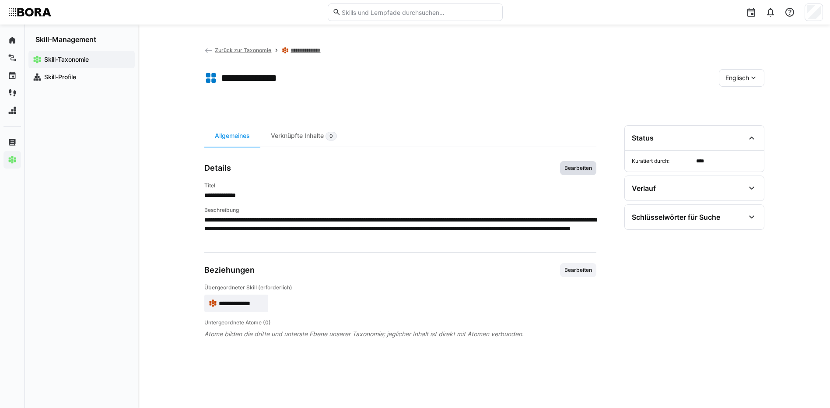
click at [576, 164] on span "Bearbeiten" at bounding box center [577, 167] width 29 height 7
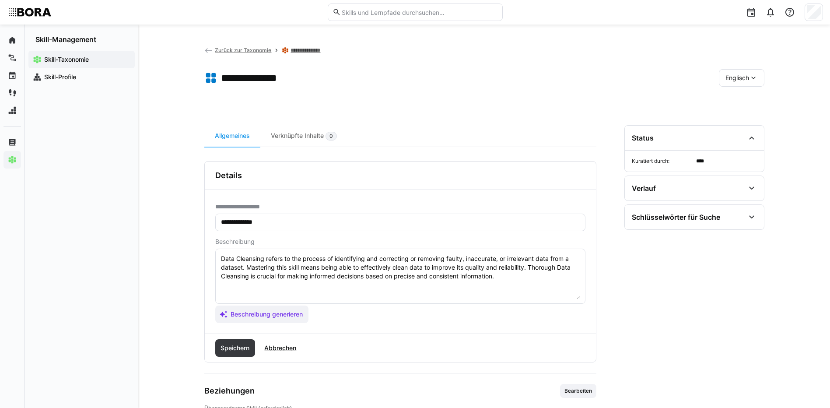
click at [535, 273] on textarea "Data Cleansing refers to the process of identifying and correcting or removing …" at bounding box center [400, 275] width 360 height 45
paste textarea "*1 - Beginner: Recognizes data errors (e.g., typos, duplicates, invalid values)…"
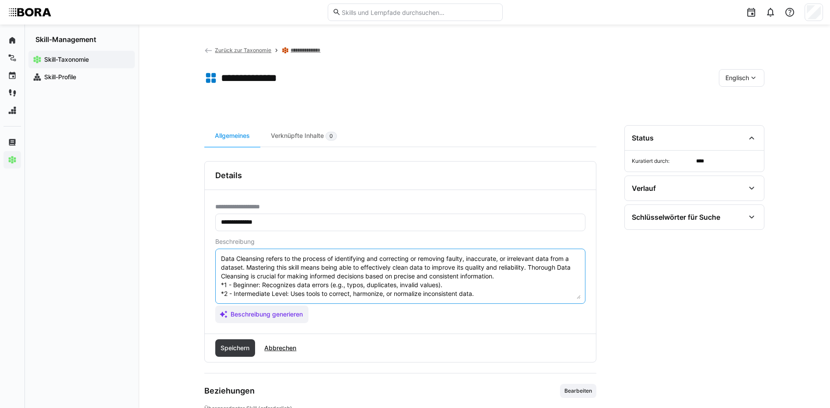
scroll to position [42, 0]
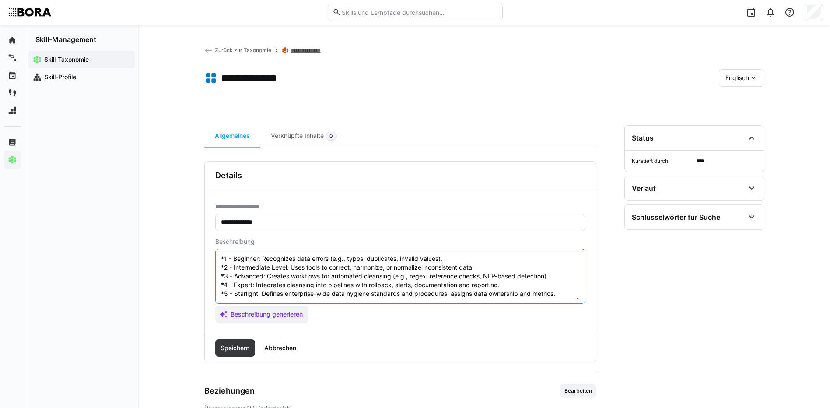
type textarea "Data Cleansing refers to the process of identifying and correcting or removing …"
click at [208, 345] on div "Speichern Abbrechen" at bounding box center [400, 348] width 391 height 28
click at [228, 346] on span "Speichern" at bounding box center [234, 347] width 31 height 9
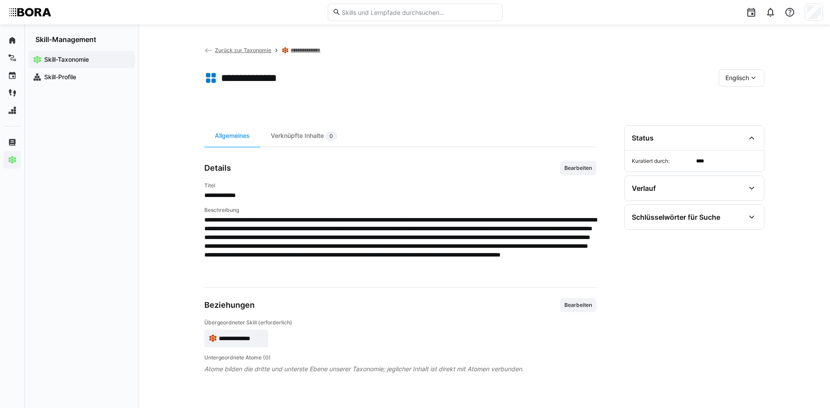
click at [732, 76] on span "Englisch" at bounding box center [737, 77] width 24 height 9
click at [733, 106] on div "Deutsch" at bounding box center [741, 101] width 46 height 18
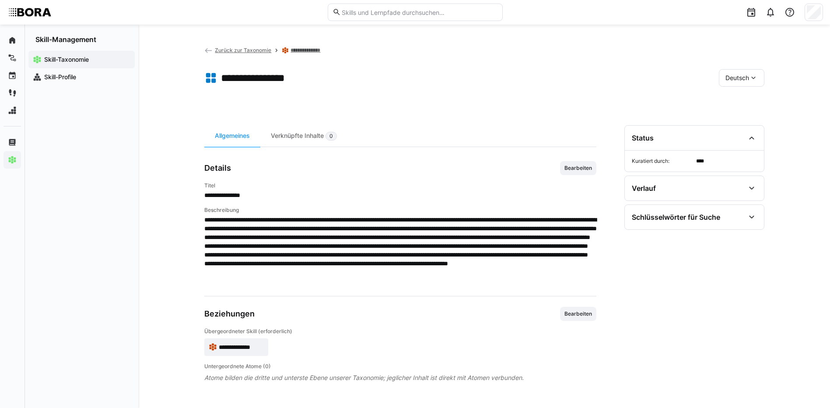
click at [293, 49] on link "**********" at bounding box center [309, 50] width 38 height 7
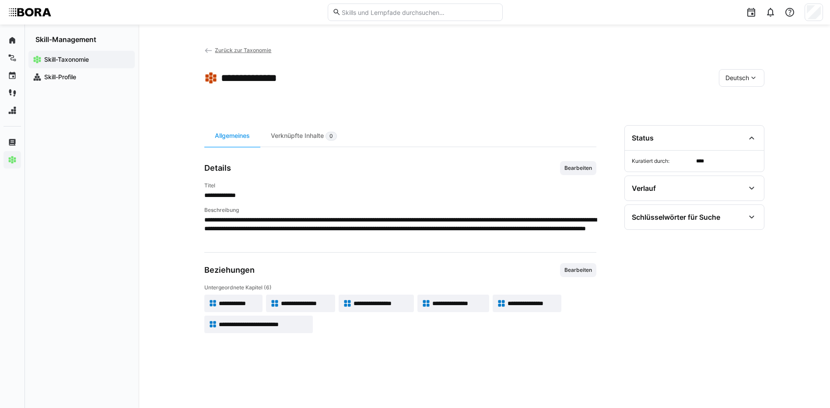
click at [514, 304] on span "**********" at bounding box center [531, 303] width 49 height 9
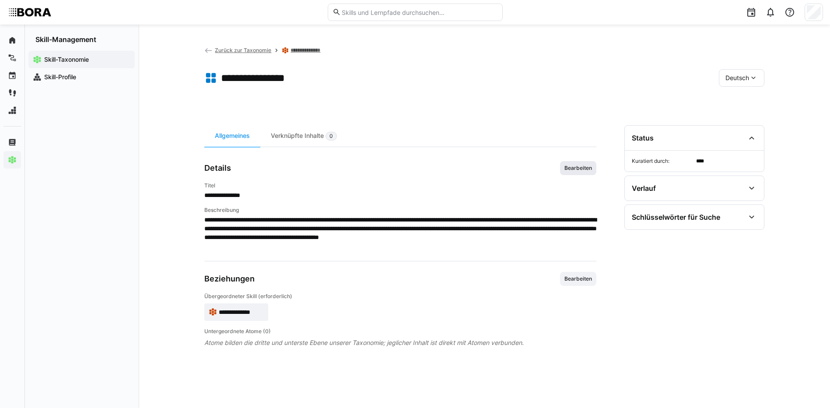
click at [578, 164] on span "Bearbeiten" at bounding box center [577, 167] width 29 height 7
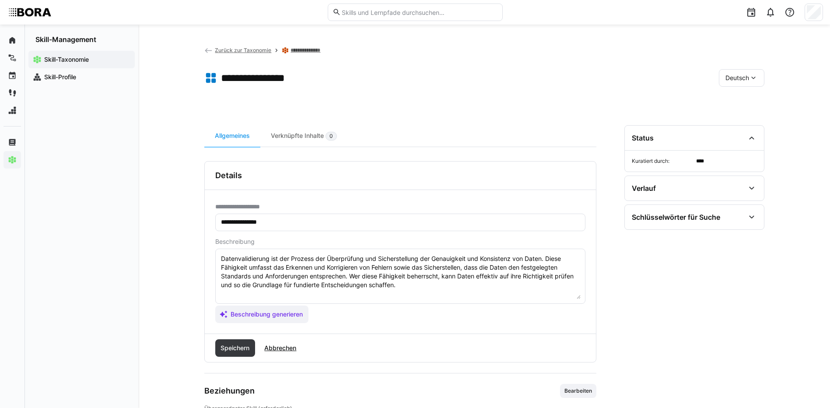
click at [526, 294] on textarea "Datenvalidierung ist der Prozess der Überprüfung und Sicherstellung der Genauig…" at bounding box center [400, 275] width 360 height 45
click at [272, 295] on textarea "Datenvalidierung ist der Prozess der Überprüfung und Sicherstellung der Genauig…" at bounding box center [400, 275] width 360 height 45
paste textarea "*1 - Anfänger: *2 - Mittelstufe: *3 - Fortgeschritten: *4 - Experte: *5 - Starl…"
click at [275, 291] on textarea "Datenvalidierung ist der Prozess der Überprüfung und Sicherstellung der Genauig…" at bounding box center [400, 275] width 360 height 45
paste textarea "Prüft manuell auf offensichtliche Fehler in Struktur, Format oder Inhalt."
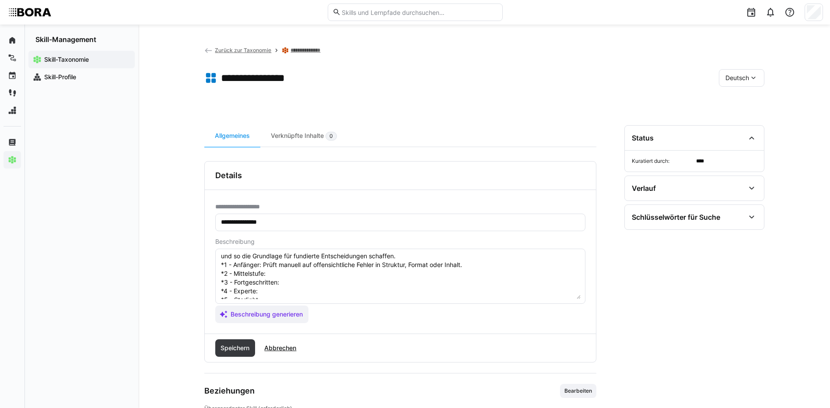
scroll to position [44, 0]
click at [314, 259] on textarea "Datenvalidierung ist der Prozess der Überprüfung und Sicherstellung der Genauig…" at bounding box center [400, 275] width 360 height 45
paste textarea "Erstellt einfache Prüfregeln (z. B. Pflichtfelder, Zahlenbereiche), meldet Auff…"
click at [323, 269] on textarea "Datenvalidierung ist der Prozess der Überprüfung und Sicherstellung der Genauig…" at bounding box center [400, 275] width 360 height 45
paste textarea "Entwickelt Validierungsframeworks mit automatisierten Regeln und Threshold-Defi…"
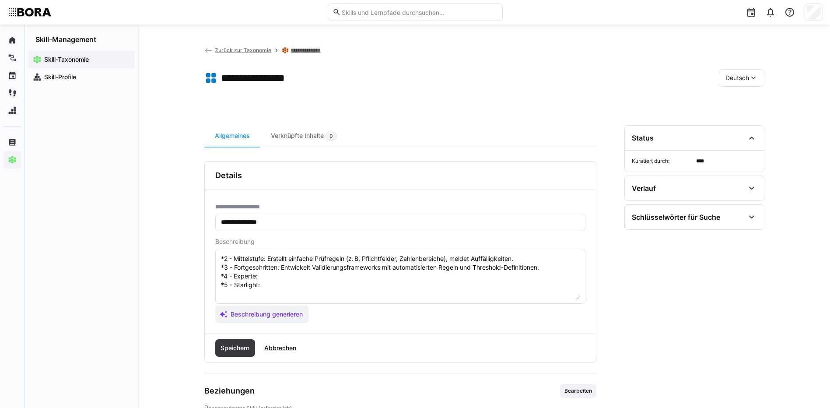
click at [286, 270] on textarea "Datenvalidierung ist der Prozess der Überprüfung und Sicherstellung der Genauig…" at bounding box center [400, 275] width 360 height 45
click at [286, 276] on textarea "Datenvalidierung ist der Prozess der Überprüfung und Sicherstellung der Genauig…" at bounding box center [400, 275] width 360 height 45
paste
click at [317, 288] on textarea "Datenvalidierung ist der Prozess der Überprüfung und Sicherstellung der Genauig…" at bounding box center [400, 275] width 360 height 45
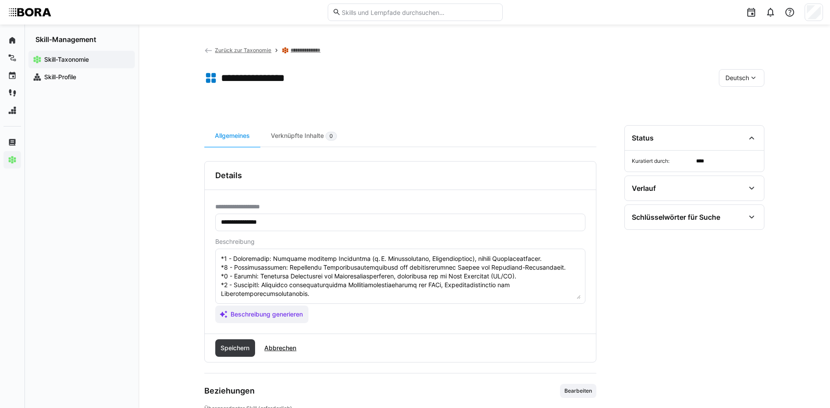
scroll to position [87, 0]
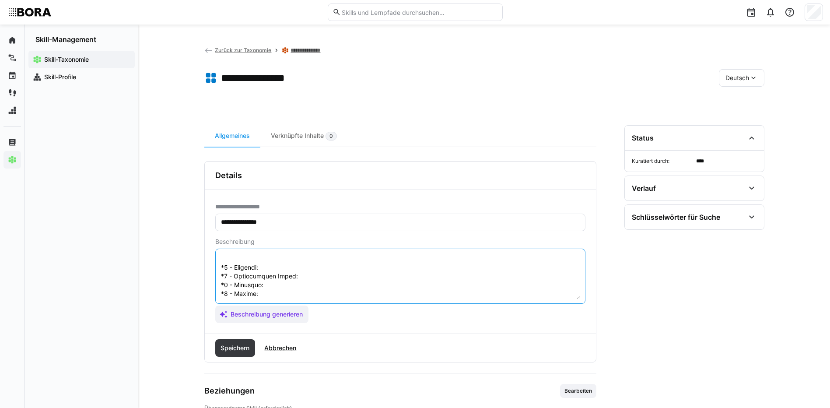
click at [299, 265] on textarea at bounding box center [400, 275] width 360 height 45
click at [328, 279] on textarea at bounding box center [400, 275] width 360 height 45
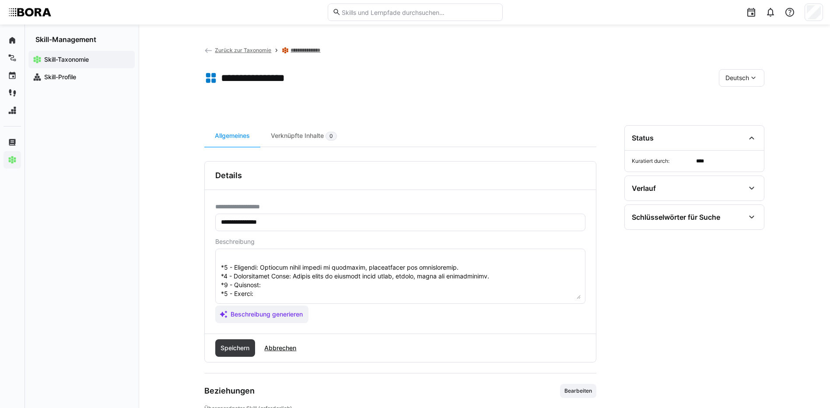
click at [279, 286] on textarea at bounding box center [400, 275] width 360 height 45
drag, startPoint x: 265, startPoint y: 294, endPoint x: 269, endPoint y: 294, distance: 4.8
click at [265, 294] on textarea at bounding box center [400, 275] width 360 height 45
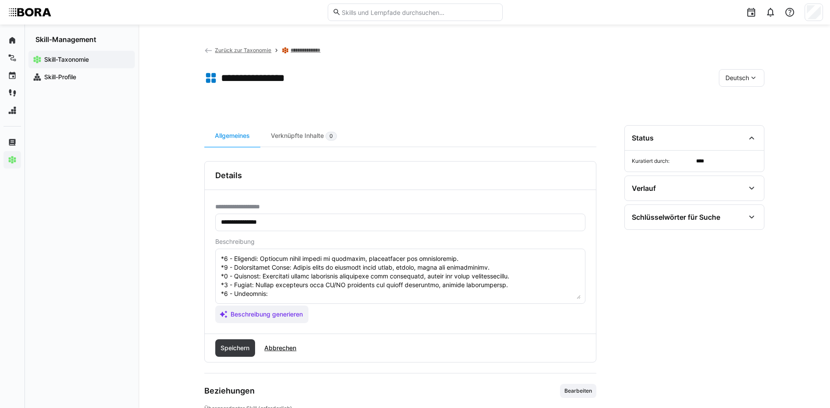
scroll to position [114, 0]
click at [287, 279] on textarea at bounding box center [400, 275] width 360 height 45
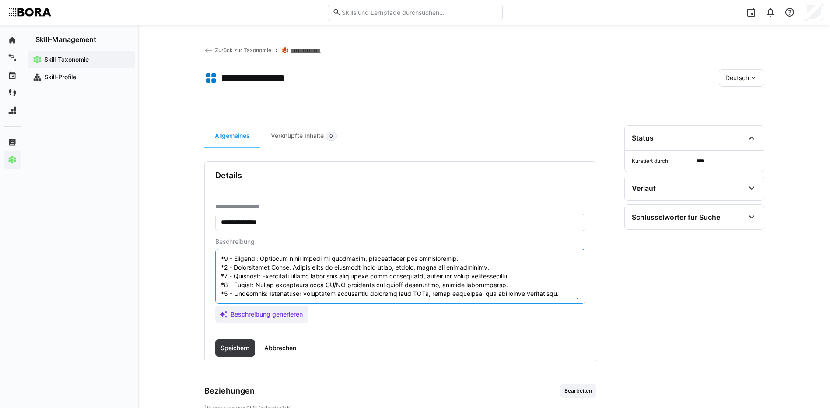
drag, startPoint x: 220, startPoint y: 283, endPoint x: 334, endPoint y: 305, distance: 115.8
click at [334, 305] on app-assistant-generate-form "Beschreibung Beschreibung generieren" at bounding box center [400, 280] width 370 height 85
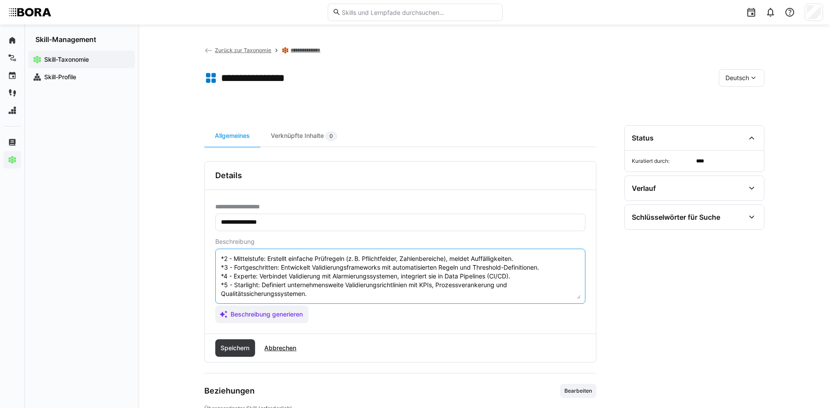
scroll to position [52, 0]
type textarea "Datenvalidierung ist der Prozess der Überprüfung und Sicherstellung der Genauig…"
click at [251, 345] on span "Speichern" at bounding box center [234, 347] width 31 height 9
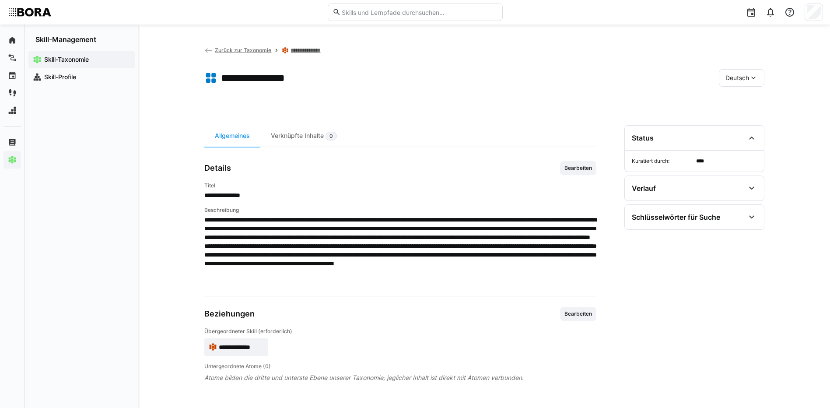
click at [749, 73] on eds-icon at bounding box center [753, 77] width 9 height 9
click at [744, 121] on span "Englisch" at bounding box center [737, 119] width 24 height 9
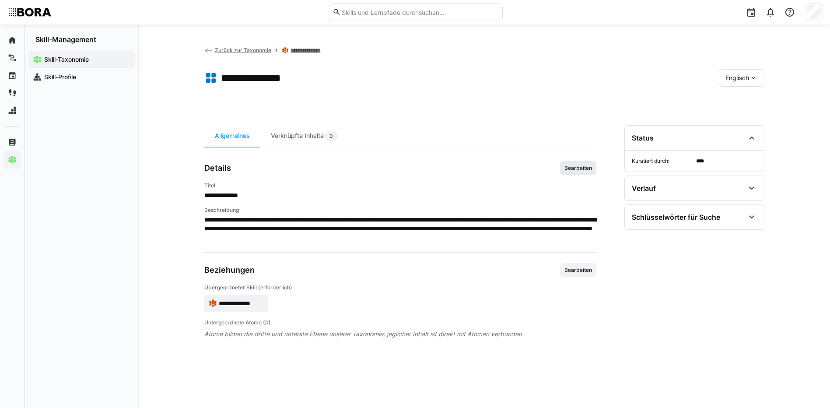
click at [577, 166] on span "Bearbeiten" at bounding box center [577, 167] width 29 height 7
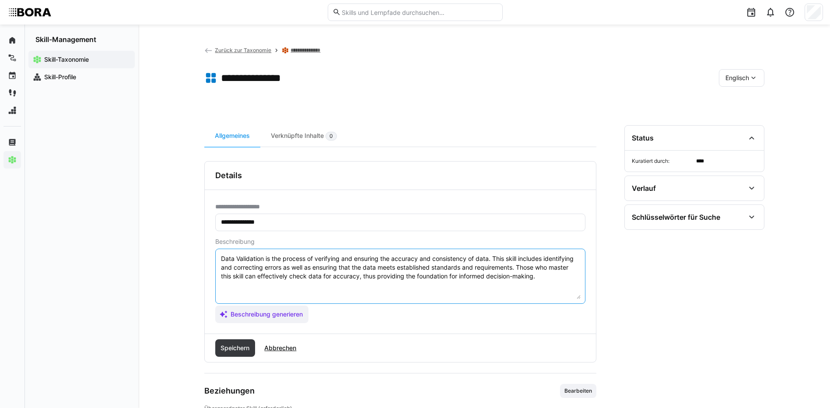
click at [550, 277] on textarea "Data Validation is the process of verifying and ensuring the accuracy and consi…" at bounding box center [400, 275] width 360 height 45
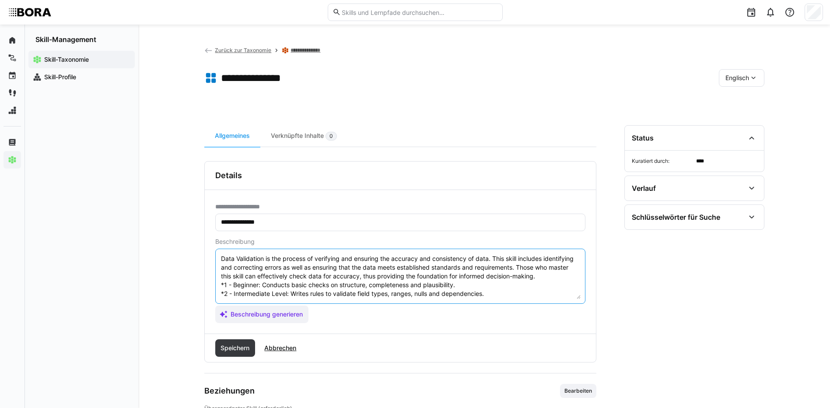
scroll to position [42, 0]
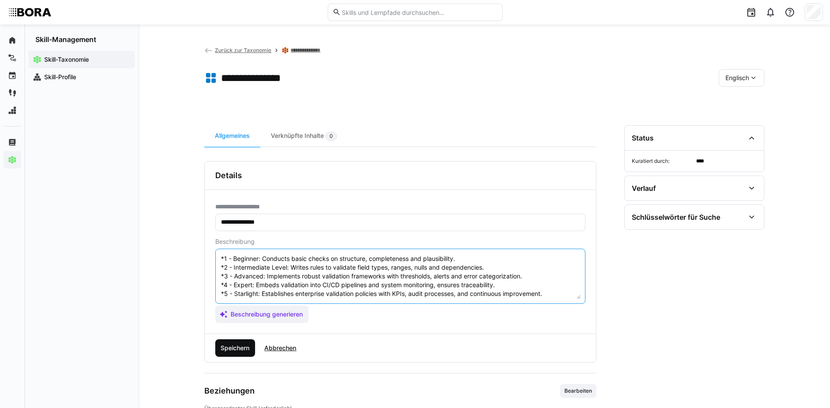
type textarea "Data Validation is the process of verifying and ensuring the accuracy and consi…"
click at [237, 344] on span "Speichern" at bounding box center [234, 347] width 31 height 9
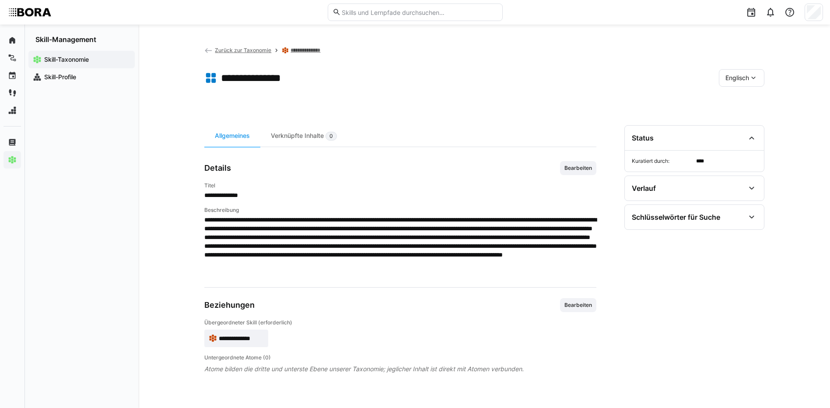
click at [727, 74] on span "Englisch" at bounding box center [737, 77] width 24 height 9
click at [728, 103] on span "Deutsch" at bounding box center [737, 101] width 24 height 9
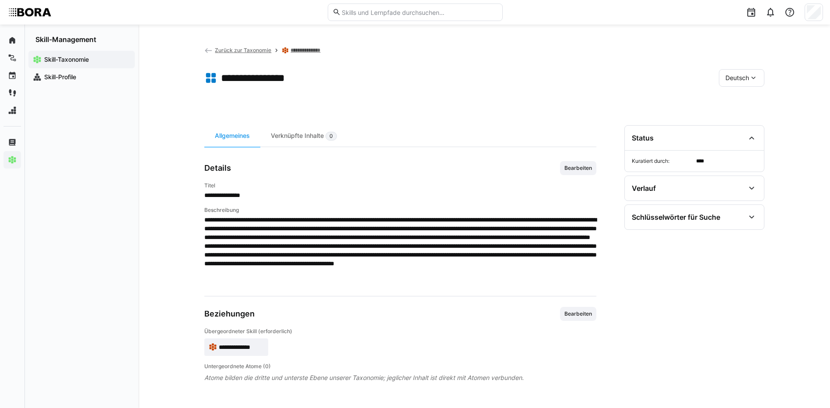
click at [306, 47] on link "**********" at bounding box center [309, 50] width 38 height 7
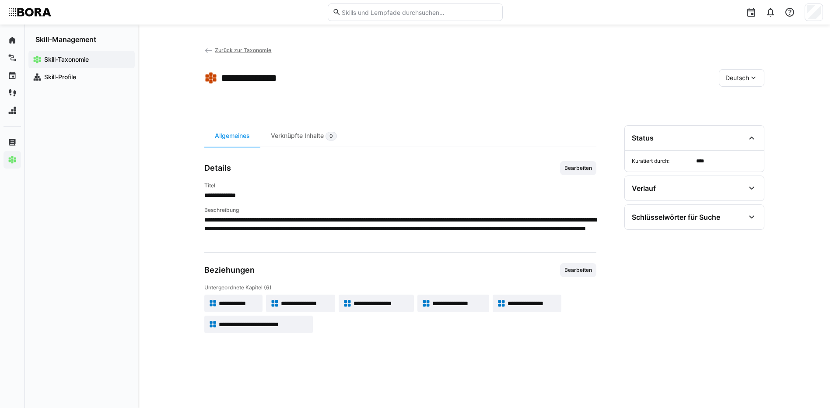
click at [276, 330] on app-skill-badge "**********" at bounding box center [258, 323] width 108 height 17
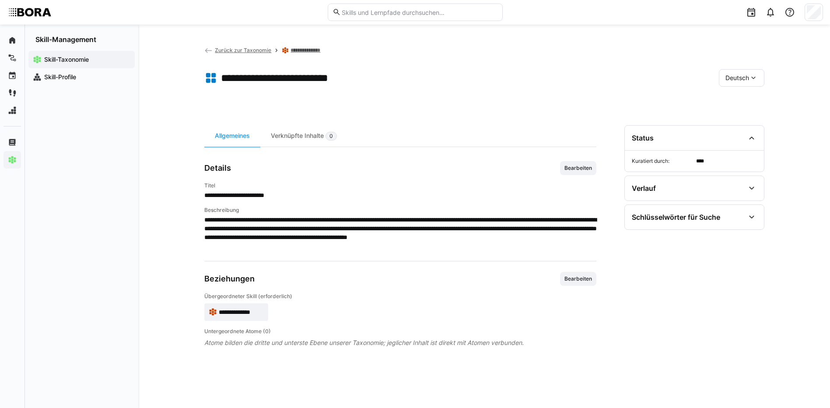
drag, startPoint x: 585, startPoint y: 164, endPoint x: 571, endPoint y: 175, distance: 18.4
click at [585, 164] on span "Bearbeiten" at bounding box center [578, 168] width 36 height 14
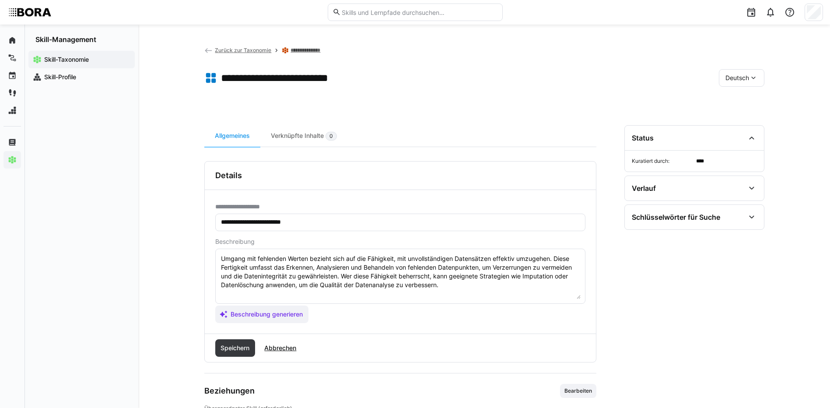
click at [443, 283] on textarea "Umgang mit fehlenden Werten bezieht sich auf die Fähigkeit, mit unvollständigen…" at bounding box center [400, 275] width 360 height 45
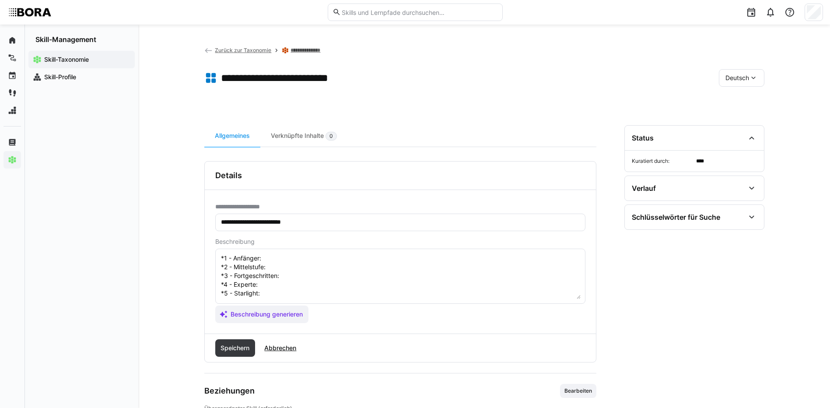
scroll to position [16, 0]
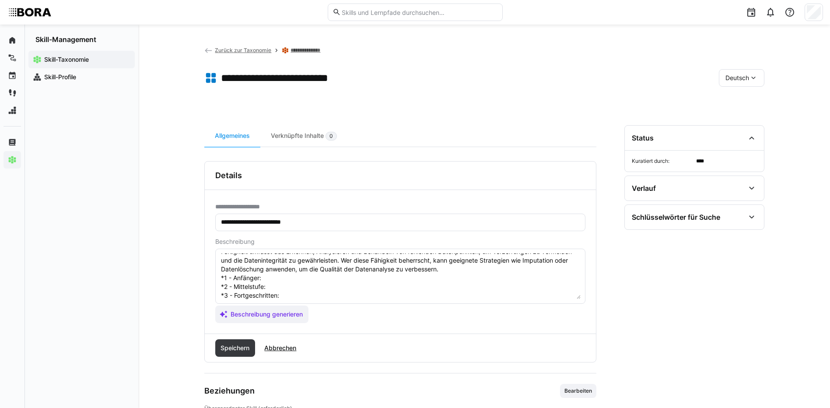
click at [279, 276] on textarea "Umgang mit fehlenden Werten bezieht sich auf die Fähigkeit, mit unvollständigen…" at bounding box center [400, 275] width 360 height 45
click at [287, 285] on textarea "Umgang mit fehlenden Werten bezieht sich auf die Fähigkeit, mit unvollständigen…" at bounding box center [400, 275] width 360 height 45
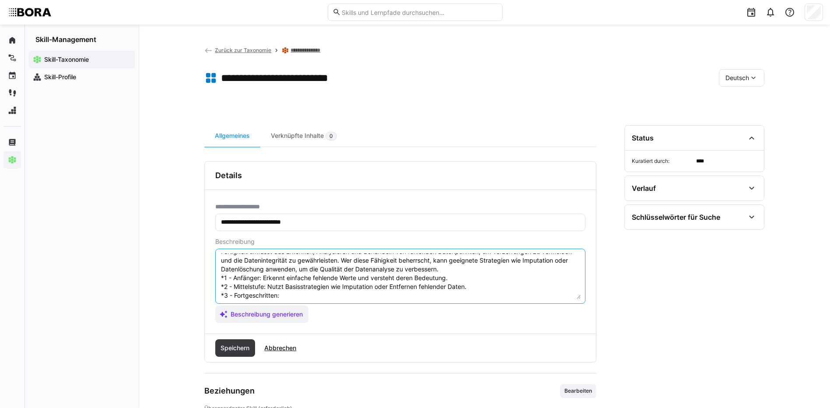
click at [305, 291] on textarea "Umgang mit fehlenden Werten bezieht sich auf die Fähigkeit, mit unvollständigen…" at bounding box center [400, 275] width 360 height 45
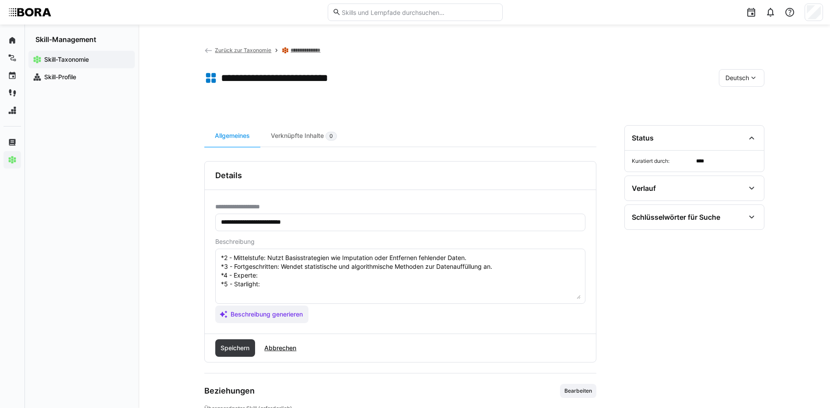
scroll to position [59, 0]
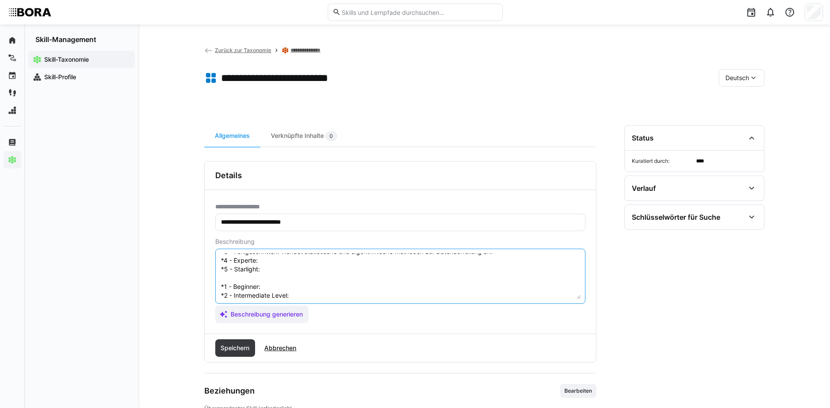
click at [286, 262] on textarea "Umgang mit fehlenden Werten bezieht sich auf die Fähigkeit, mit unvollständigen…" at bounding box center [400, 275] width 360 height 45
click at [310, 270] on textarea "Umgang mit fehlenden Werten bezieht sich auf die Fähigkeit, mit unvollständigen…" at bounding box center [400, 275] width 360 height 45
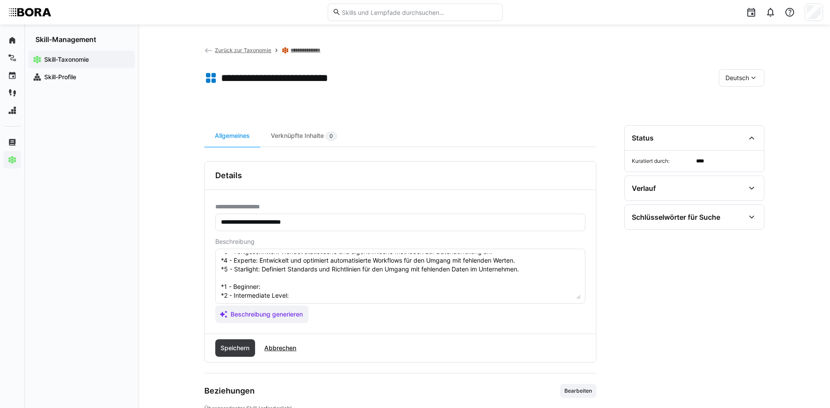
click at [289, 285] on textarea "Umgang mit fehlenden Werten bezieht sich auf die Fähigkeit, mit unvollständigen…" at bounding box center [400, 275] width 360 height 45
click at [309, 291] on textarea at bounding box center [400, 275] width 360 height 45
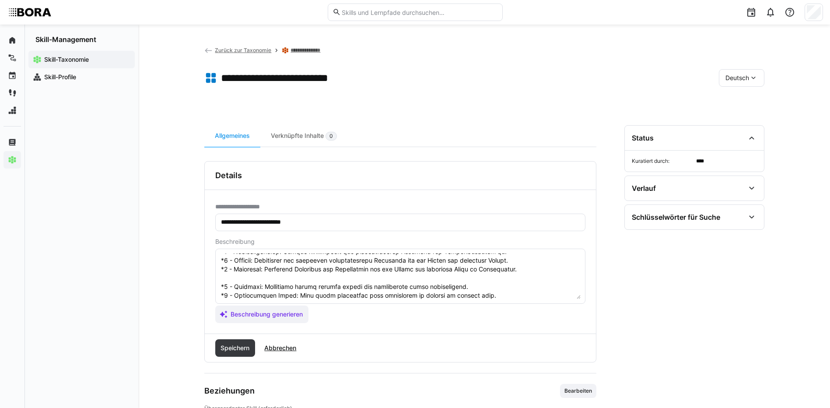
scroll to position [103, 0]
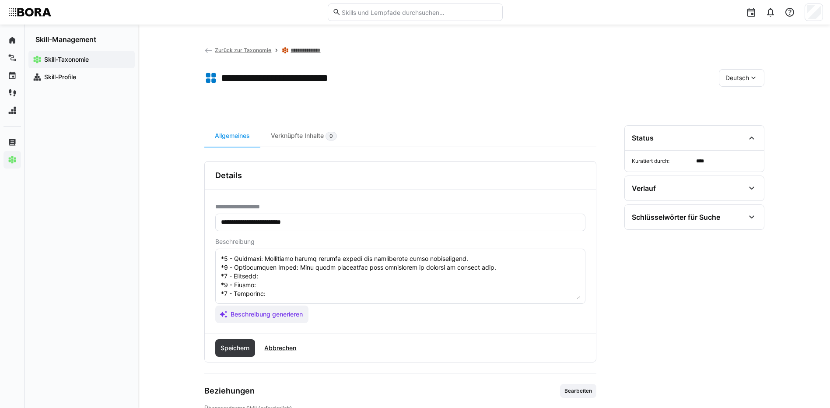
click at [330, 261] on textarea at bounding box center [400, 275] width 360 height 45
click at [317, 267] on textarea at bounding box center [400, 275] width 360 height 45
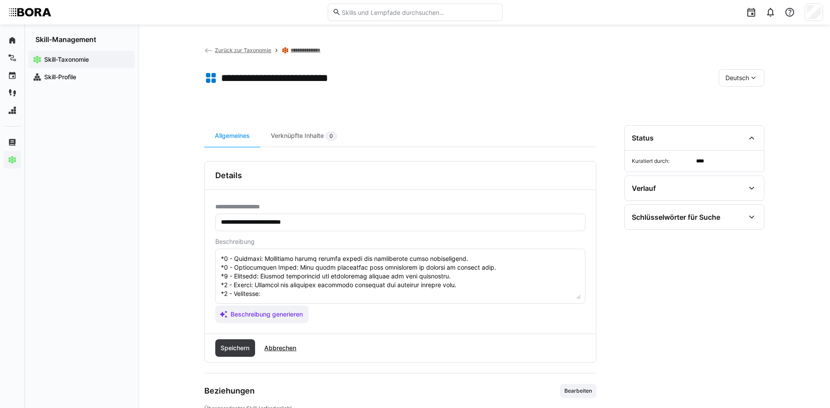
click at [267, 277] on textarea at bounding box center [400, 275] width 360 height 45
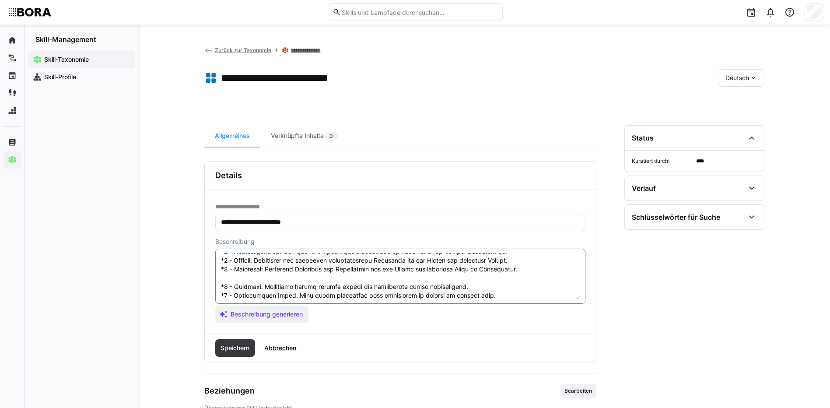
scroll to position [105, 0]
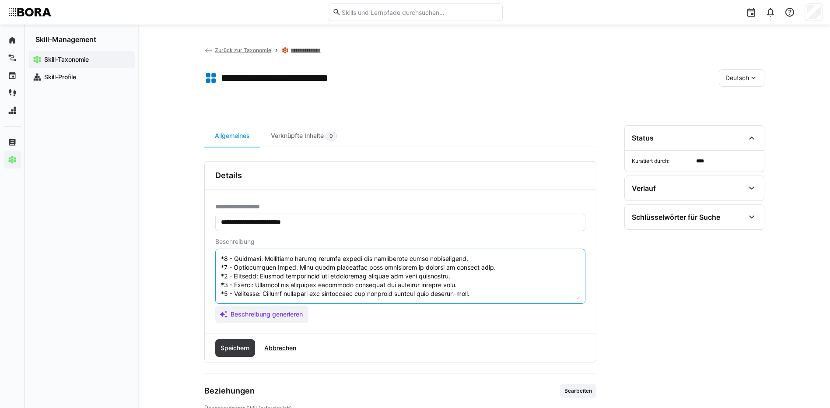
drag, startPoint x: 220, startPoint y: 286, endPoint x: 309, endPoint y: 302, distance: 90.2
click at [309, 302] on eds-input at bounding box center [400, 275] width 370 height 55
type textarea "Umgang mit fehlenden Werten bezieht sich auf die Fähigkeit, mit unvollständigen…"
click at [242, 349] on span "Speichern" at bounding box center [234, 347] width 31 height 9
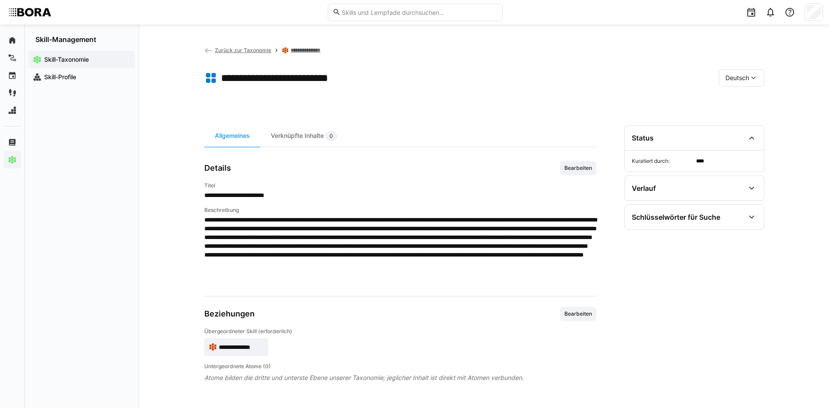
click at [749, 76] on eds-icon at bounding box center [753, 77] width 9 height 9
click at [751, 112] on div "Englisch" at bounding box center [741, 119] width 46 height 18
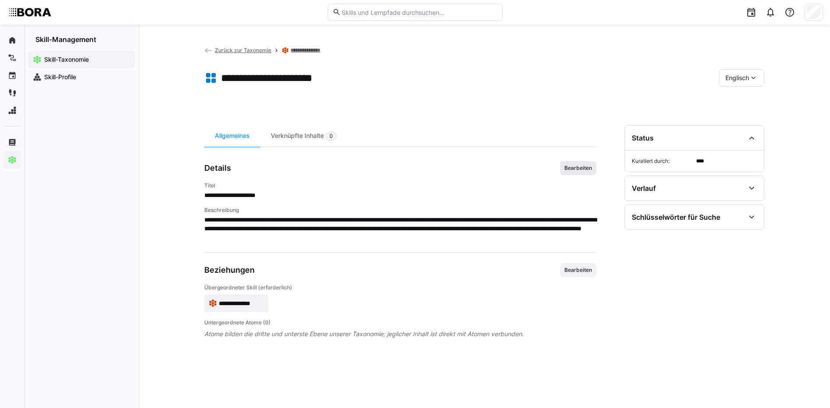
click at [576, 166] on span "Bearbeiten" at bounding box center [577, 167] width 29 height 7
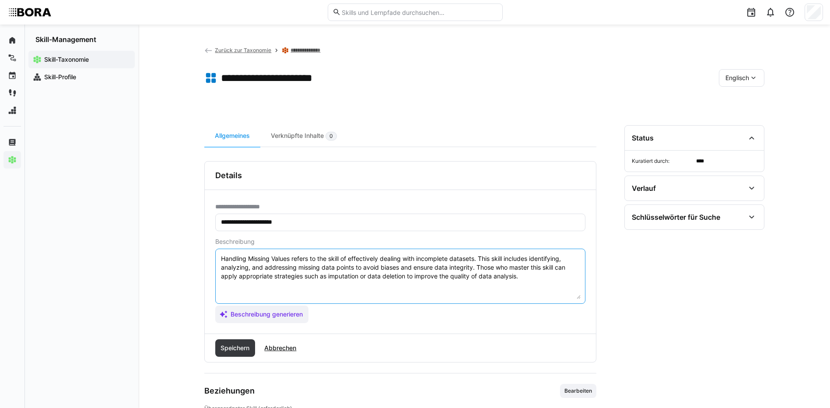
click at [523, 282] on textarea "Handling Missing Values refers to the skill of effectively dealing with incompl…" at bounding box center [400, 275] width 360 height 45
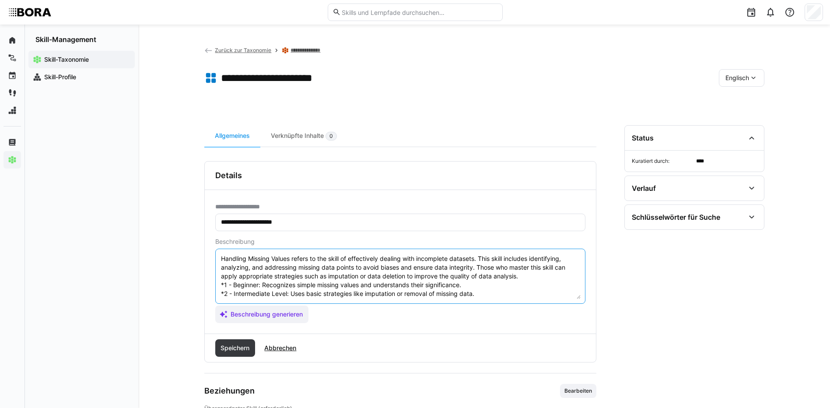
scroll to position [42, 0]
type textarea "Handling Missing Values refers to the skill of effectively dealing with incompl…"
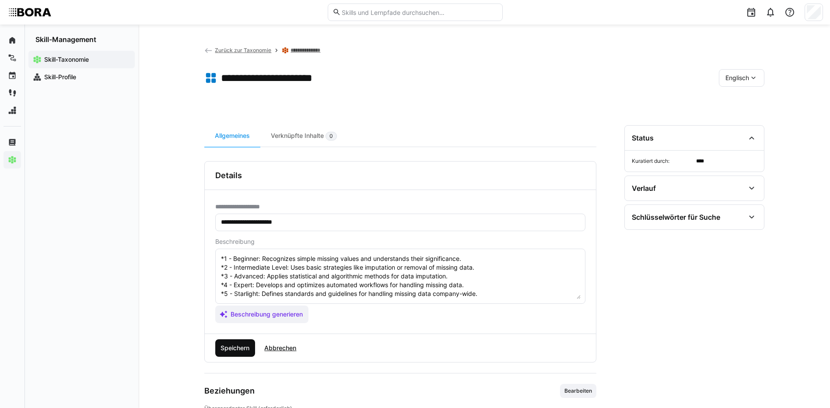
click at [240, 345] on span "Speichern" at bounding box center [234, 347] width 31 height 9
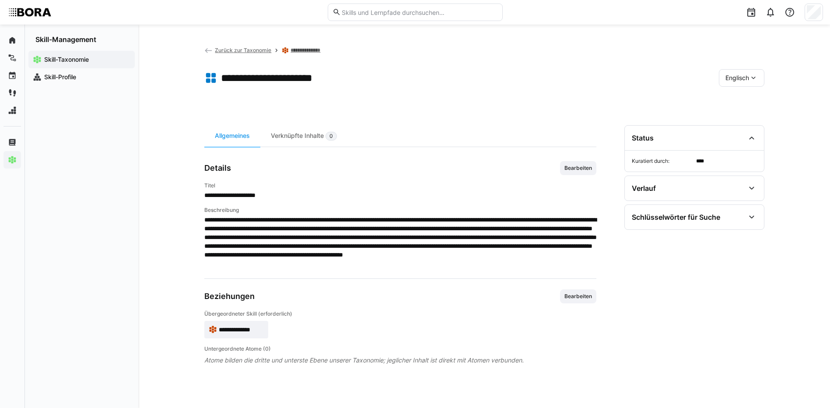
click at [728, 78] on span "Englisch" at bounding box center [737, 77] width 24 height 9
click at [730, 102] on span "Deutsch" at bounding box center [737, 101] width 24 height 9
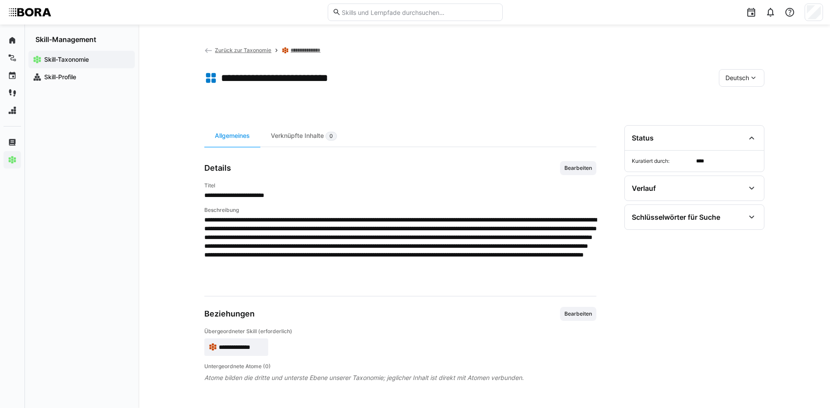
click at [293, 48] on link "**********" at bounding box center [309, 50] width 38 height 7
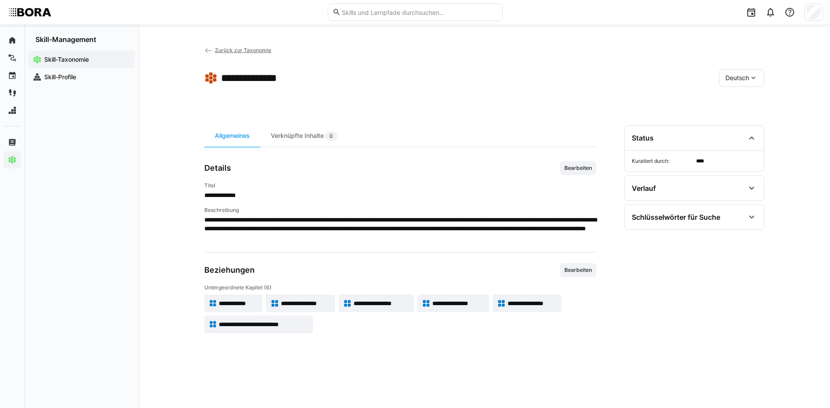
click at [250, 45] on div "**********" at bounding box center [483, 215] width 691 height 383
click at [249, 50] on span "Zurück zur Taxonomie" at bounding box center [243, 50] width 56 height 7
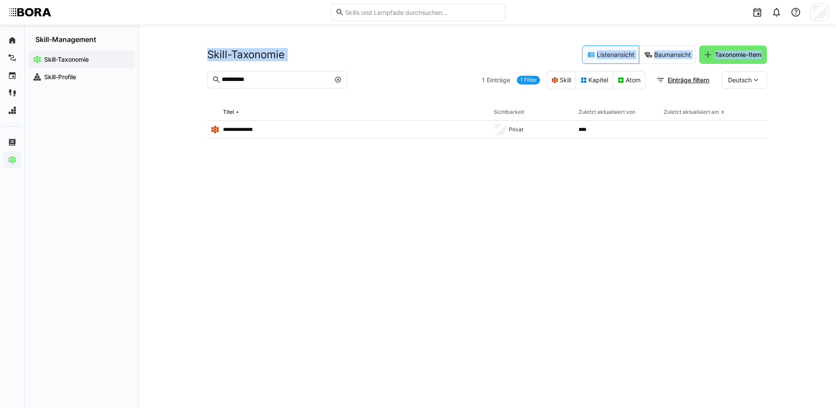
drag, startPoint x: 264, startPoint y: 84, endPoint x: 185, endPoint y: 82, distance: 79.6
click at [185, 82] on div "**********" at bounding box center [487, 215] width 698 height 383
drag, startPoint x: 185, startPoint y: 82, endPoint x: 266, endPoint y: 80, distance: 81.4
click at [266, 80] on input "**********" at bounding box center [275, 80] width 109 height 8
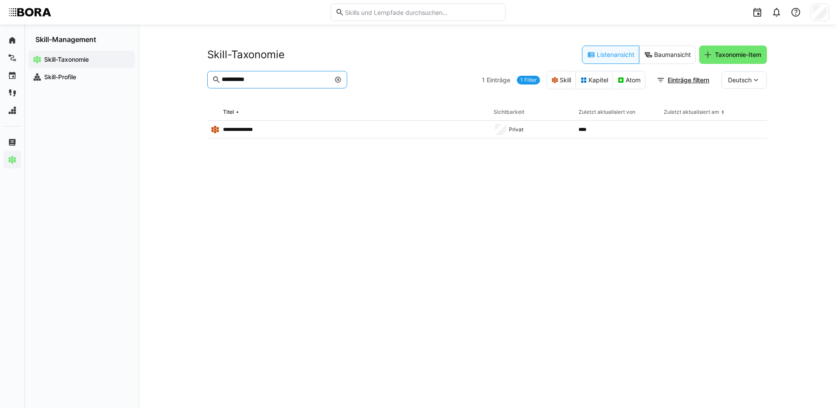
drag, startPoint x: 266, startPoint y: 80, endPoint x: 208, endPoint y: 87, distance: 58.0
click at [208, 87] on eds-input "**********" at bounding box center [277, 79] width 140 height 17
type input "**********"
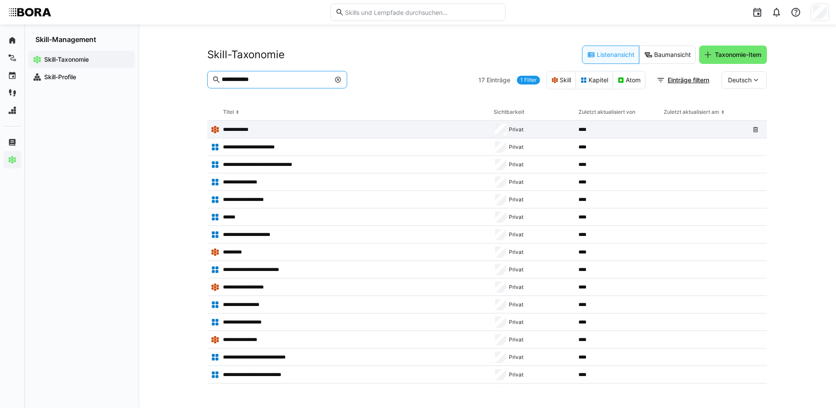
click at [246, 125] on app-table-first-column "**********" at bounding box center [349, 129] width 276 height 9
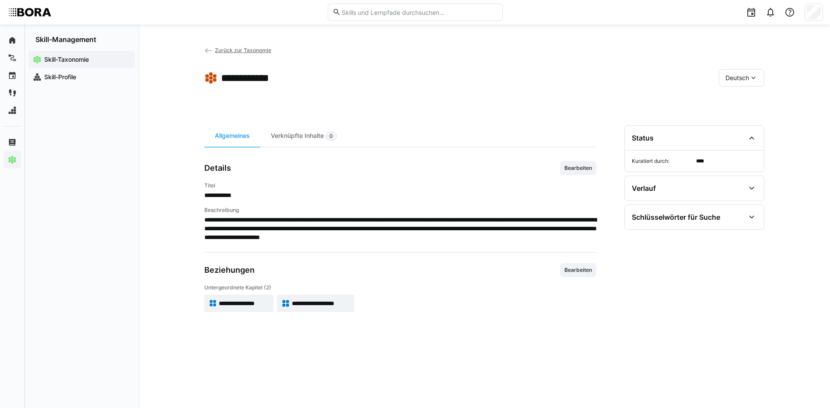
click at [229, 303] on span "**********" at bounding box center [244, 303] width 50 height 9
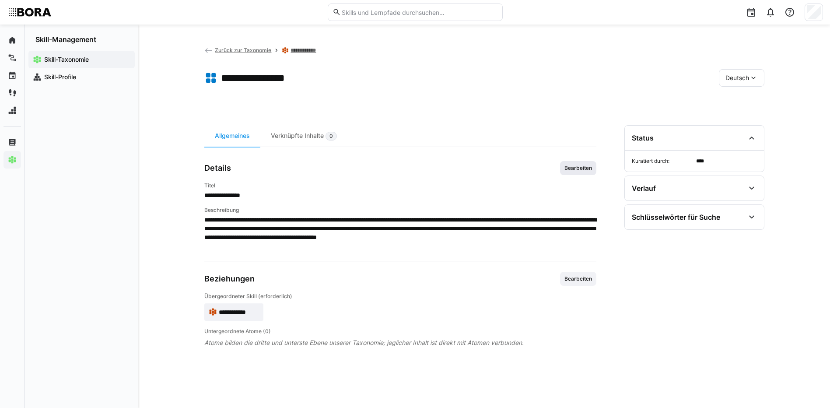
click at [589, 165] on span "Bearbeiten" at bounding box center [577, 167] width 29 height 7
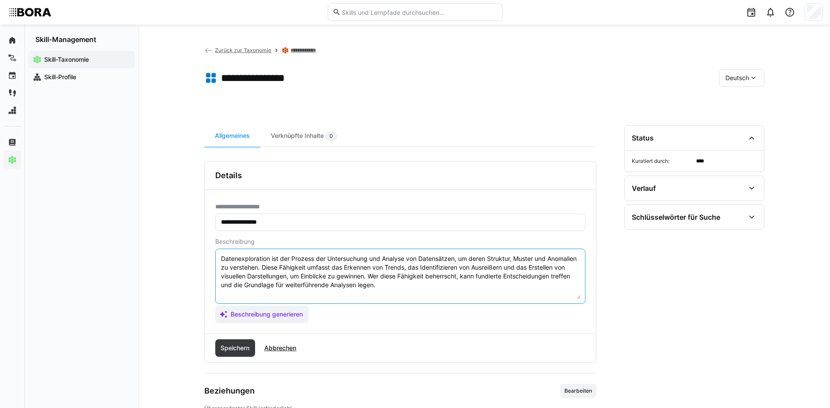
click at [450, 287] on textarea "Datenexploration ist der Prozess der Untersuchung und Analyse von Datensätzen, …" at bounding box center [400, 275] width 360 height 45
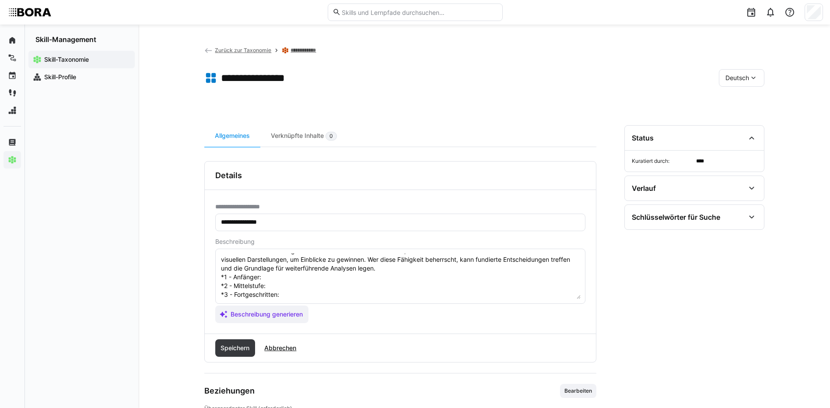
scroll to position [16, 0]
click at [292, 276] on textarea "Datenexploration ist der Prozess der Untersuchung und Analyse von Datensätzen, …" at bounding box center [400, 275] width 360 height 45
click at [285, 287] on textarea "Datenexploration ist der Prozess der Untersuchung und Analyse von Datensätzen, …" at bounding box center [400, 275] width 360 height 45
click at [305, 297] on textarea "Datenexploration ist der Prozess der Untersuchung und Analyse von Datensätzen, …" at bounding box center [400, 275] width 360 height 45
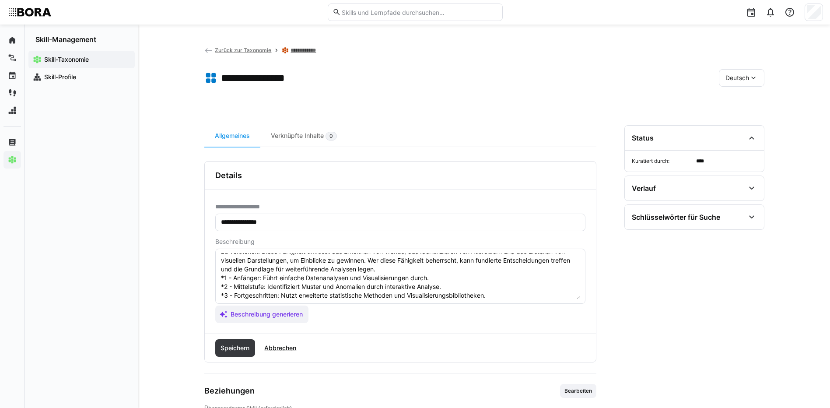
scroll to position [59, 0]
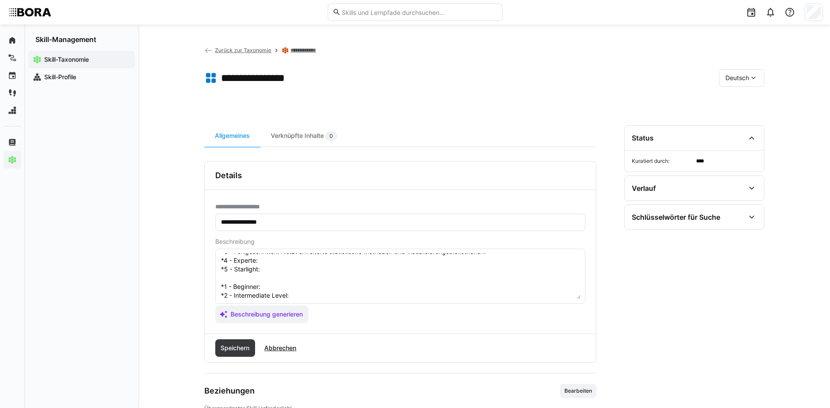
click at [297, 263] on textarea "Datenexploration ist der Prozess der Untersuchung und Analyse von Datensätzen, …" at bounding box center [400, 275] width 360 height 45
click at [289, 271] on textarea "Datenexploration ist der Prozess der Untersuchung und Analyse von Datensätzen, …" at bounding box center [400, 275] width 360 height 45
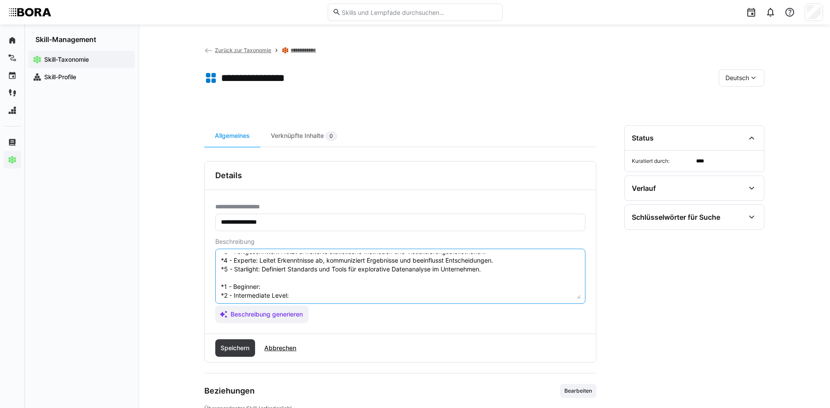
click at [274, 282] on textarea "Datenexploration ist der Prozess der Untersuchung und Analyse von Datensätzen, …" at bounding box center [400, 275] width 360 height 45
click at [326, 297] on textarea "Datenexploration ist der Prozess der Untersuchung und Analyse von Datensätzen, …" at bounding box center [400, 275] width 360 height 45
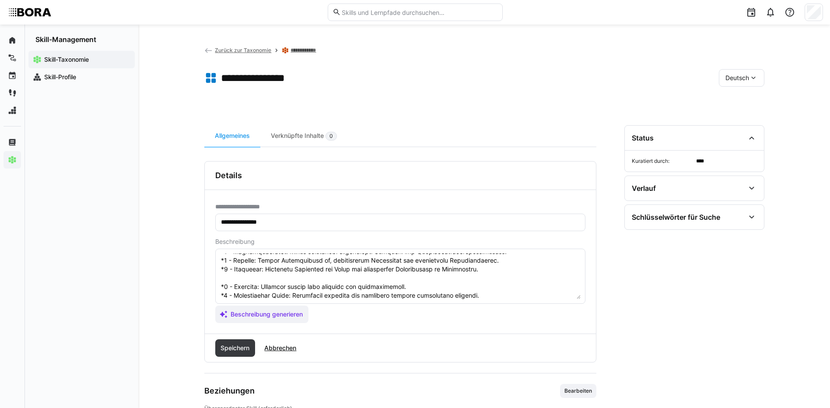
scroll to position [103, 0]
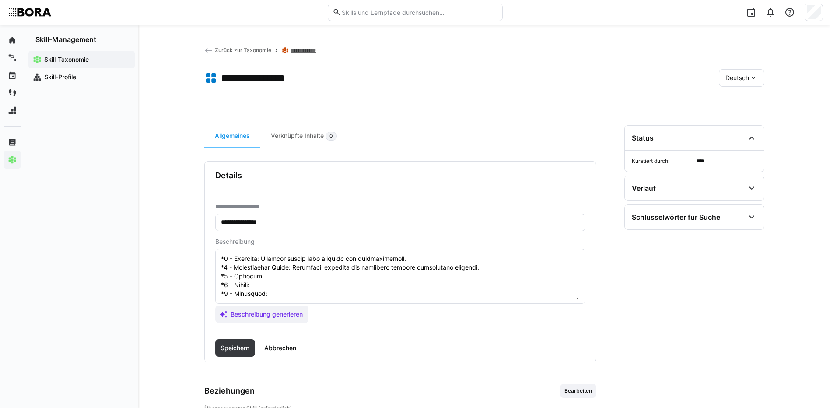
click at [303, 259] on textarea at bounding box center [400, 275] width 360 height 45
click at [277, 272] on textarea at bounding box center [400, 275] width 360 height 45
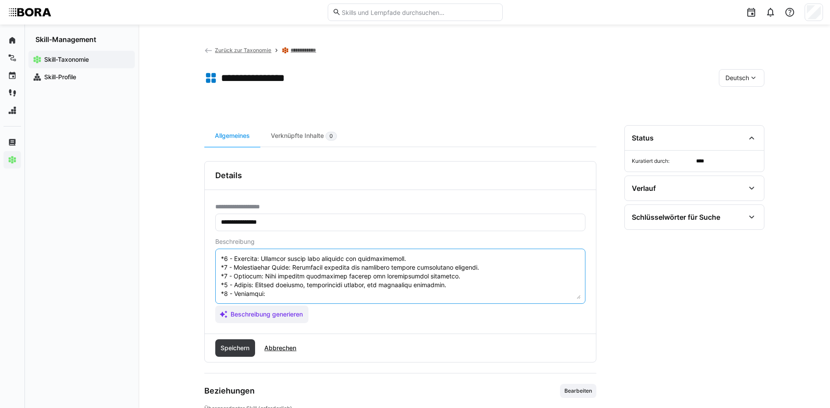
click at [296, 275] on textarea at bounding box center [400, 275] width 360 height 45
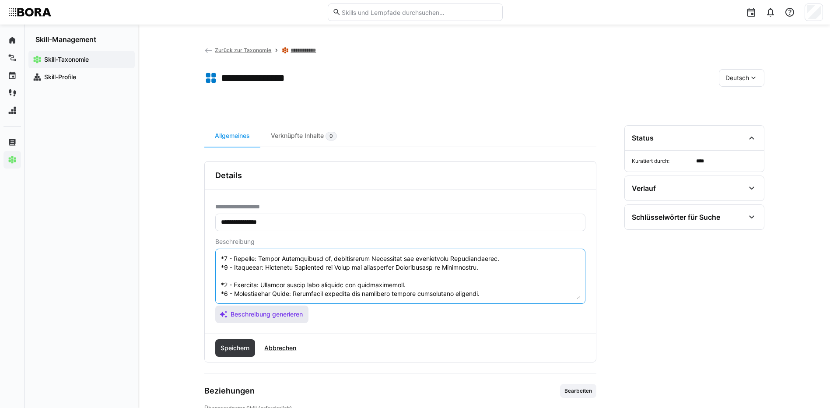
scroll to position [105, 0]
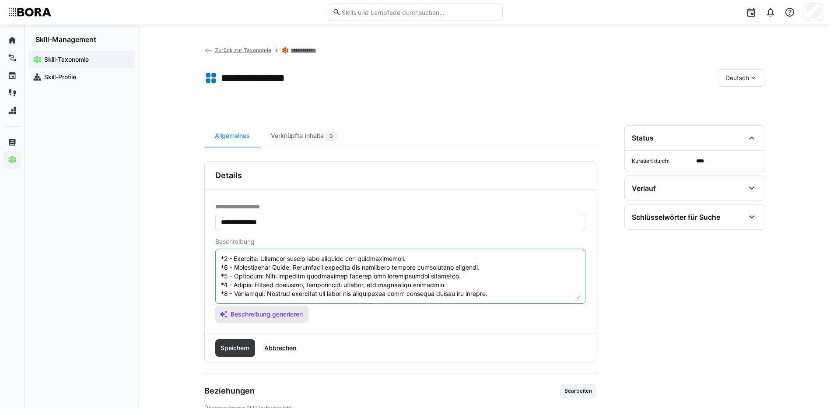
drag, startPoint x: 221, startPoint y: 283, endPoint x: 296, endPoint y: 310, distance: 79.5
click at [296, 310] on app-assistant-generate-form "Beschreibung Beschreibung generieren" at bounding box center [400, 280] width 370 height 85
type textarea "Datenexploration ist der Prozess der Untersuchung und Analyse von Datensätzen, …"
click at [229, 347] on span "Speichern" at bounding box center [234, 347] width 31 height 9
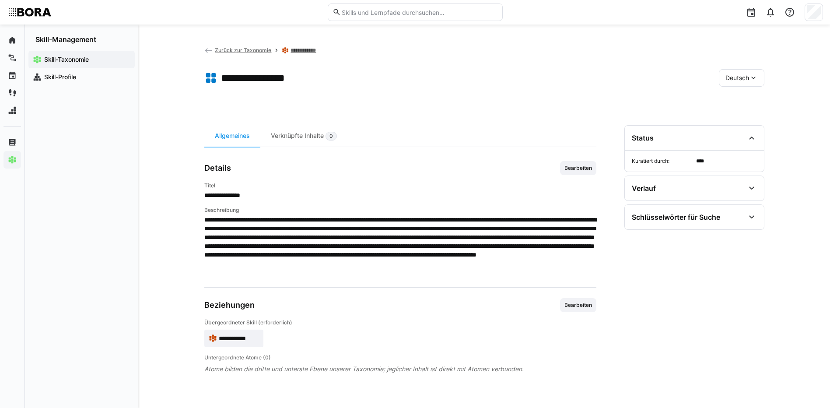
click at [736, 72] on div "Deutsch" at bounding box center [741, 77] width 45 height 17
click at [738, 120] on span "Englisch" at bounding box center [737, 119] width 24 height 9
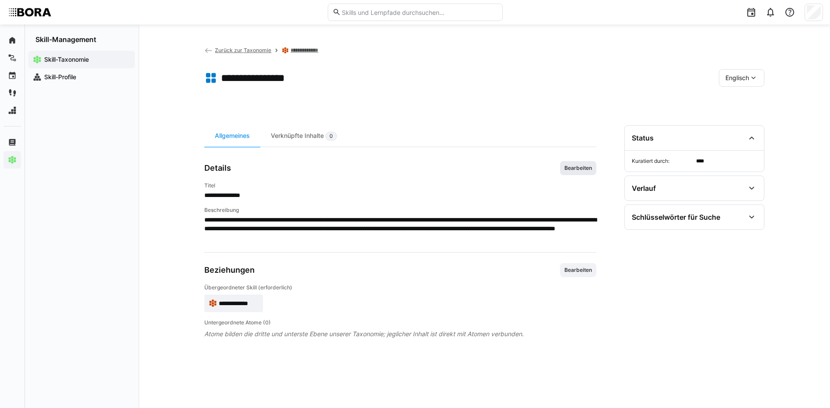
click at [587, 168] on span "Bearbeiten" at bounding box center [577, 167] width 29 height 7
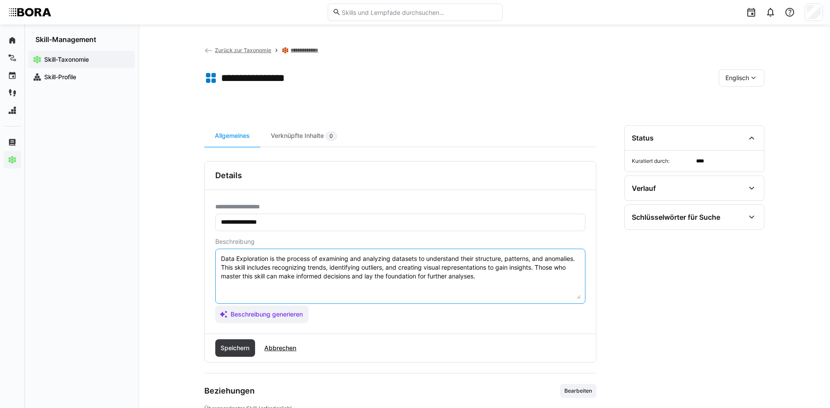
click at [505, 279] on textarea "Data Exploration is the process of examining and analyzing datasets to understa…" at bounding box center [400, 275] width 360 height 45
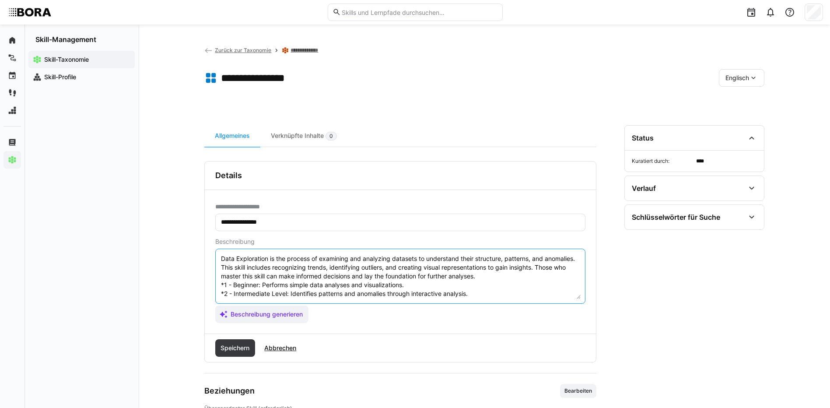
scroll to position [42, 0]
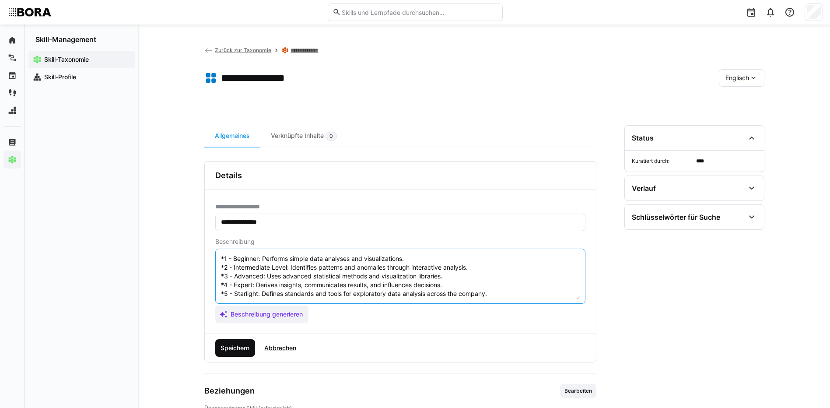
type textarea "Data Exploration is the process of examining and analyzing datasets to understa…"
click at [237, 345] on span "Speichern" at bounding box center [234, 347] width 31 height 9
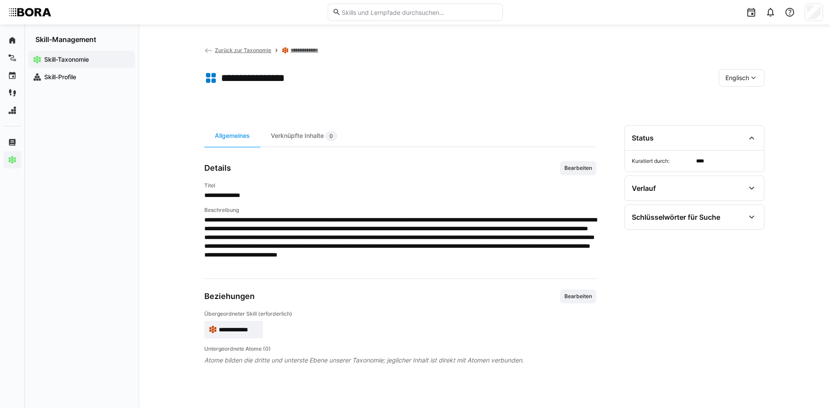
click at [749, 68] on app-toolbar "**********" at bounding box center [484, 79] width 560 height 35
click at [749, 70] on div "Englisch" at bounding box center [741, 77] width 45 height 17
click at [735, 99] on span "Deutsch" at bounding box center [737, 101] width 24 height 9
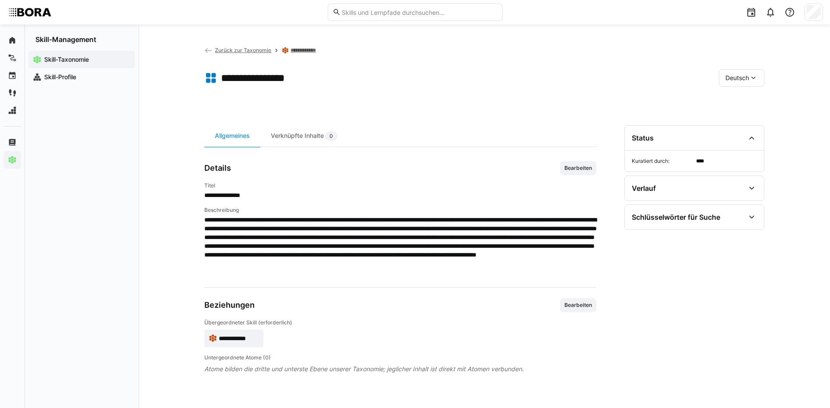
click at [302, 49] on link "**********" at bounding box center [307, 50] width 34 height 7
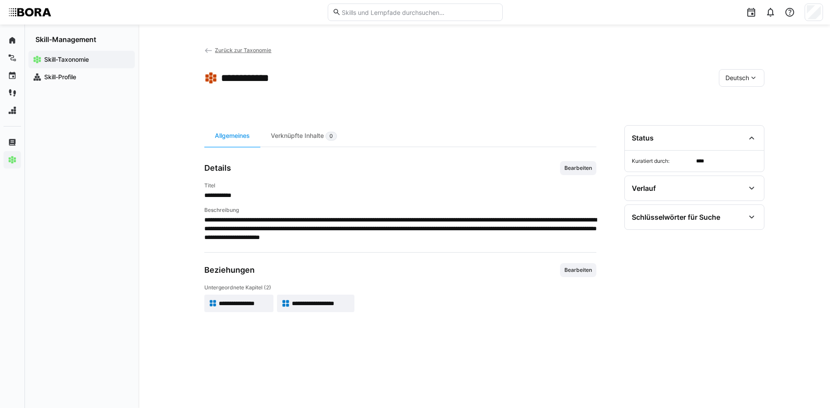
click at [306, 302] on span "**********" at bounding box center [321, 303] width 58 height 9
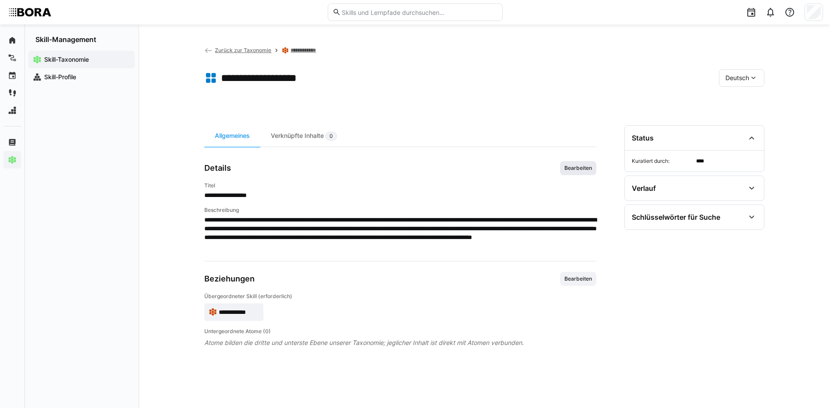
click at [571, 171] on span "Bearbeiten" at bounding box center [577, 167] width 29 height 7
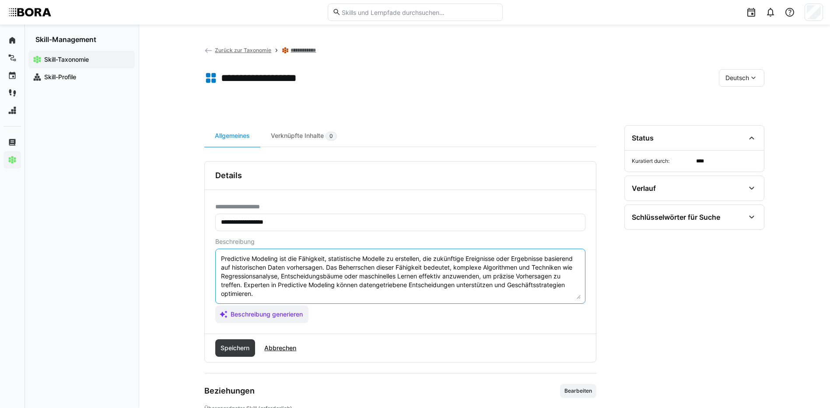
click at [555, 292] on textarea "Predictive Modeling ist die Fähigkeit, statistische Modelle zu erstellen, die z…" at bounding box center [400, 275] width 360 height 45
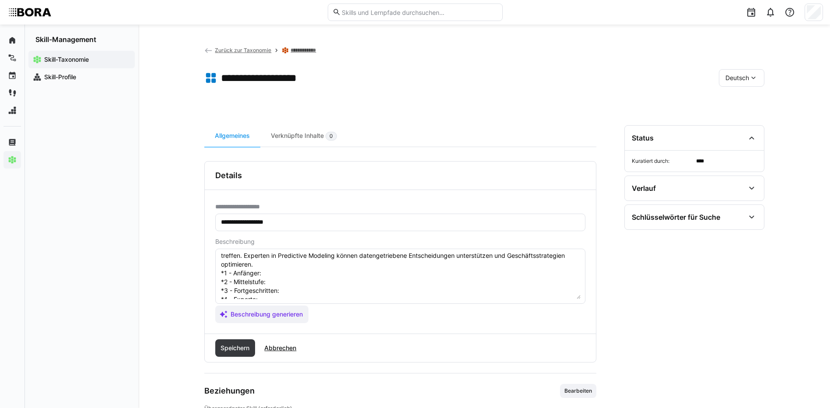
scroll to position [44, 0]
click at [270, 260] on textarea "Predictive Modeling ist die Fähigkeit, statistische Modelle zu erstellen, die z…" at bounding box center [400, 275] width 360 height 45
click at [287, 267] on textarea "Predictive Modeling ist die Fähigkeit, statistische Modelle zu erstellen, die z…" at bounding box center [400, 275] width 360 height 45
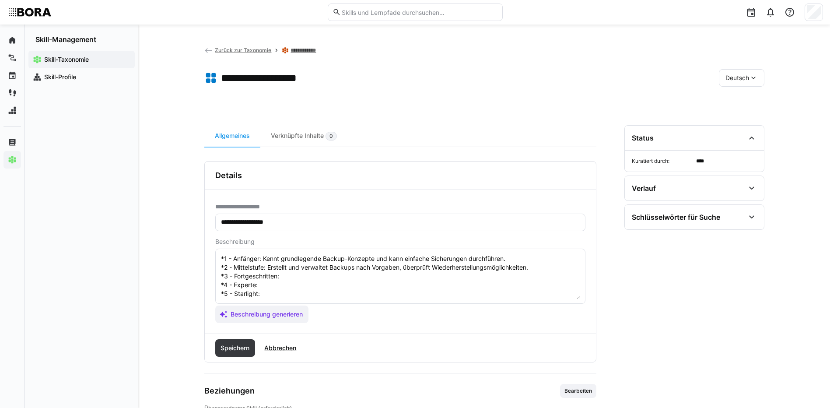
click at [318, 276] on textarea "Predictive Modeling ist die Fähigkeit, statistische Modelle zu erstellen, die z…" at bounding box center [400, 275] width 360 height 45
click at [334, 288] on textarea "Predictive Modeling ist die Fähigkeit, statistische Modelle zu erstellen, die z…" at bounding box center [400, 275] width 360 height 45
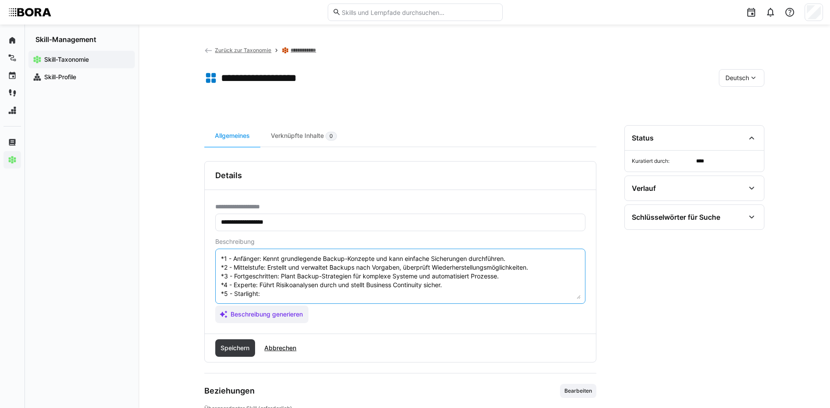
click at [288, 291] on textarea "Predictive Modeling ist die Fähigkeit, statistische Modelle zu erstellen, die z…" at bounding box center [400, 275] width 360 height 45
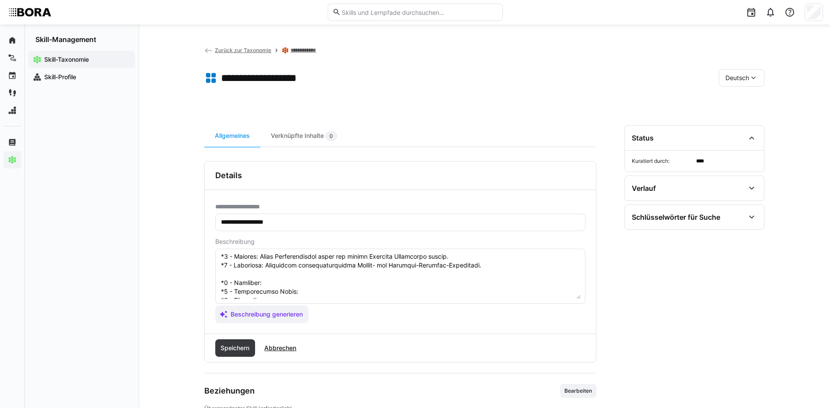
scroll to position [87, 0]
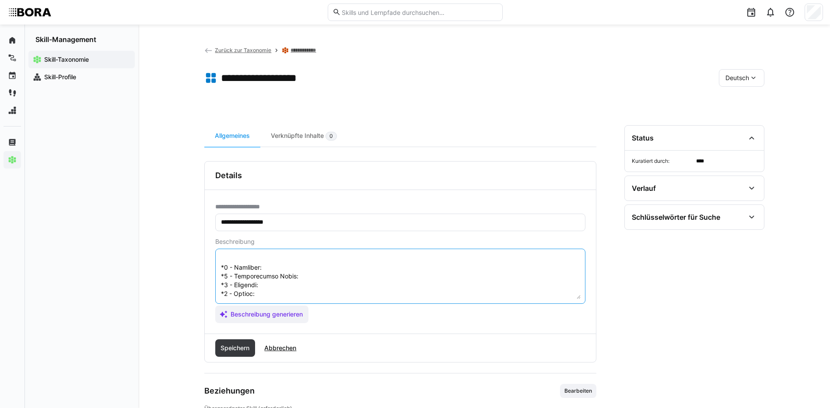
click at [279, 267] on textarea at bounding box center [400, 275] width 360 height 45
click at [345, 279] on textarea at bounding box center [400, 275] width 360 height 45
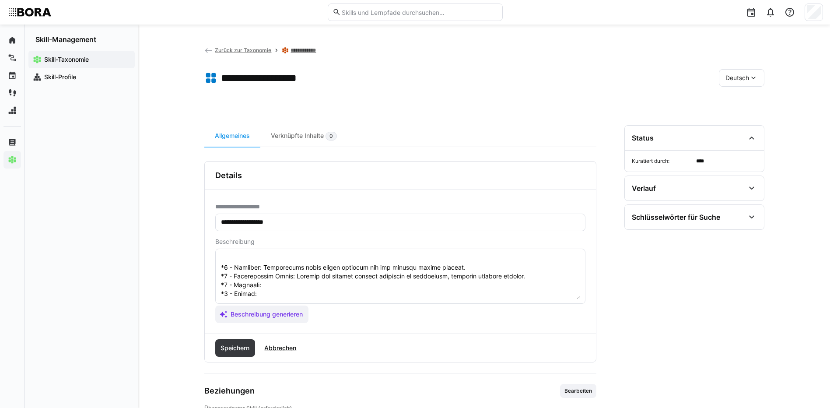
click at [272, 286] on textarea at bounding box center [400, 275] width 360 height 45
click at [262, 292] on textarea at bounding box center [400, 275] width 360 height 45
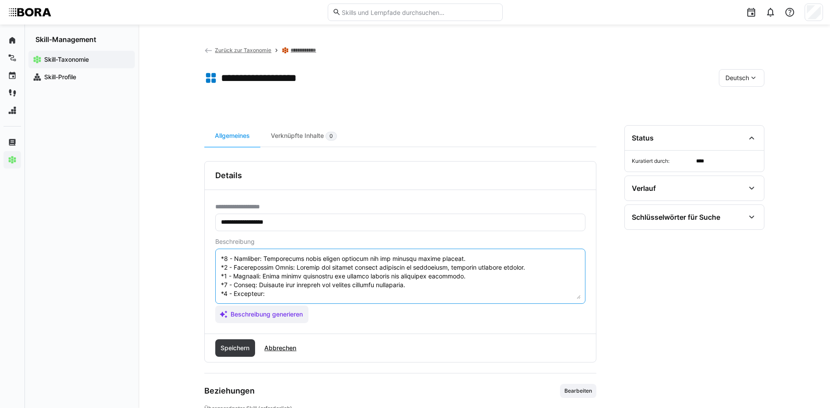
click at [328, 280] on textarea at bounding box center [400, 275] width 360 height 45
click at [292, 271] on textarea at bounding box center [400, 275] width 360 height 45
click at [291, 278] on textarea at bounding box center [400, 275] width 360 height 45
drag, startPoint x: 220, startPoint y: 283, endPoint x: 353, endPoint y: 318, distance: 137.9
click at [353, 318] on app-assistant-generate-form "Beschreibung Beschreibung generieren" at bounding box center [400, 280] width 370 height 85
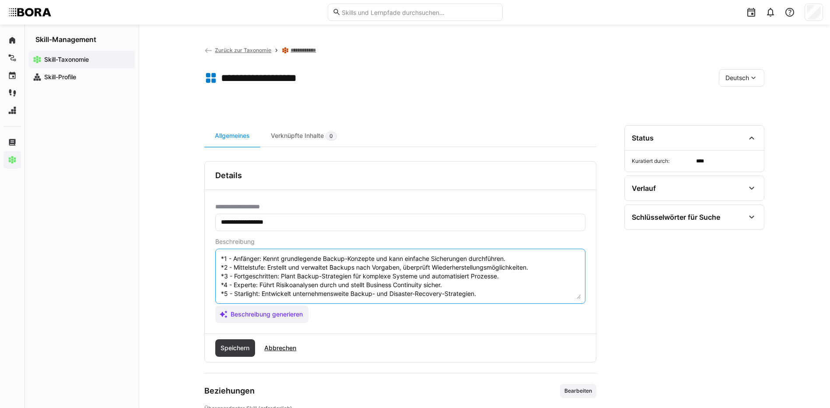
scroll to position [52, 0]
type textarea "Predictive Modeling ist die Fähigkeit, statistische Modelle zu erstellen, die z…"
click at [237, 349] on span "Speichern" at bounding box center [234, 347] width 31 height 9
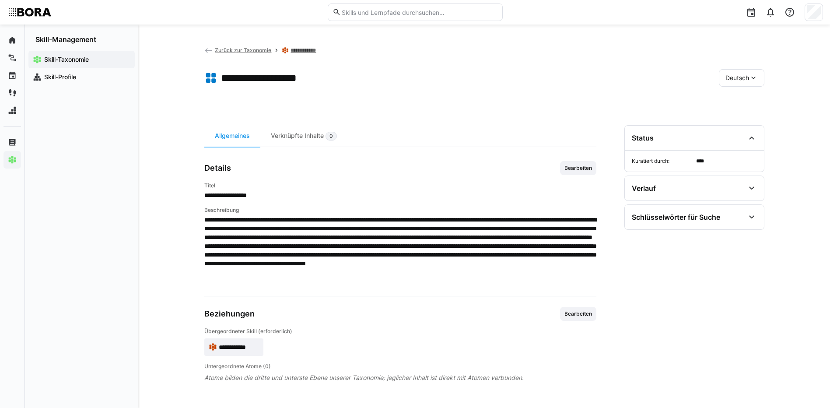
click at [726, 78] on span "Deutsch" at bounding box center [737, 77] width 24 height 9
click at [741, 118] on span "Englisch" at bounding box center [737, 119] width 24 height 9
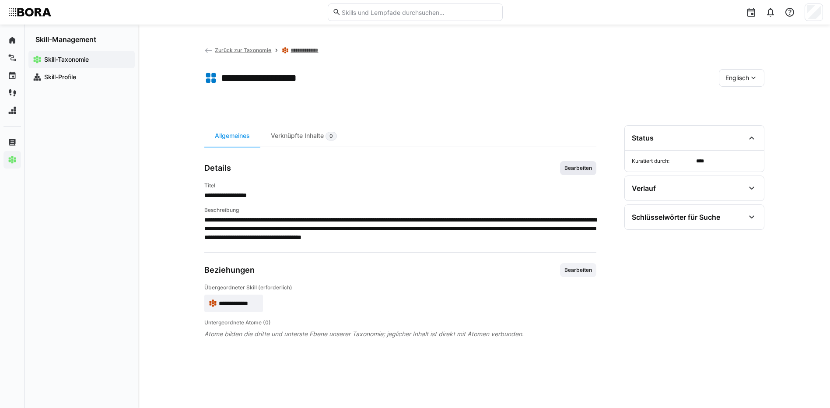
click at [593, 163] on span "Bearbeiten" at bounding box center [578, 168] width 36 height 14
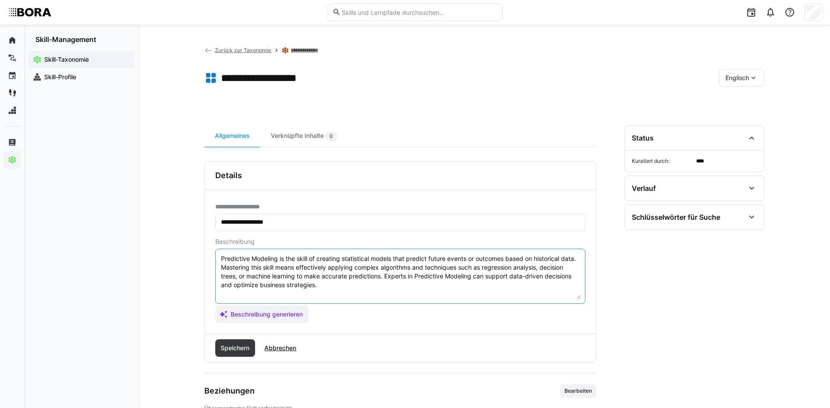
click at [461, 286] on textarea "Predictive Modeling is the skill of creating statistical models that predict fu…" at bounding box center [400, 275] width 360 height 45
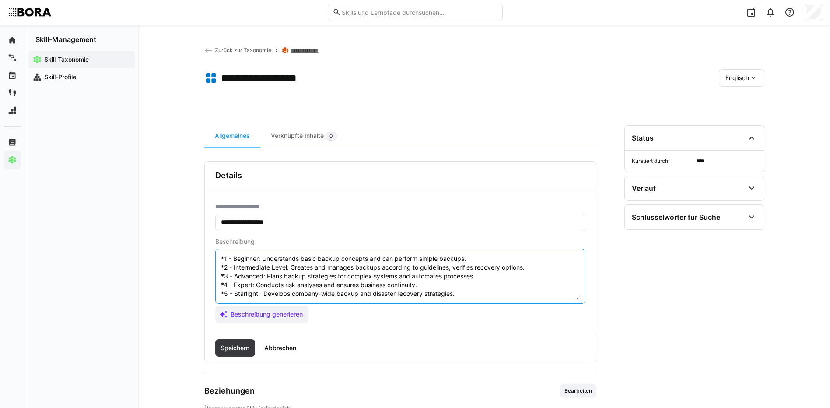
scroll to position [51, 0]
type textarea "Predictive Modeling is the skill of creating statistical models that predict fu…"
click at [239, 347] on span "Speichern" at bounding box center [234, 347] width 31 height 9
